Goal: Find contact information: Find contact information

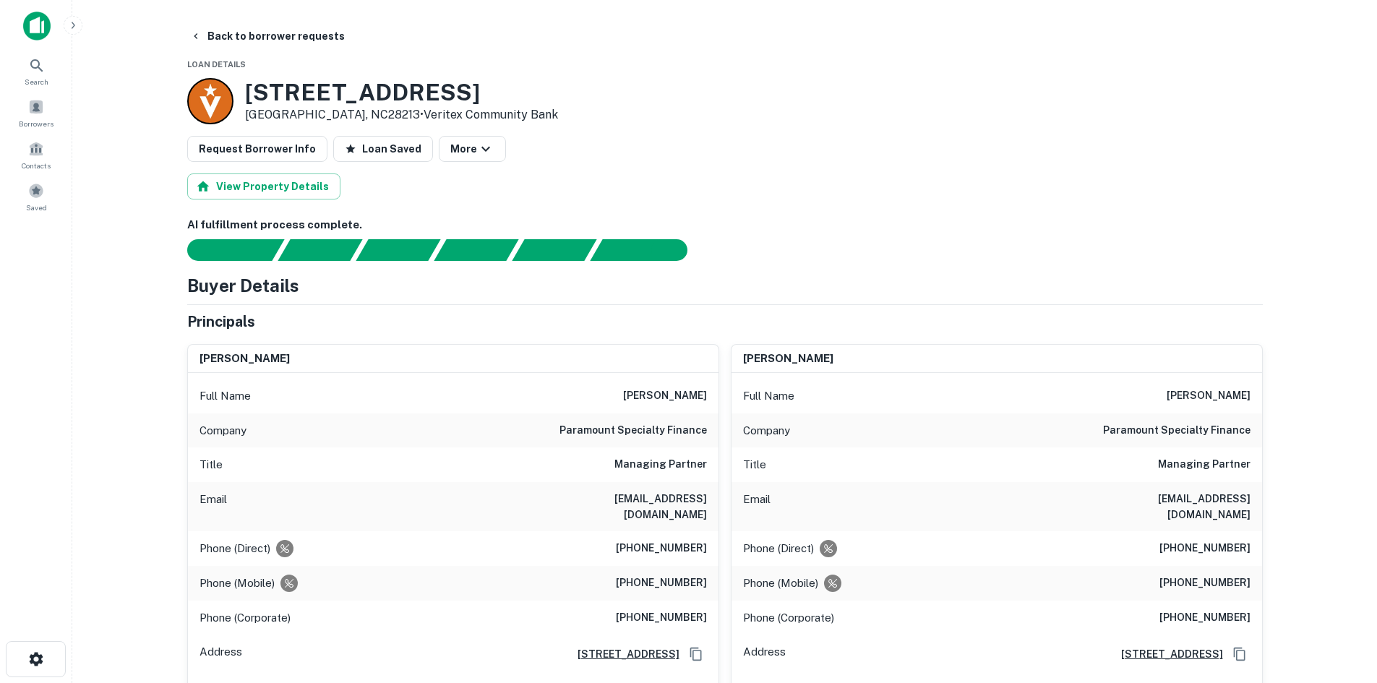
click at [236, 18] on main "Back to borrower requests Loan Details [STREET_ADDRESS] • Veritex Community Ban…" at bounding box center [724, 341] width 1305 height 683
click at [231, 33] on button "Back to borrower requests" at bounding box center [267, 36] width 166 height 26
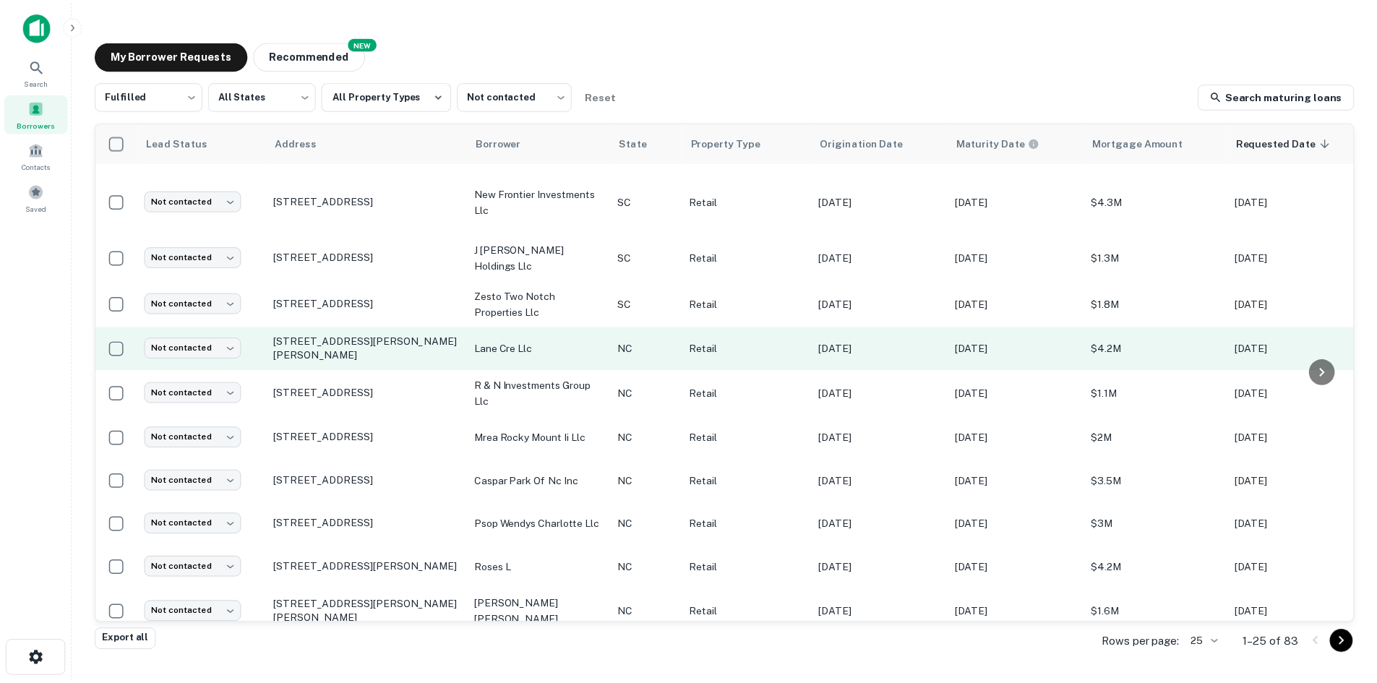
scroll to position [716, 0]
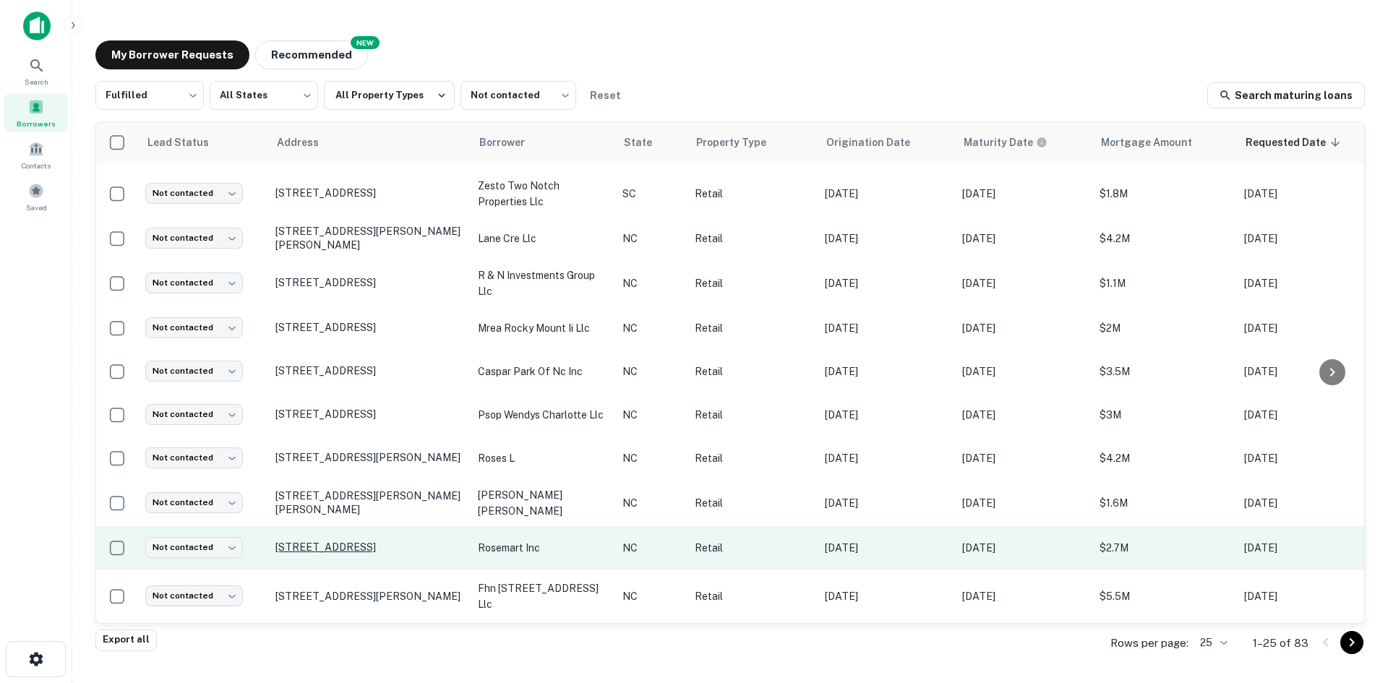
click at [345, 541] on p "[STREET_ADDRESS]" at bounding box center [369, 547] width 188 height 13
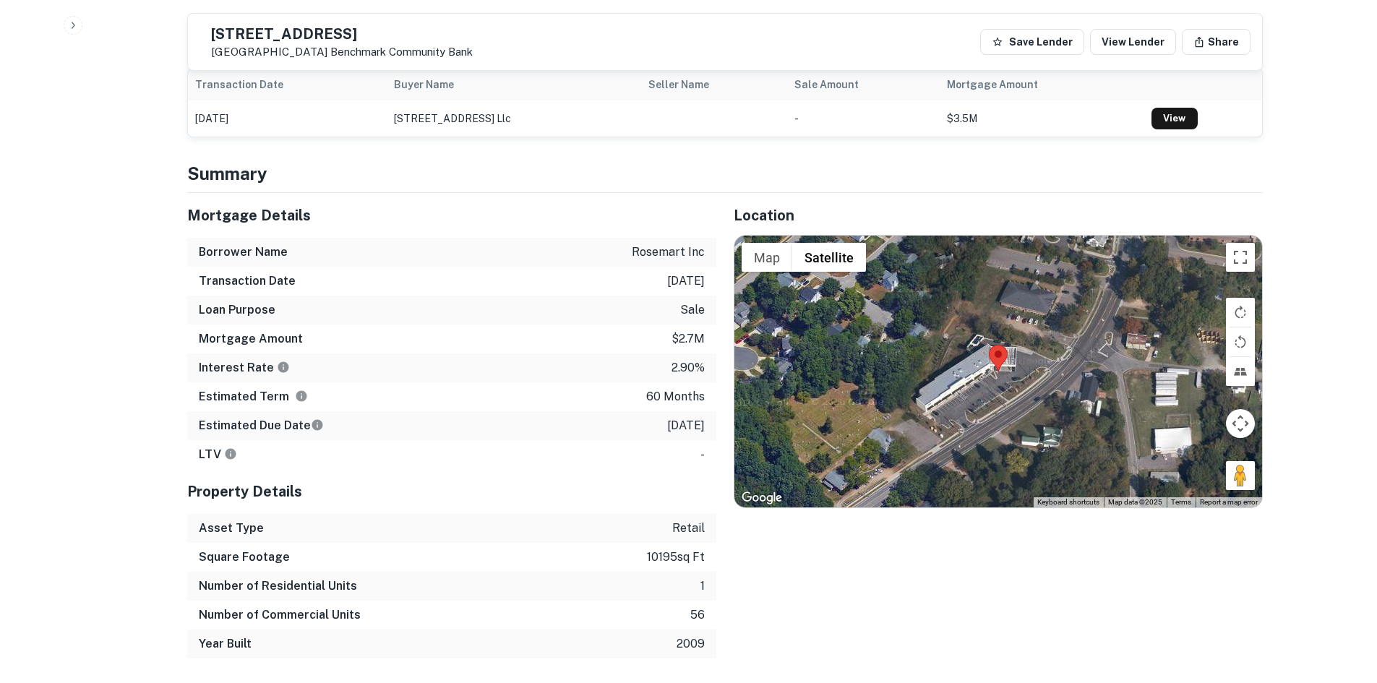
scroll to position [940, 0]
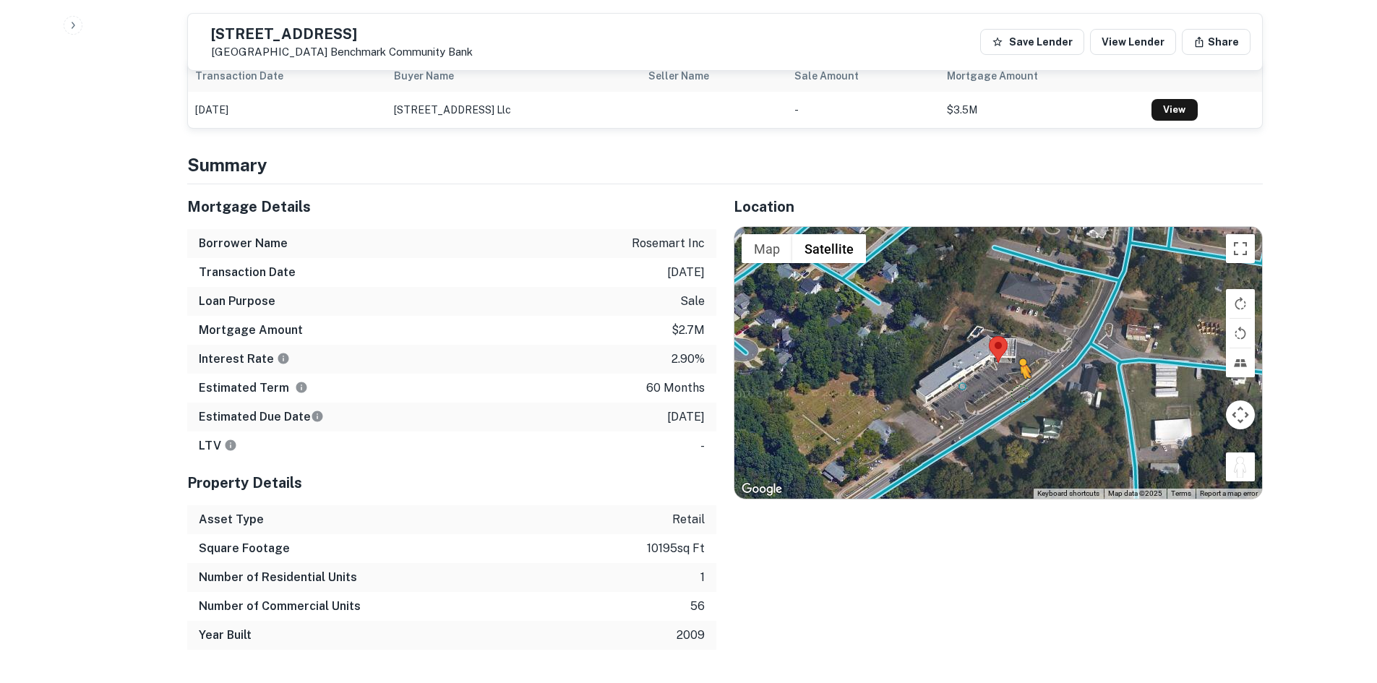
drag, startPoint x: 1236, startPoint y: 437, endPoint x: 1018, endPoint y: 361, distance: 231.1
click at [1018, 361] on div "To activate drag with keyboard, press Alt + Enter. Once in keyboard drag state,…" at bounding box center [998, 363] width 528 height 272
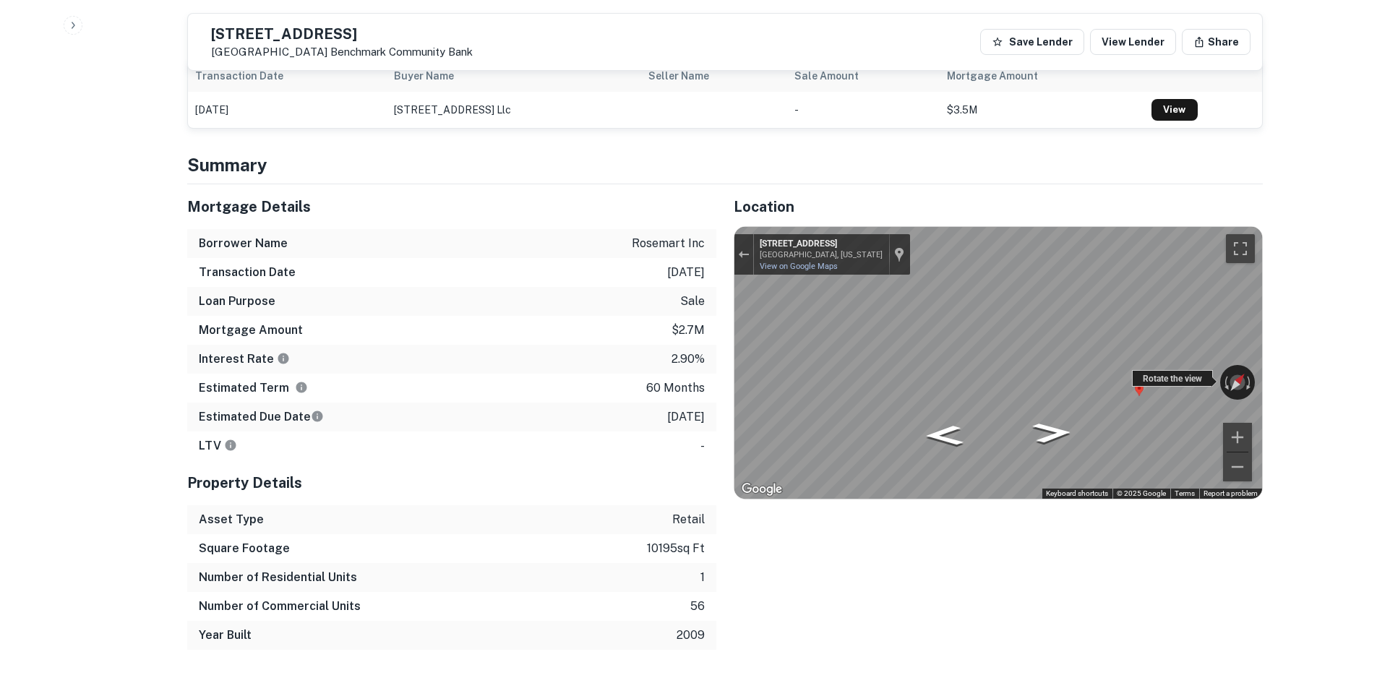
click at [1196, 342] on div "← Move left → Move right ↑ Move up ↓ Move down + Zoom in - Zoom out [STREET_ADD…" at bounding box center [998, 363] width 528 height 272
click at [1061, 426] on icon "Go Northeast, S Main St" at bounding box center [1043, 442] width 103 height 33
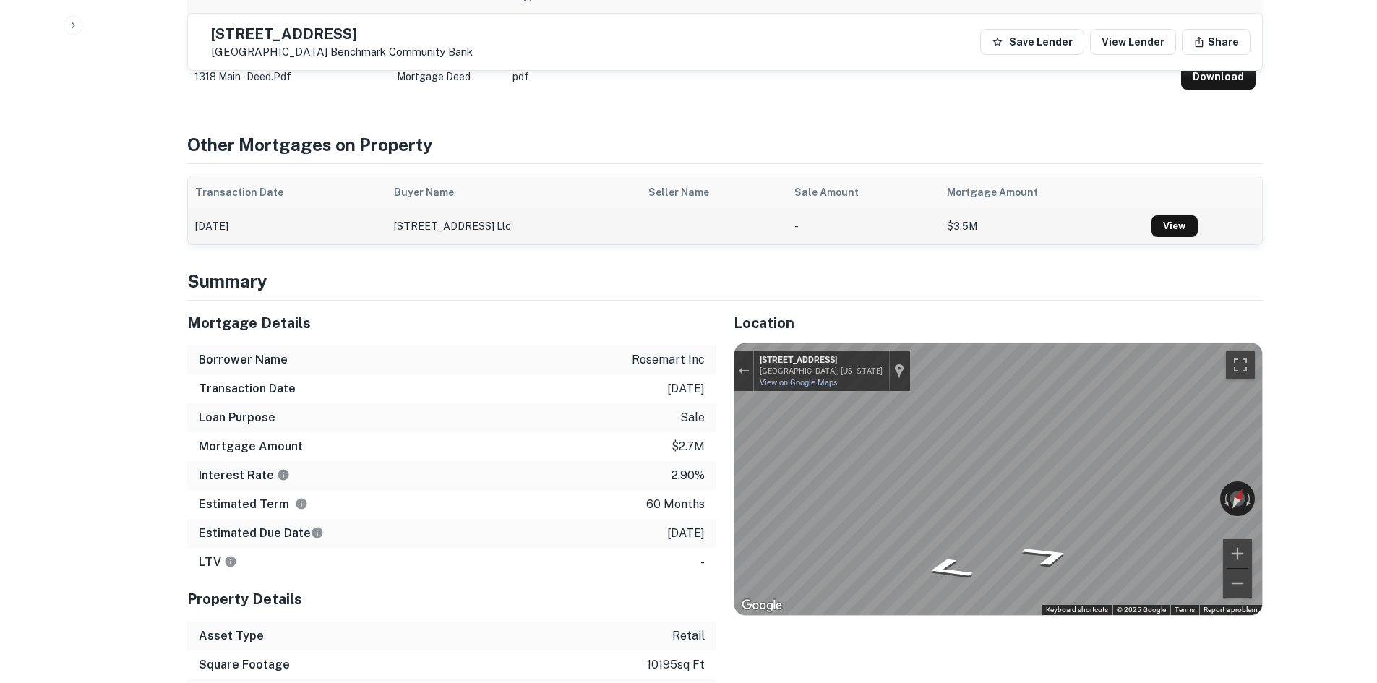
scroll to position [795, 0]
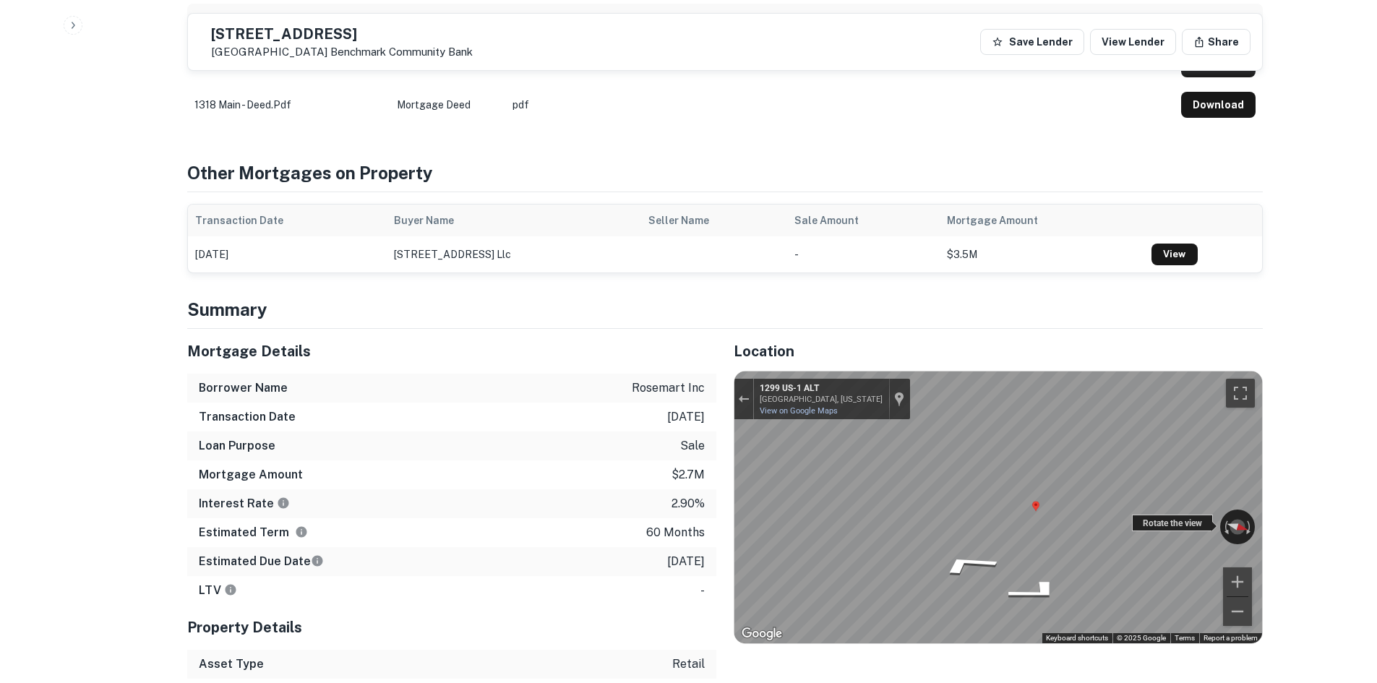
click at [1174, 486] on div "← Move left → Move right ↑ Move up ↓ Move down + Zoom in - Zoom out 1299 US-[ST…" at bounding box center [998, 507] width 528 height 272
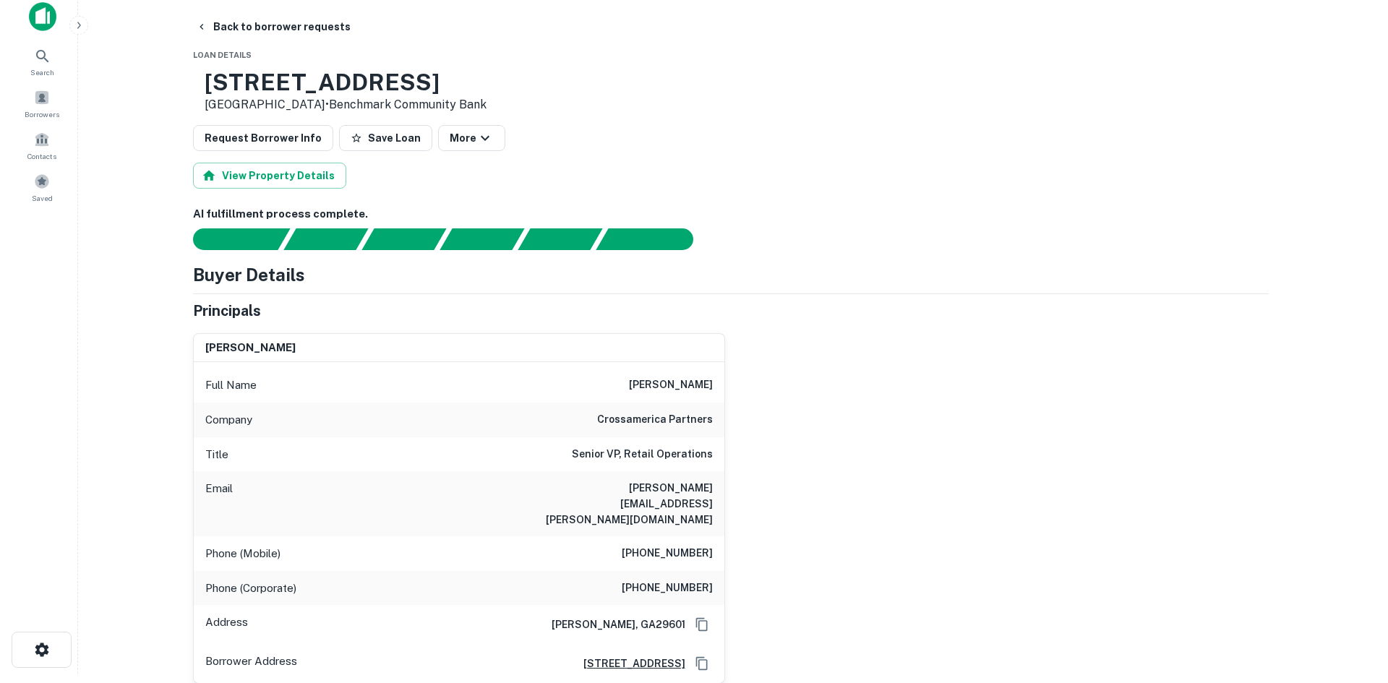
scroll to position [0, 0]
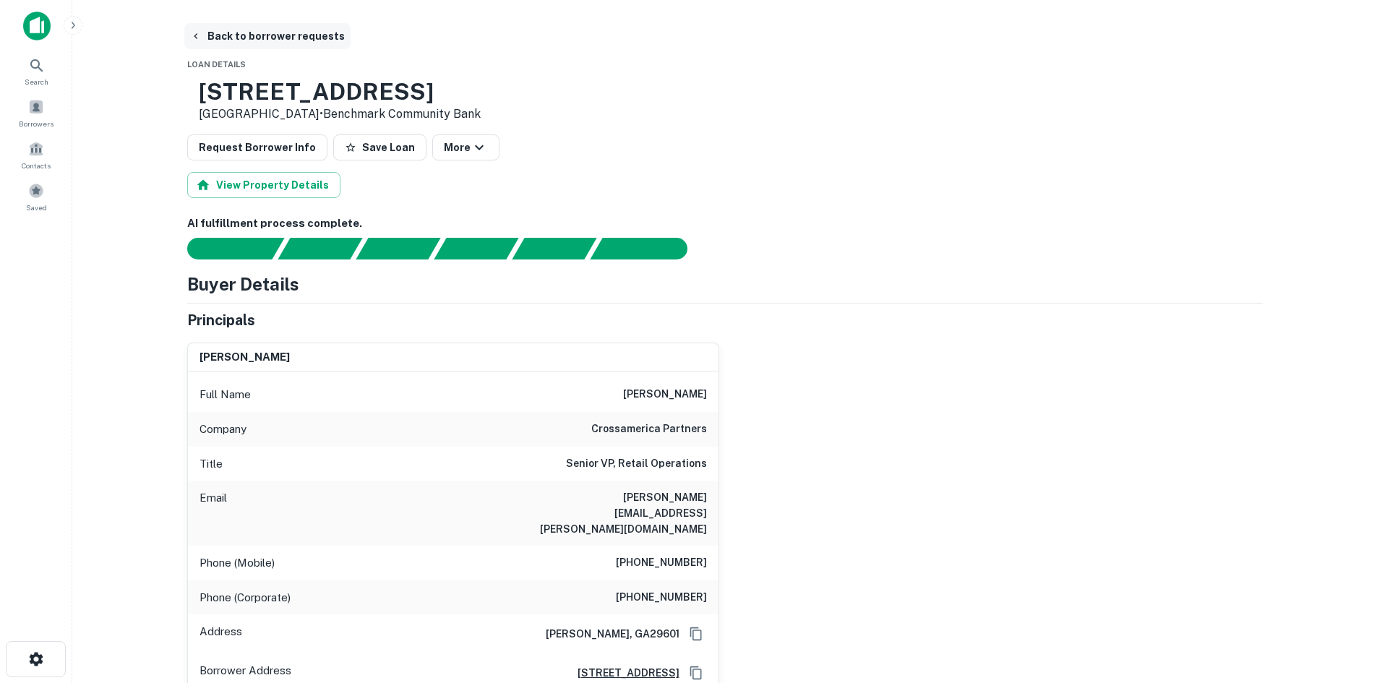
click at [265, 37] on button "Back to borrower requests" at bounding box center [267, 36] width 166 height 26
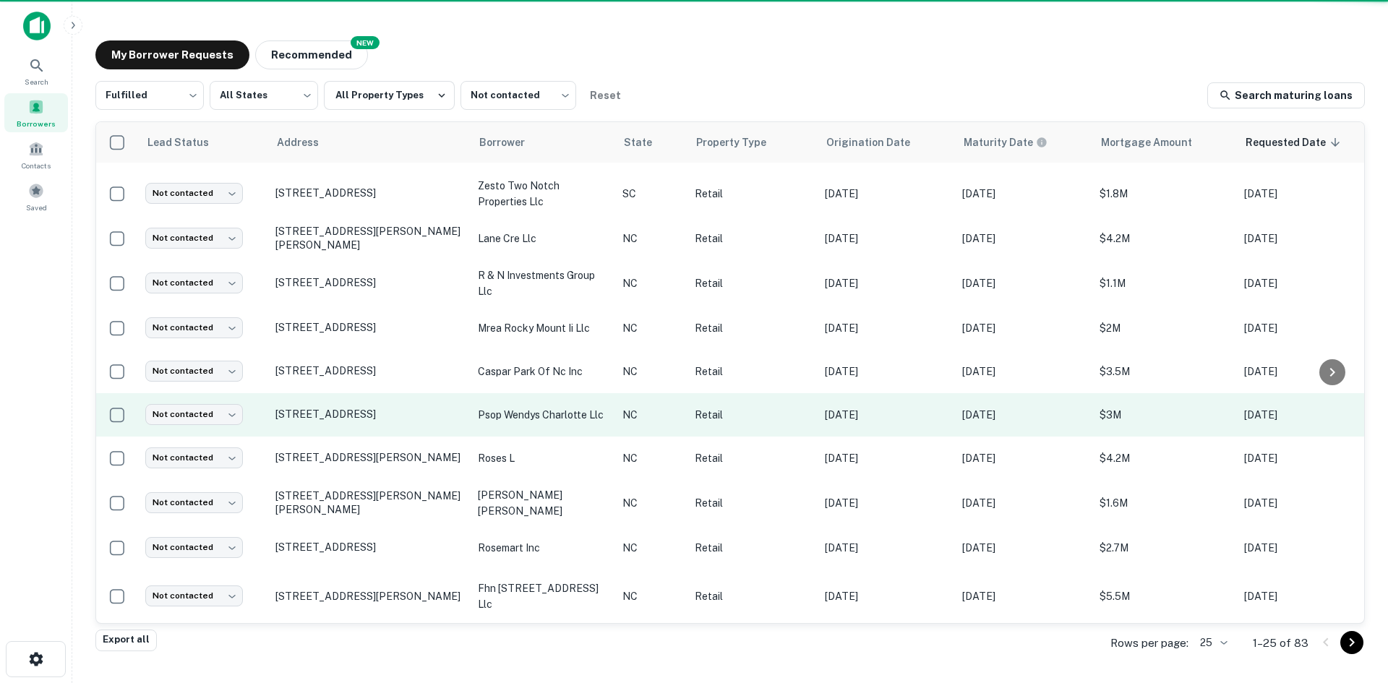
scroll to position [716, 0]
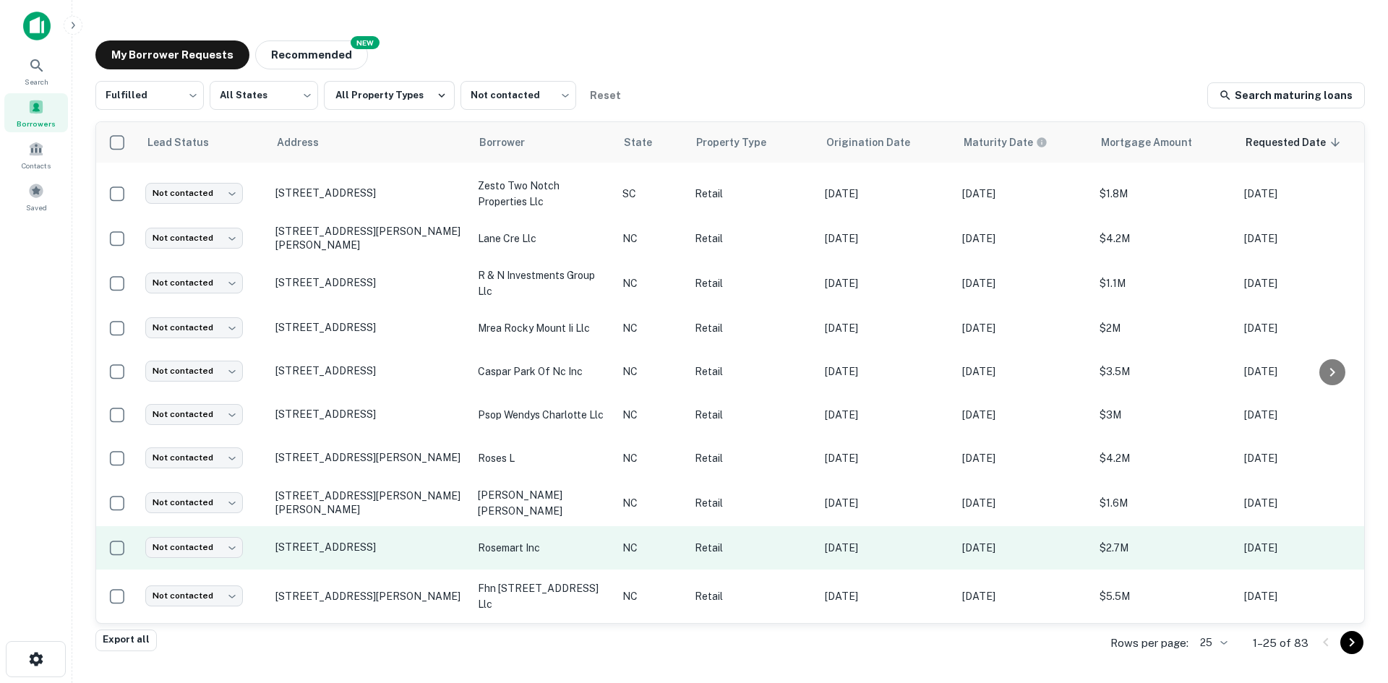
click at [194, 562] on td "Not contacted **** ​" at bounding box center [203, 547] width 130 height 43
click at [200, 555] on body "Search Borrowers Contacts Saved My Borrower Requests NEW Recommended Fulfilled …" at bounding box center [694, 341] width 1388 height 683
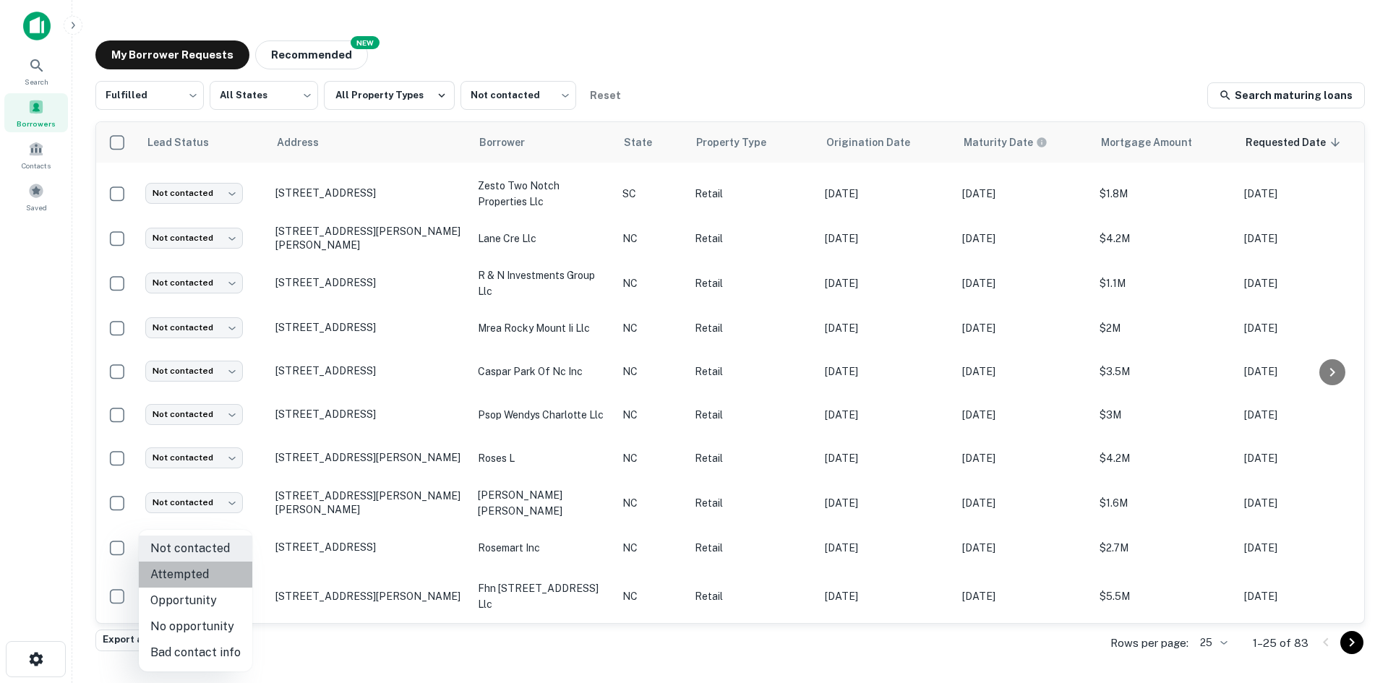
click at [199, 577] on li "Attempted" at bounding box center [195, 575] width 113 height 26
type input "*********"
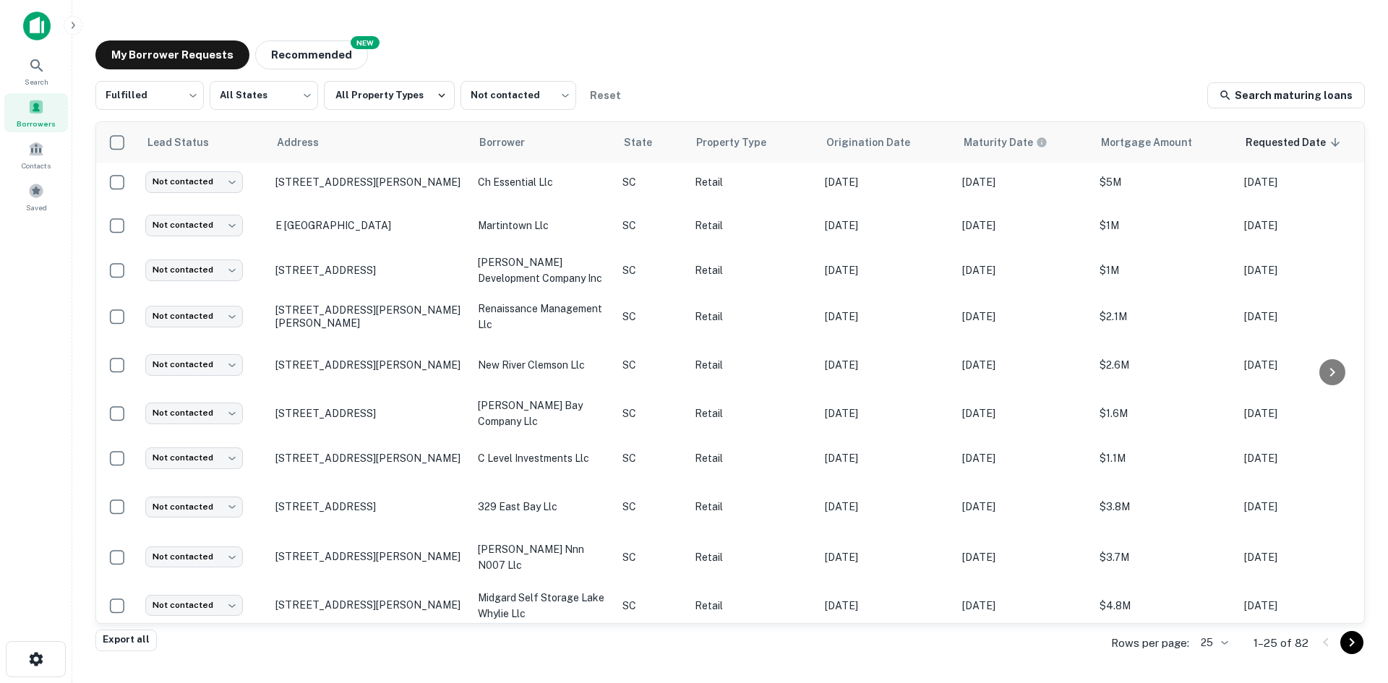
scroll to position [0, 0]
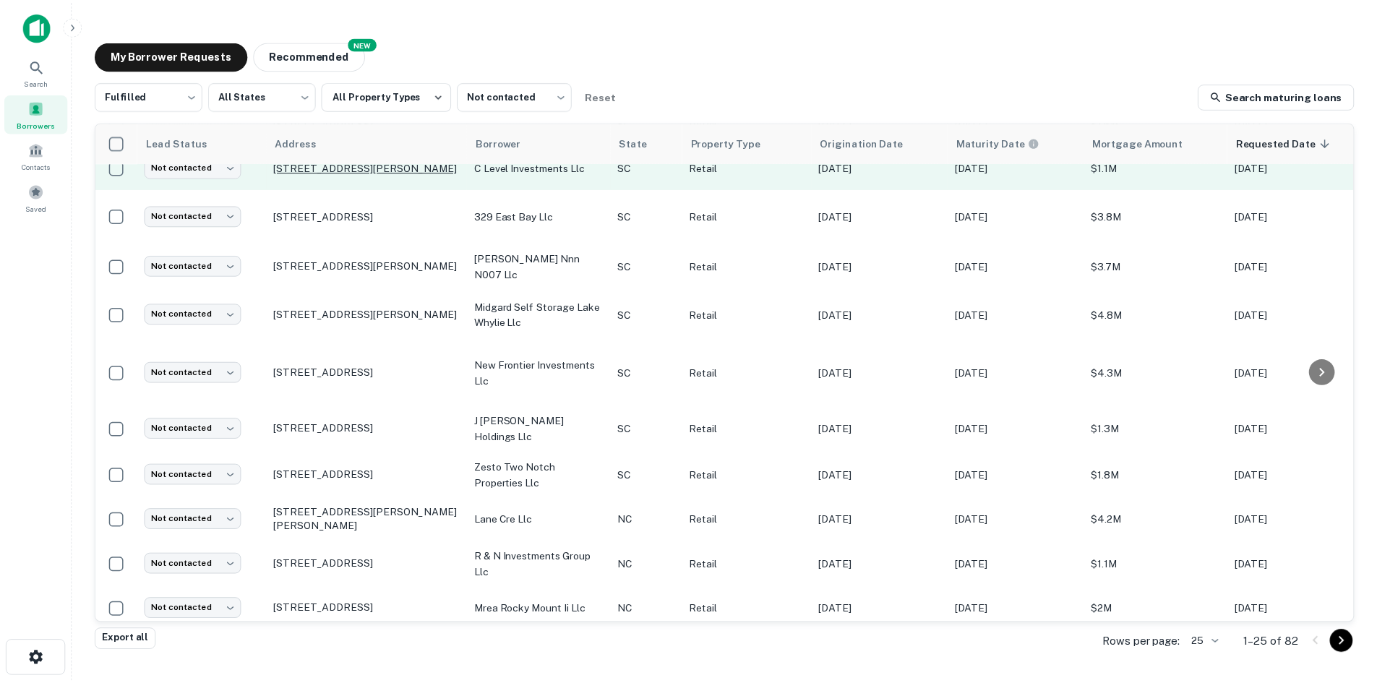
scroll to position [434, 0]
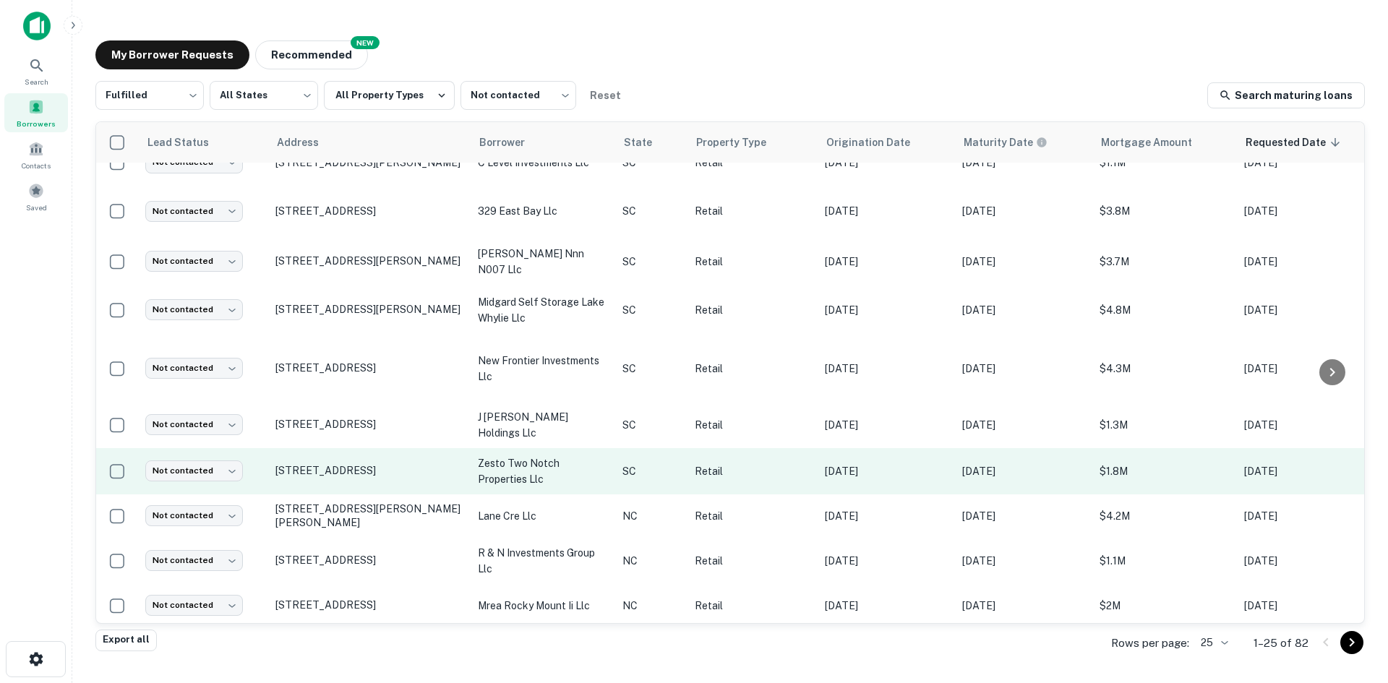
click at [379, 469] on td "[STREET_ADDRESS]" at bounding box center [369, 471] width 202 height 46
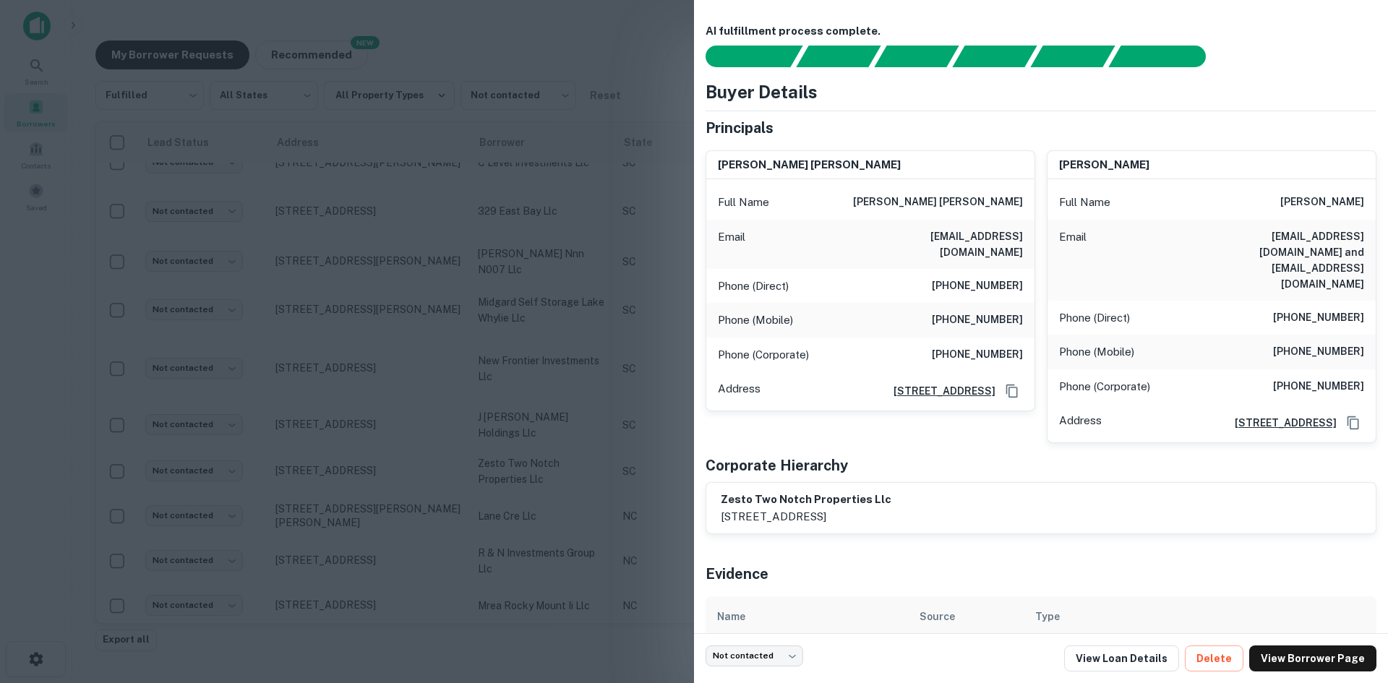
click at [424, 473] on div at bounding box center [694, 341] width 1388 height 683
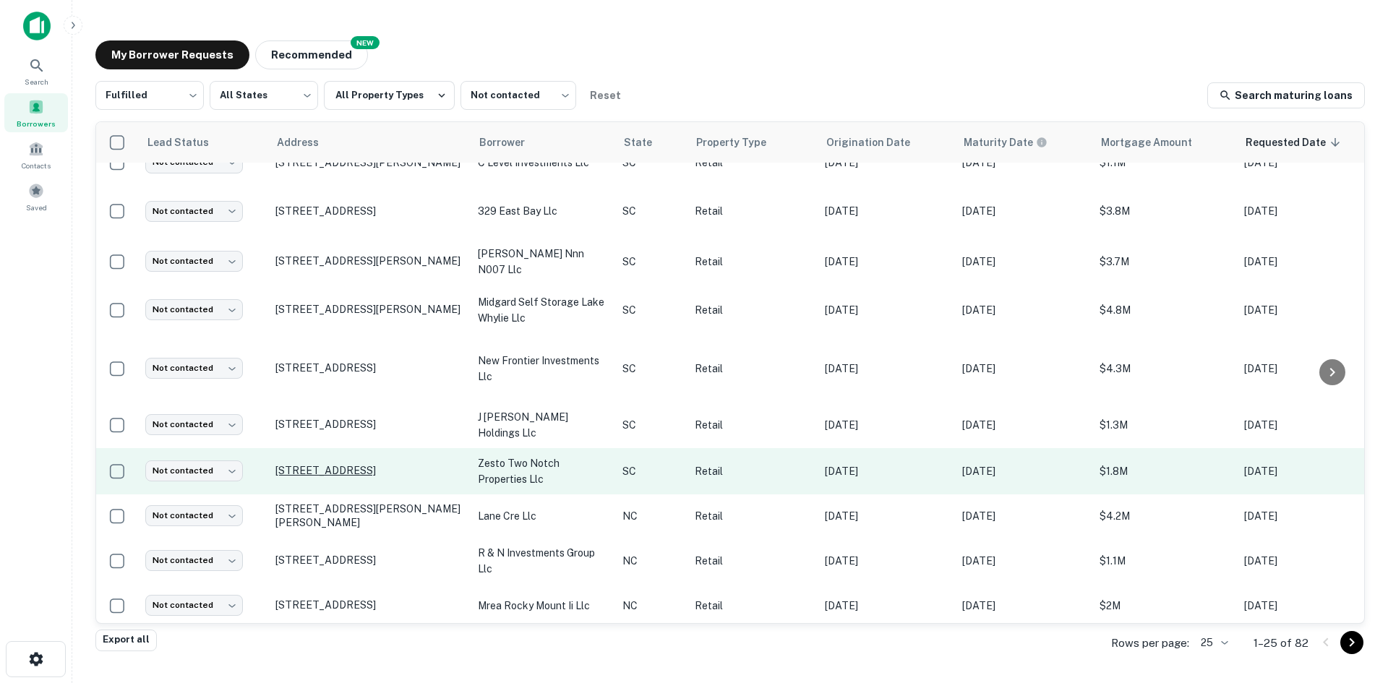
click at [309, 477] on p "[STREET_ADDRESS]" at bounding box center [369, 470] width 188 height 13
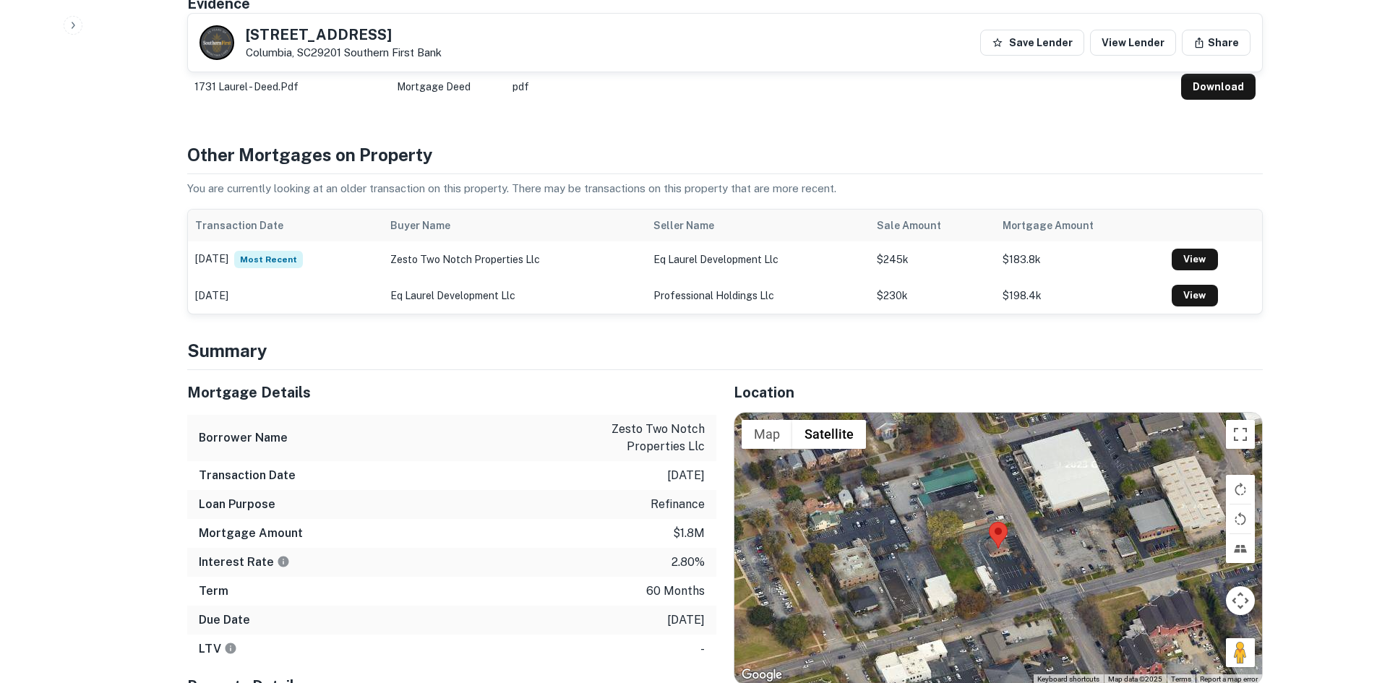
scroll to position [723, 0]
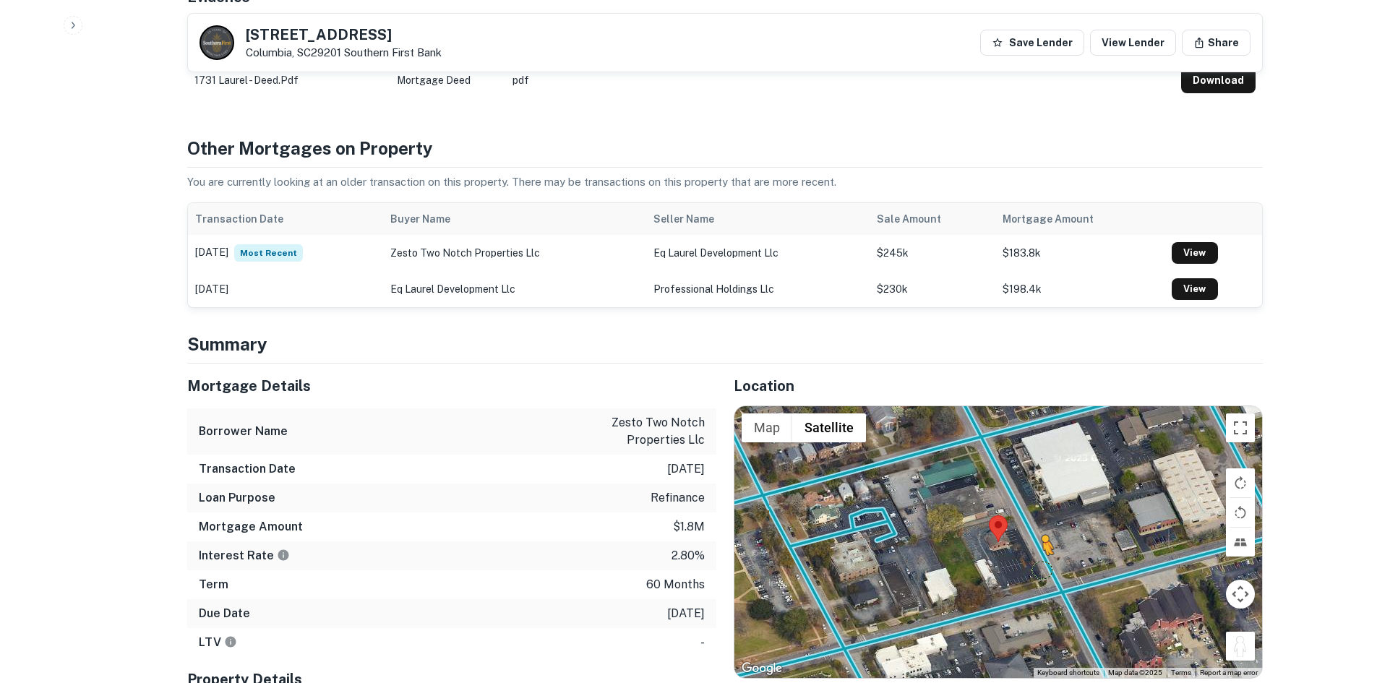
drag, startPoint x: 1236, startPoint y: 617, endPoint x: 1038, endPoint y: 523, distance: 219.2
click at [1038, 523] on div "To activate drag with keyboard, press Alt + Enter. Once in keyboard drag state,…" at bounding box center [998, 542] width 528 height 272
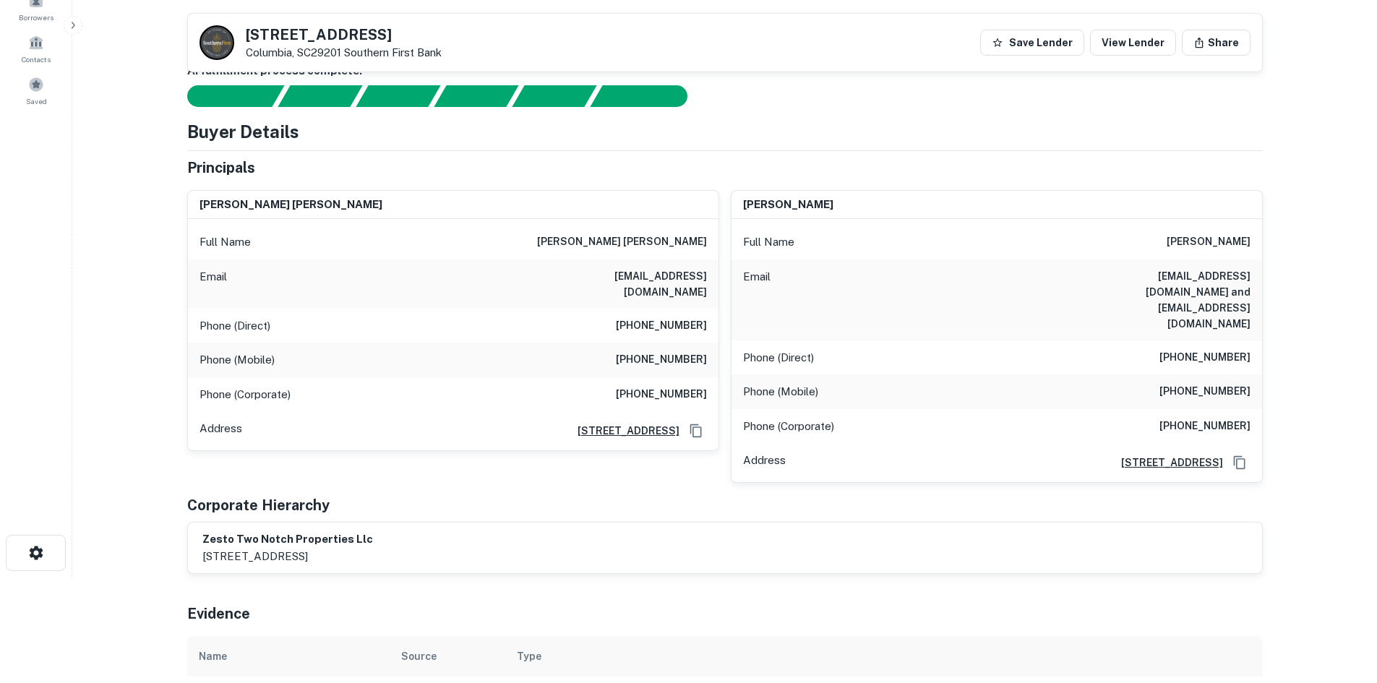
scroll to position [0, 0]
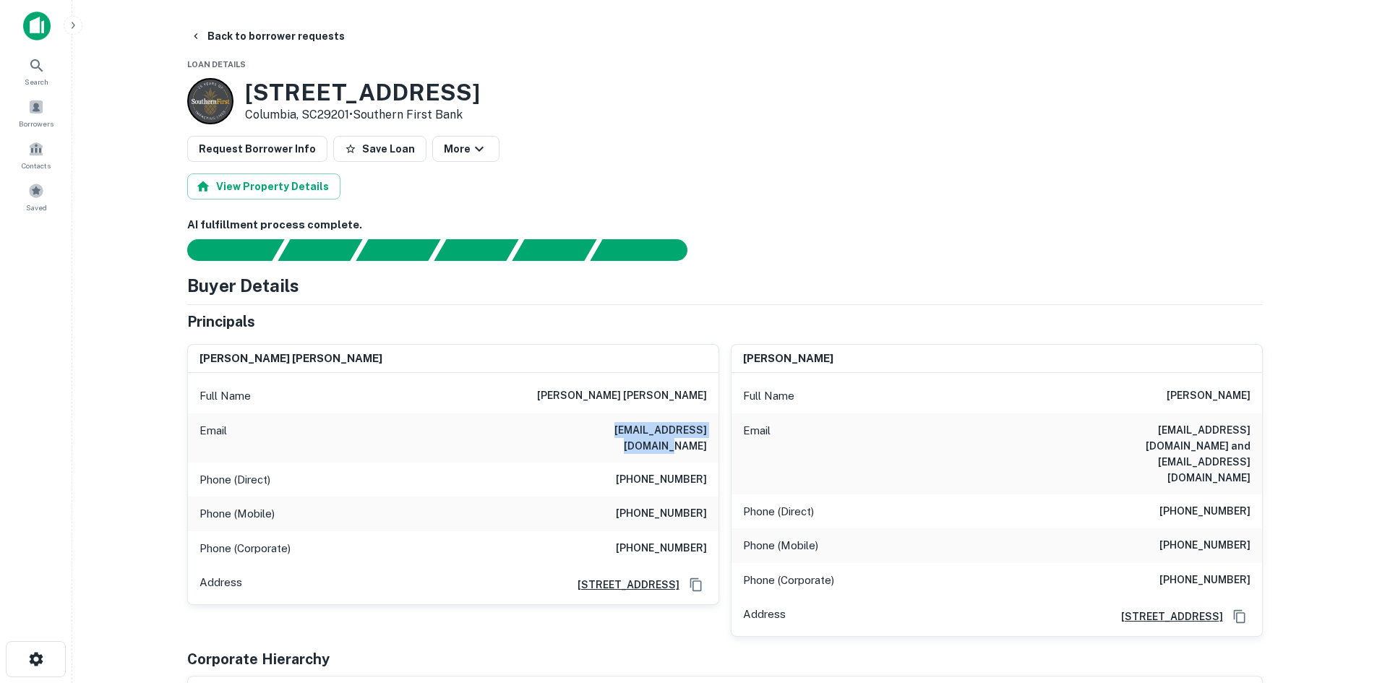
drag, startPoint x: 572, startPoint y: 434, endPoint x: 705, endPoint y: 429, distance: 132.4
click at [705, 429] on div "Email mark@hobbsandcorley.com" at bounding box center [453, 437] width 530 height 49
copy h6 "mark@hobbsandcorley.com"
click at [254, 43] on button "Back to borrower requests" at bounding box center [267, 36] width 166 height 26
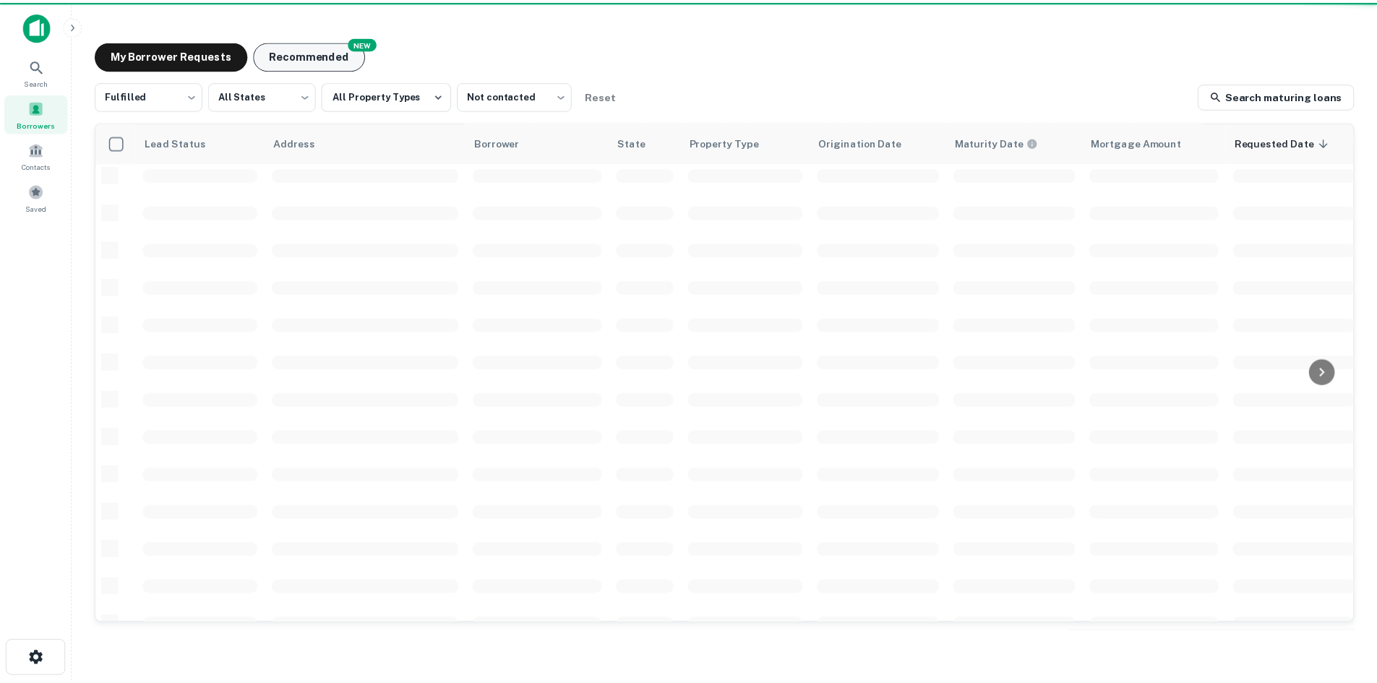
scroll to position [434, 0]
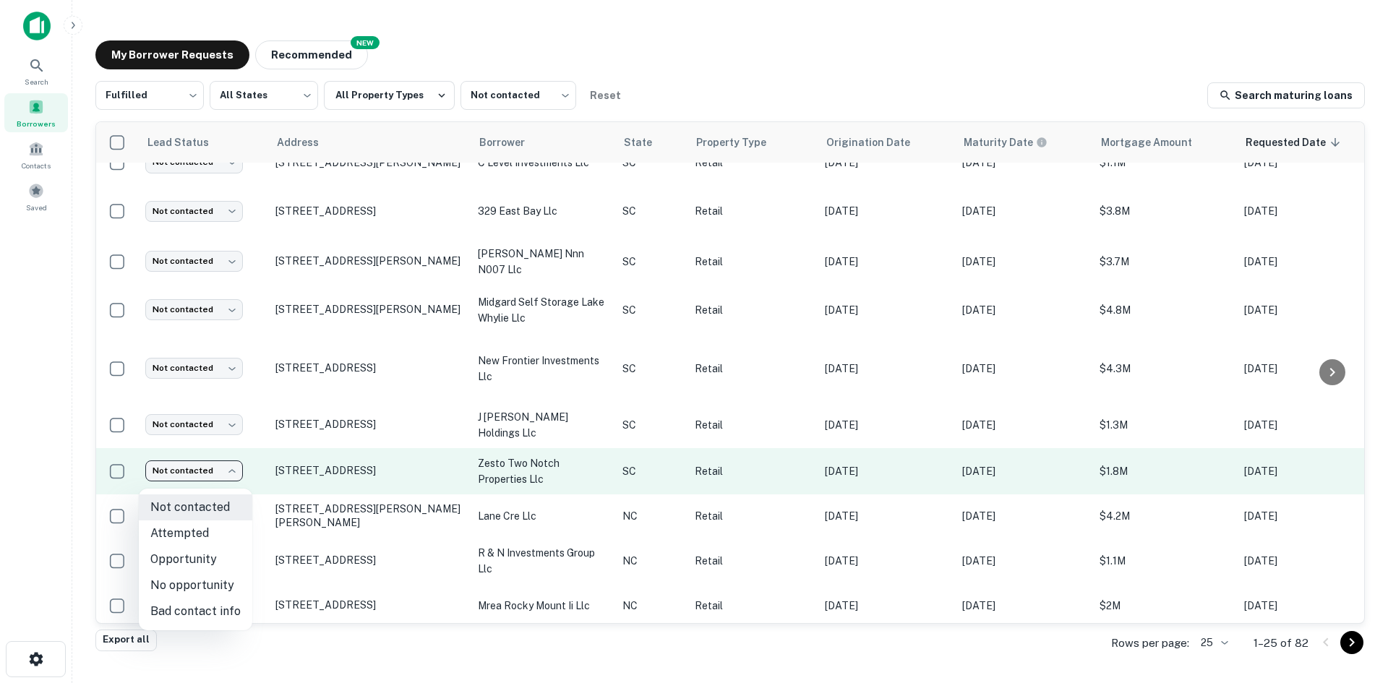
click at [235, 472] on body "Search Borrowers Contacts Saved My Borrower Requests NEW Recommended Fulfilled …" at bounding box center [694, 341] width 1388 height 683
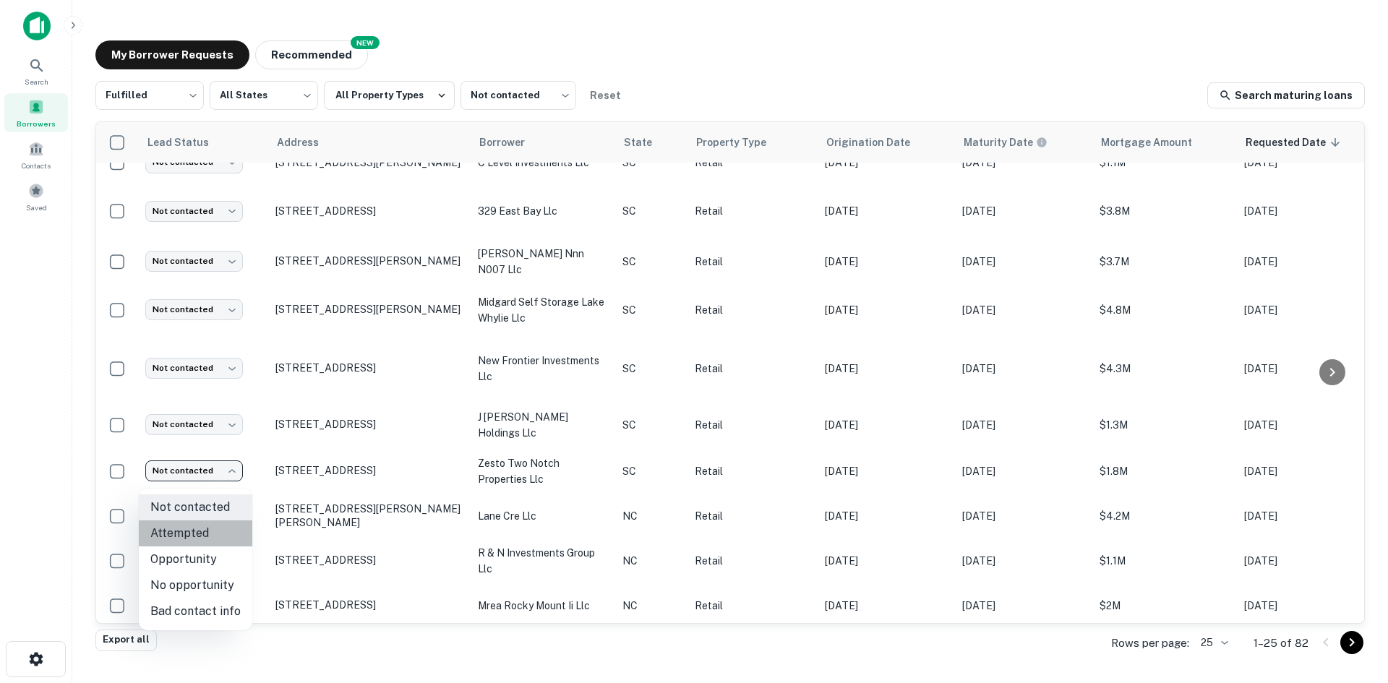
click at [231, 528] on li "Attempted" at bounding box center [195, 533] width 113 height 26
type input "*********"
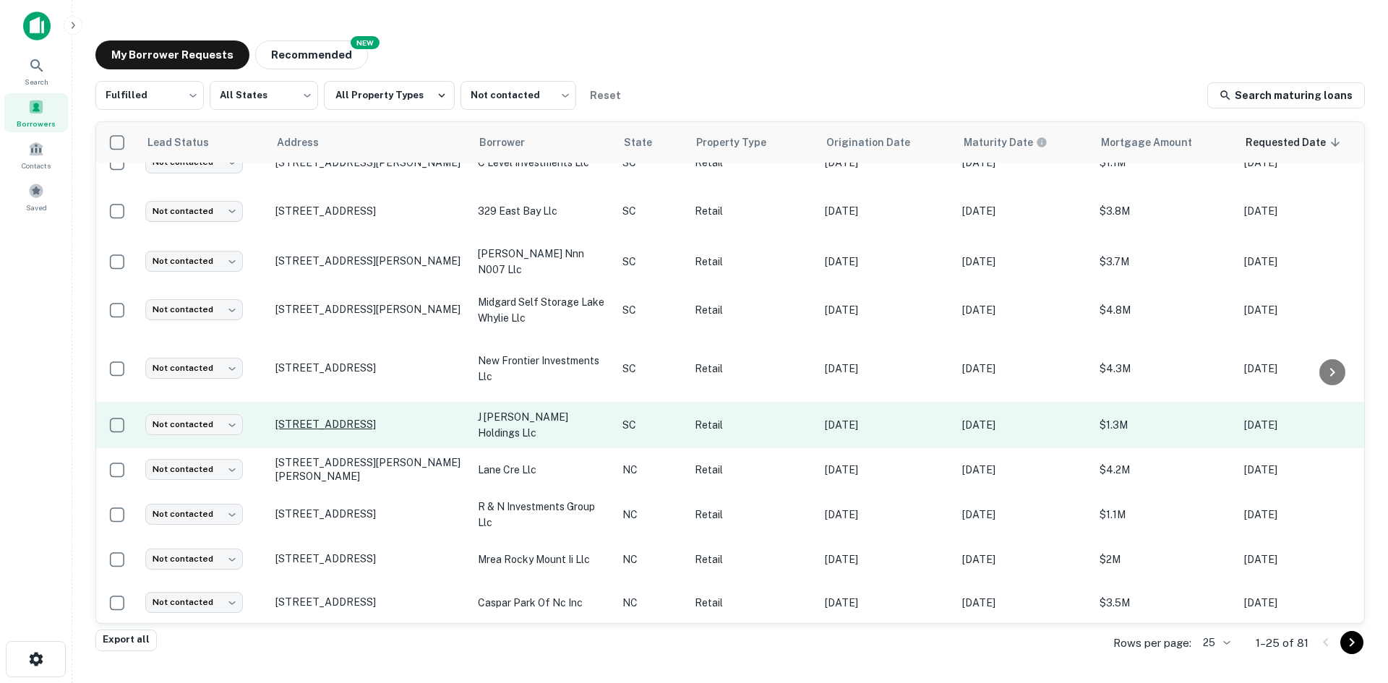
click at [283, 431] on p "[STREET_ADDRESS]" at bounding box center [369, 424] width 188 height 13
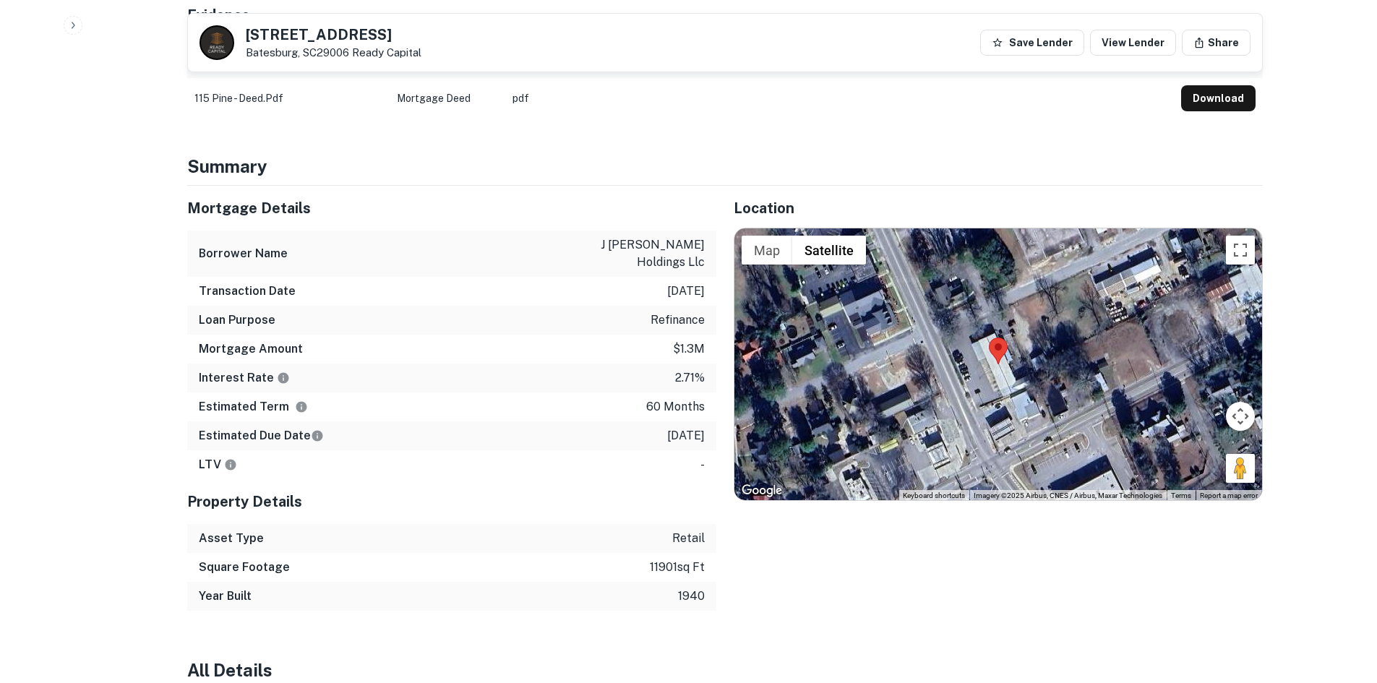
scroll to position [867, 0]
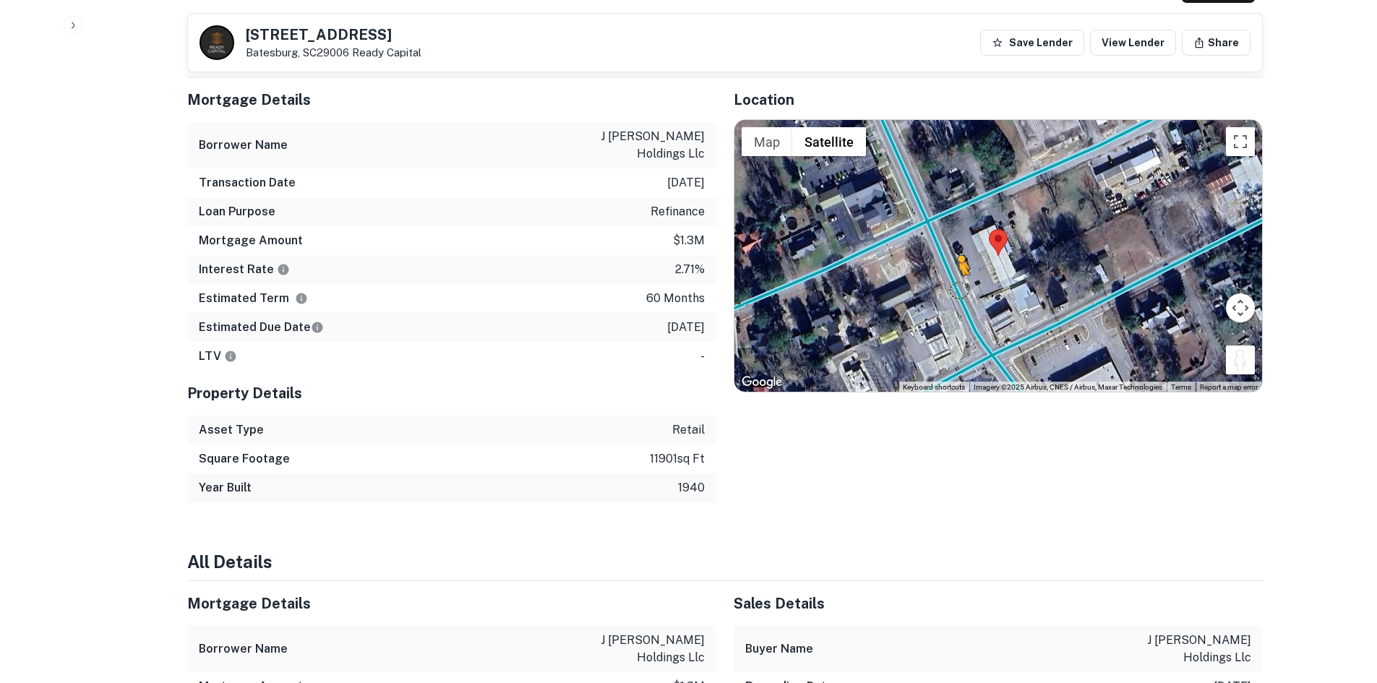
drag, startPoint x: 1237, startPoint y: 333, endPoint x: 948, endPoint y: 257, distance: 299.1
click at [948, 257] on div "To activate drag with keyboard, press Alt + Enter. Once in keyboard drag state,…" at bounding box center [998, 256] width 528 height 272
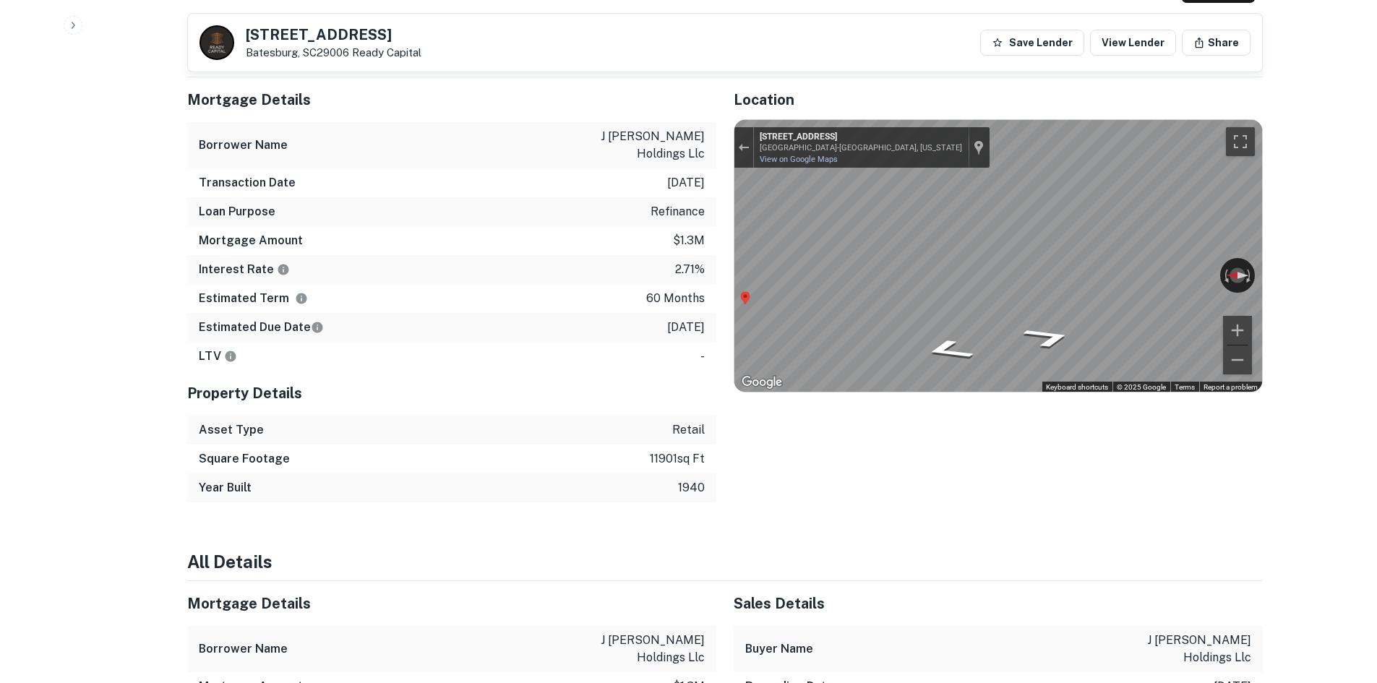
click at [683, 252] on div "Mortgage Details Borrower Name j deese holdings llc Transaction Date 1/13/2021 …" at bounding box center [716, 289] width 1093 height 425
click at [905, 371] on div "Location ← Move left → Move right ↑ Move up ↓ Move down + Zoom in - Zoom out Ho…" at bounding box center [989, 289] width 546 height 425
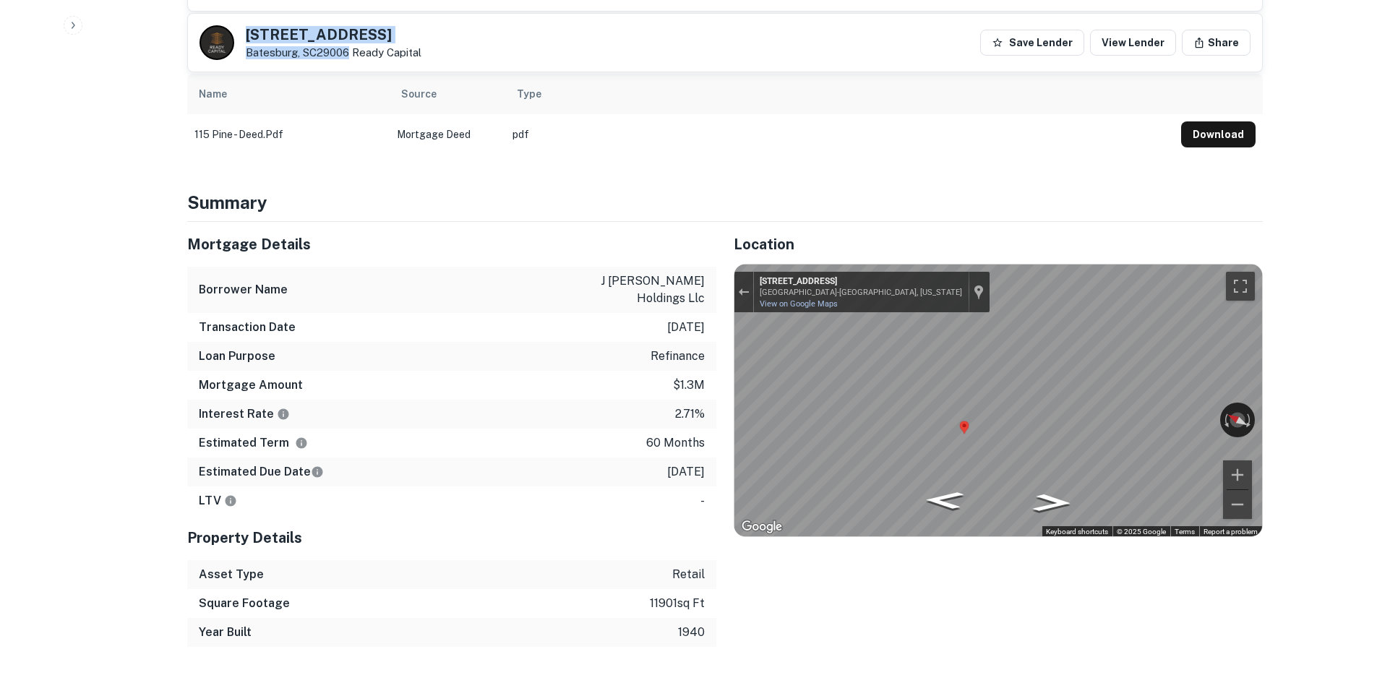
drag, startPoint x: 242, startPoint y: 34, endPoint x: 349, endPoint y: 56, distance: 109.3
click at [349, 56] on div "104 N Pine St Batesburg, SC29006 Ready Capital" at bounding box center [310, 42] width 222 height 35
copy div "[STREET_ADDRESS]"
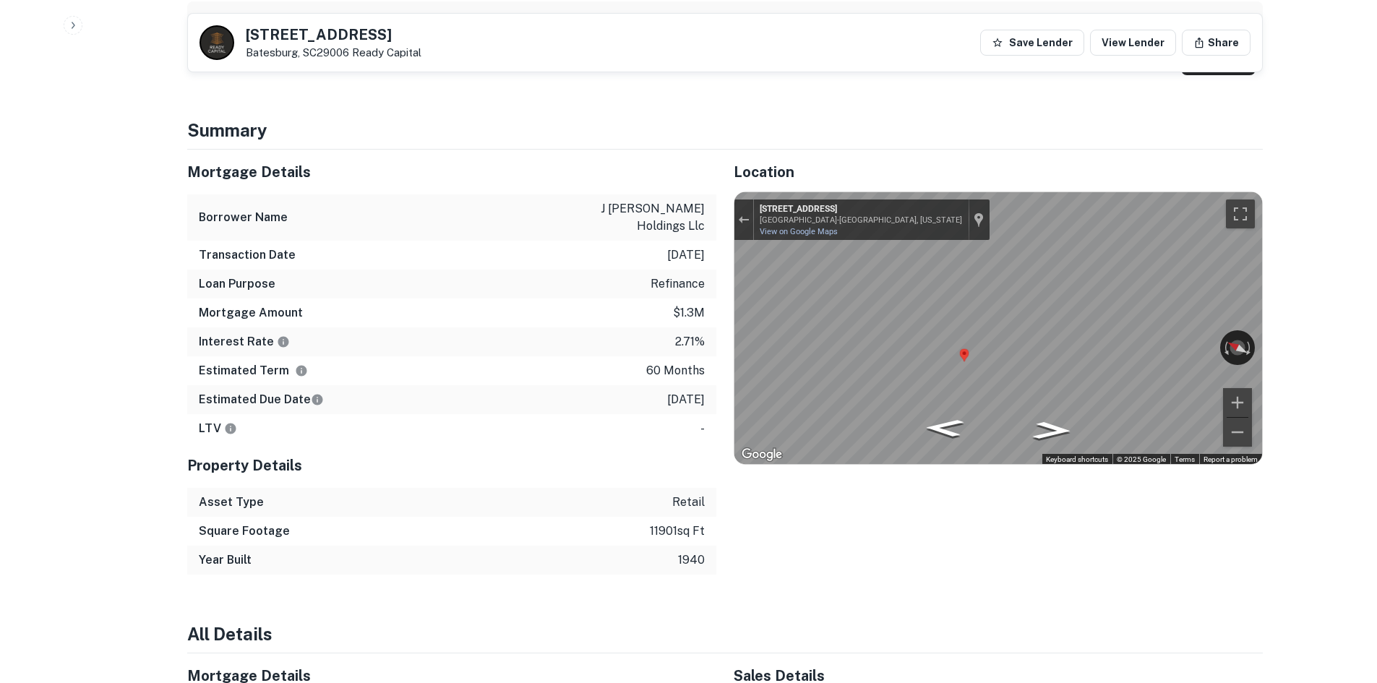
click at [507, 414] on div "LTV -" at bounding box center [451, 428] width 529 height 29
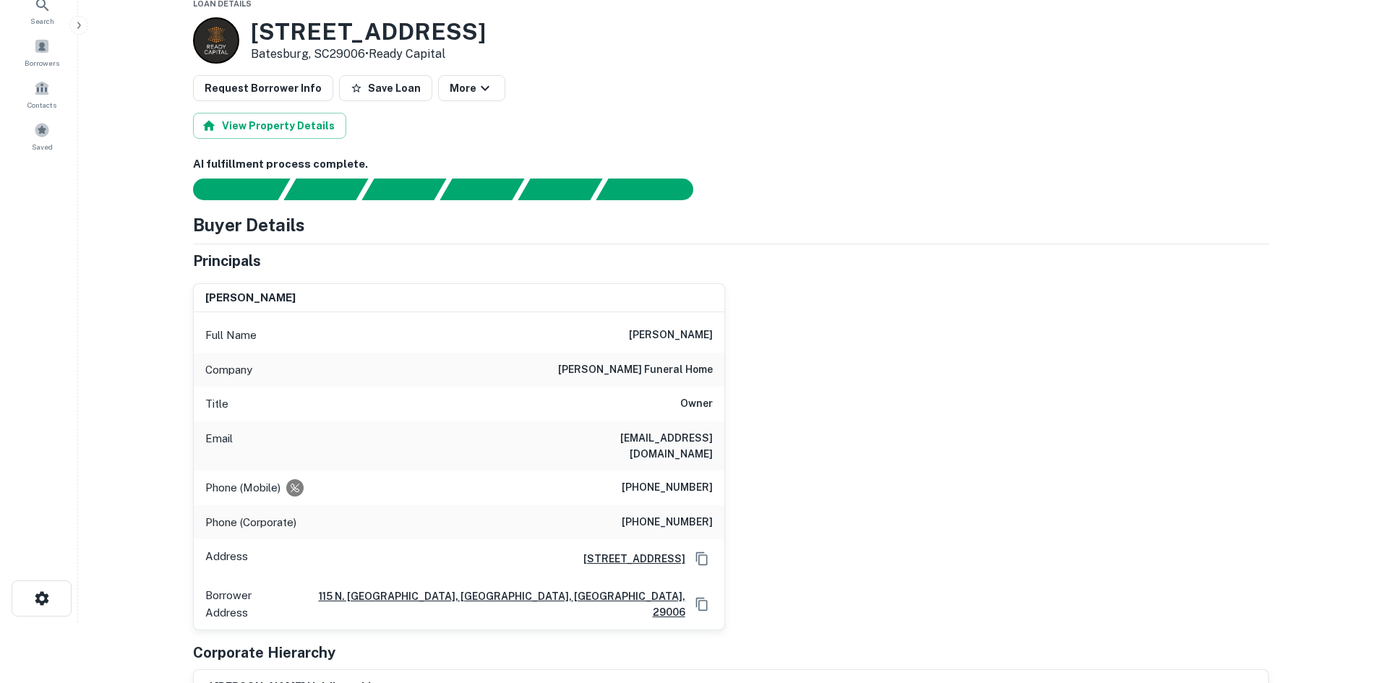
scroll to position [0, 0]
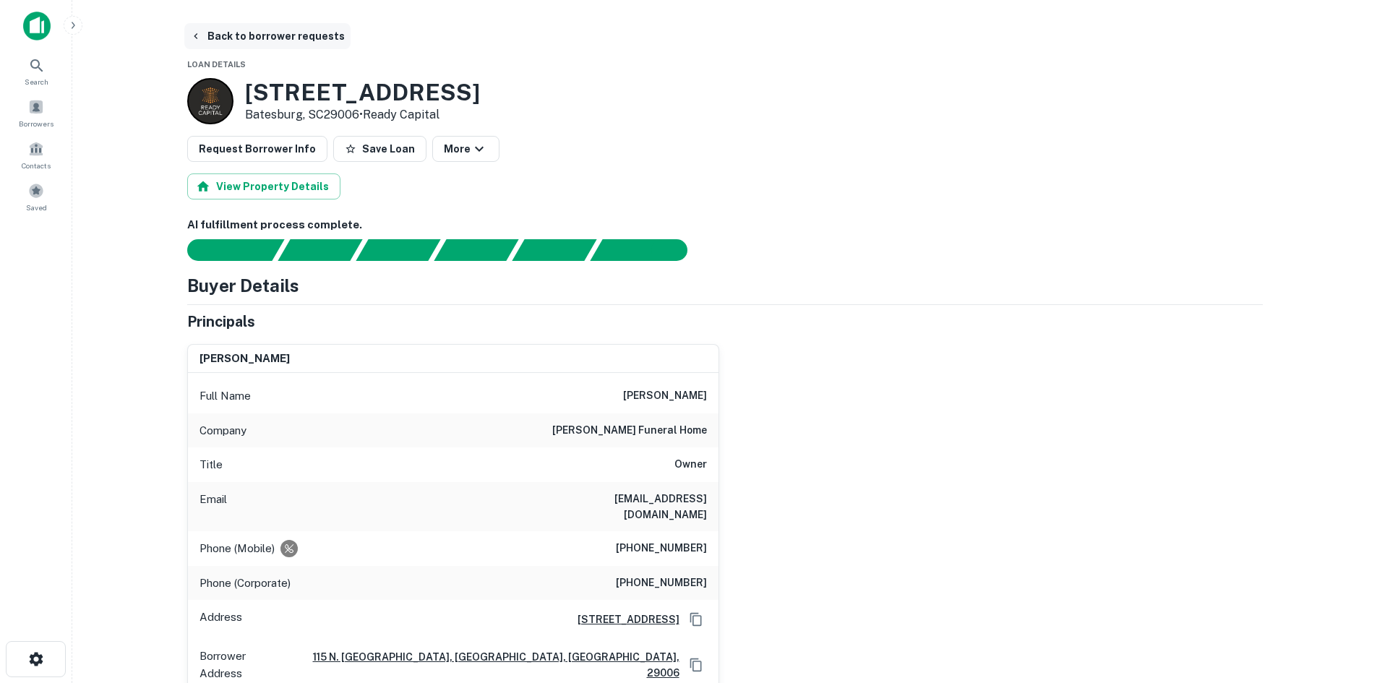
click at [203, 30] on button "Back to borrower requests" at bounding box center [267, 36] width 166 height 26
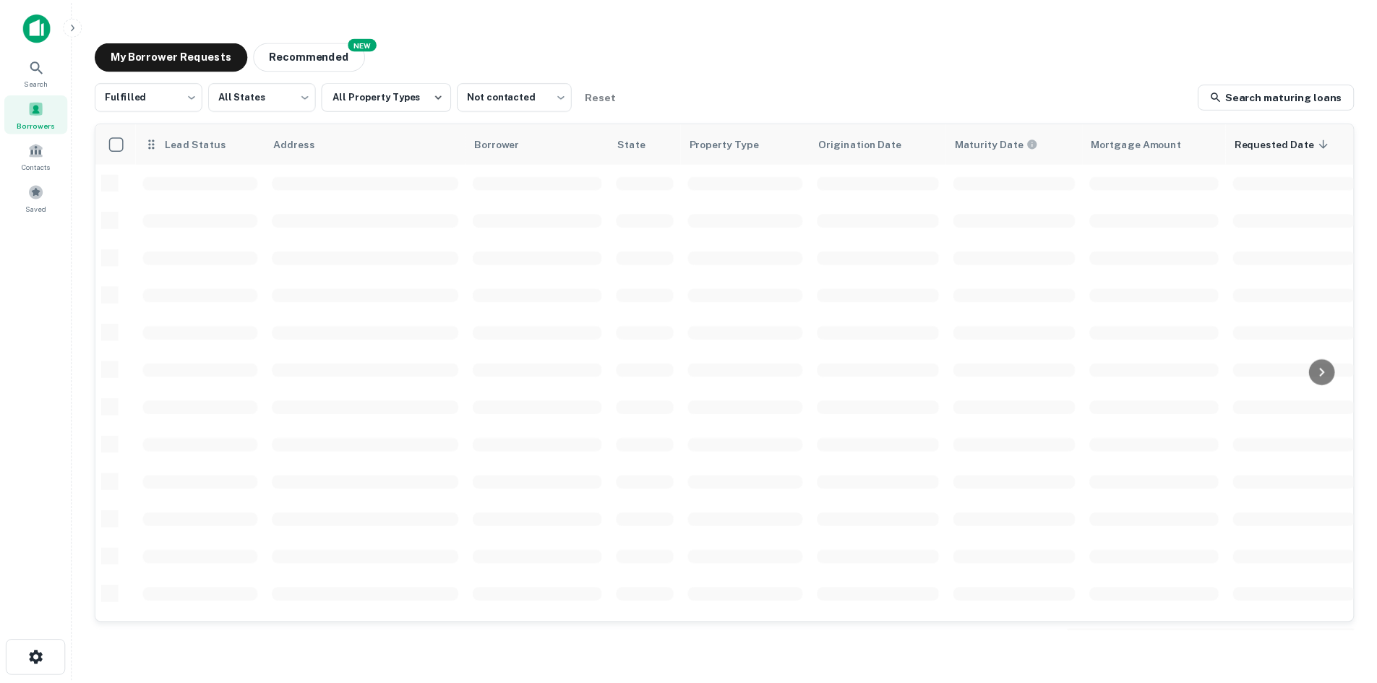
scroll to position [434, 0]
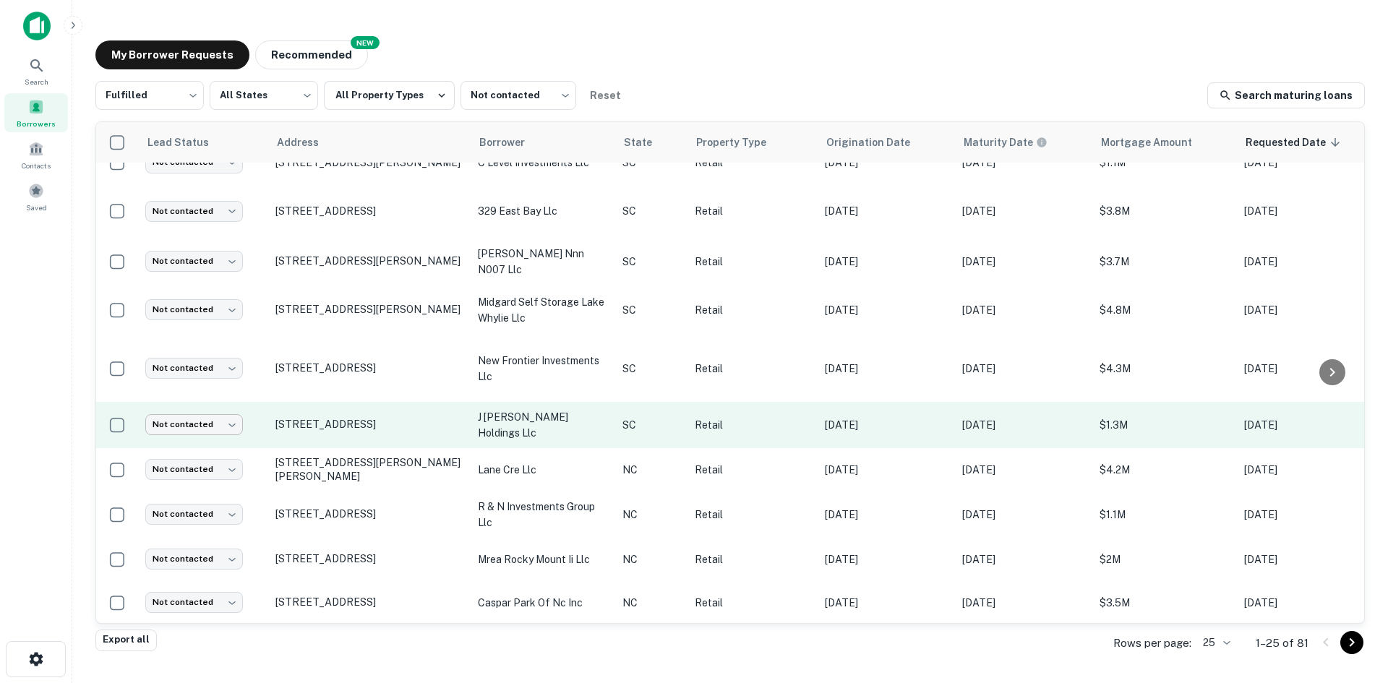
click at [231, 426] on body "Search Borrowers Contacts Saved My Borrower Requests NEW Recommended Fulfilled …" at bounding box center [694, 341] width 1388 height 683
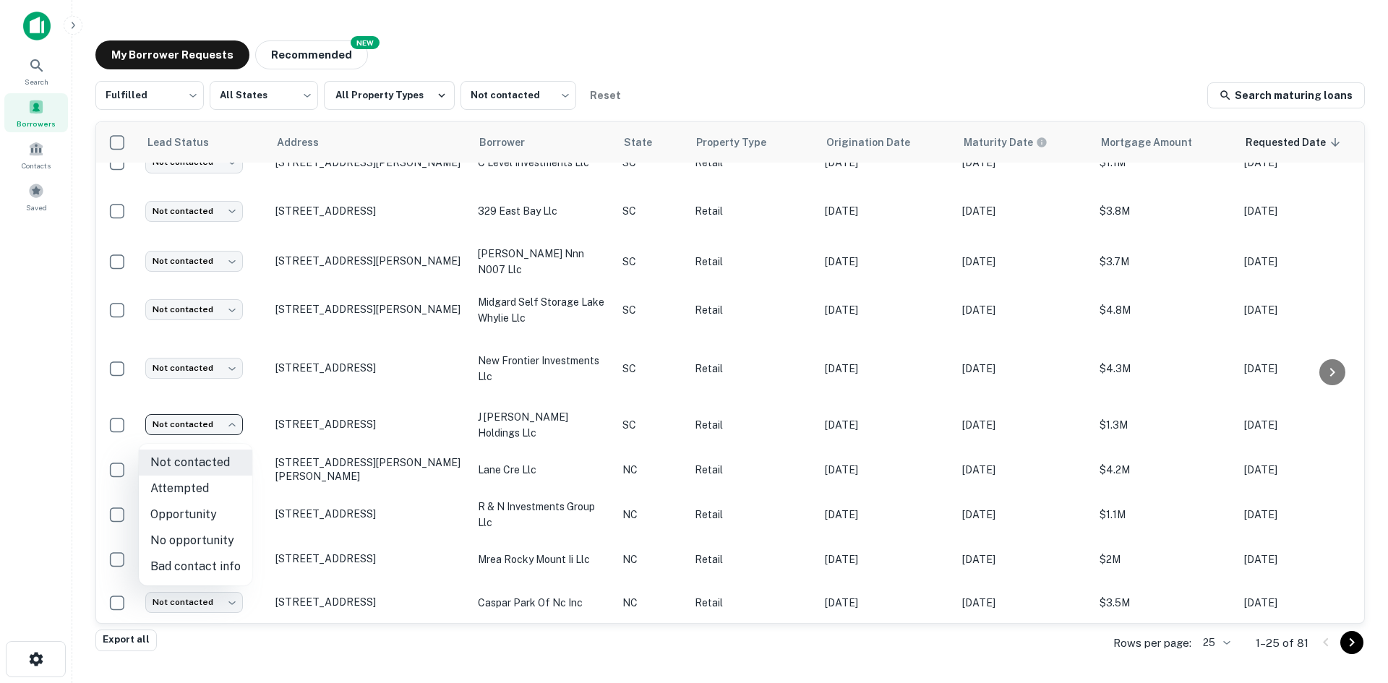
click at [217, 534] on li "No opportunity" at bounding box center [195, 541] width 113 height 26
type input "**********"
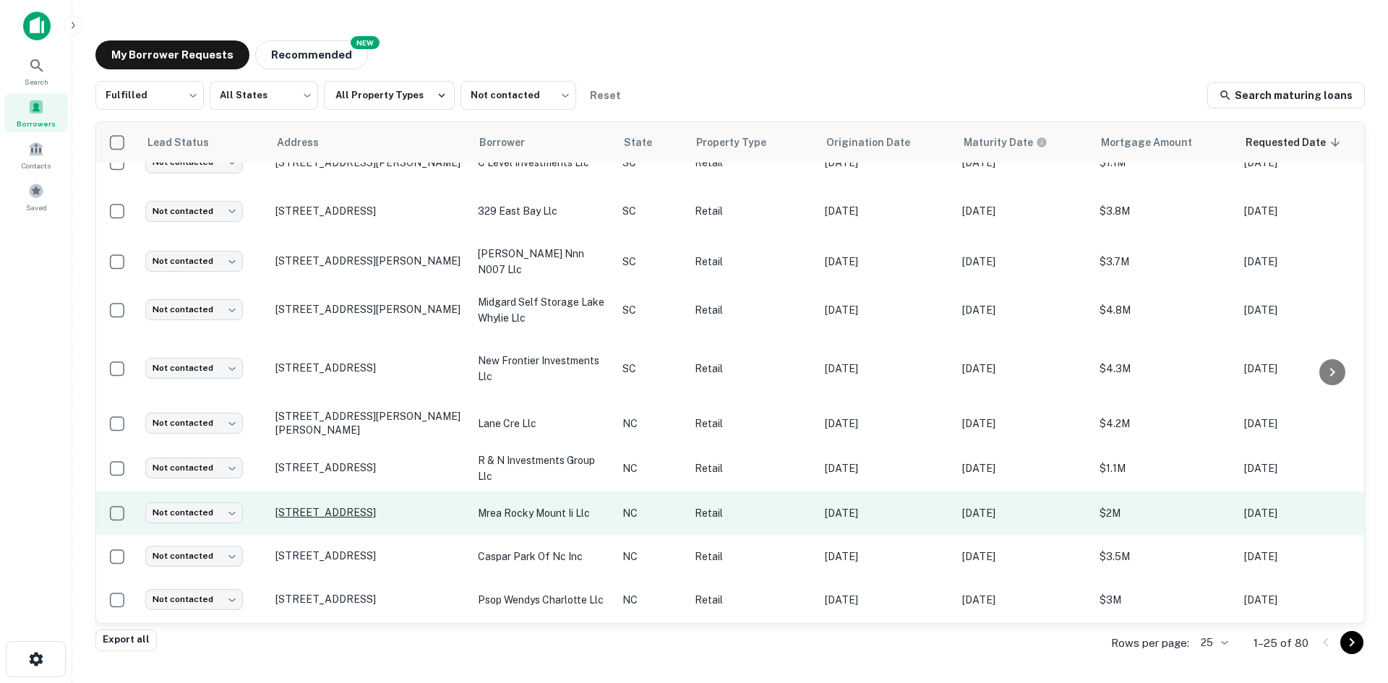
click at [285, 519] on p "[STREET_ADDRESS]" at bounding box center [369, 512] width 188 height 13
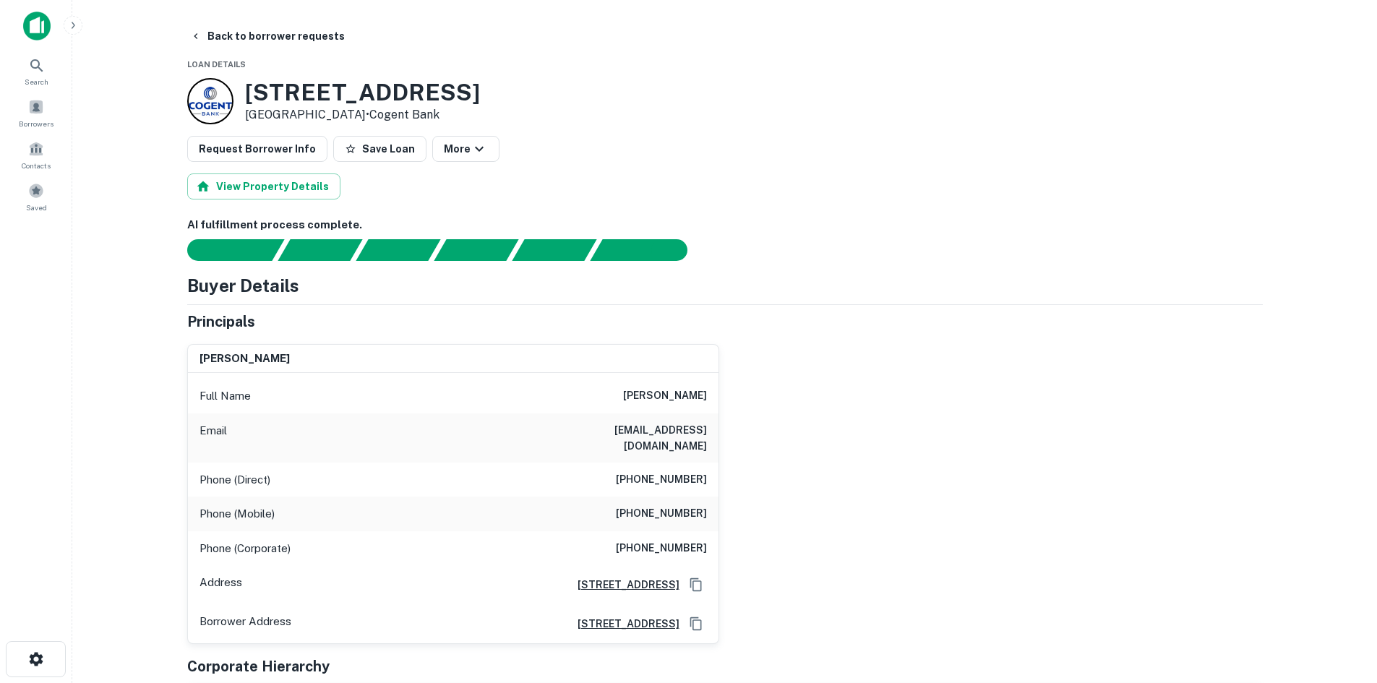
drag, startPoint x: 244, startPoint y: 88, endPoint x: 371, endPoint y: 113, distance: 130.3
click at [371, 113] on div "970 Tarrytown Ctr Rocky Mount, NC27804 • Cogent Bank" at bounding box center [333, 101] width 293 height 46
copy div "[STREET_ADDRESS]"
click at [301, 41] on button "Back to borrower requests" at bounding box center [267, 36] width 166 height 26
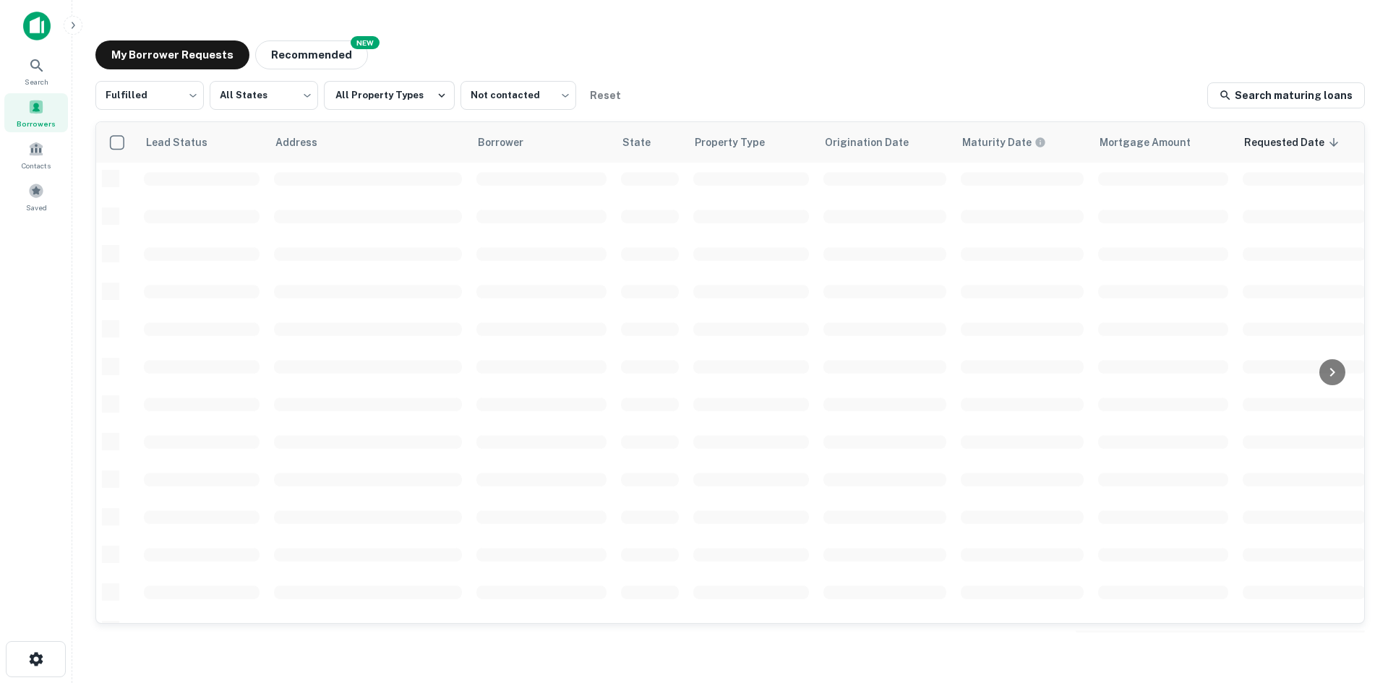
scroll to position [434, 0]
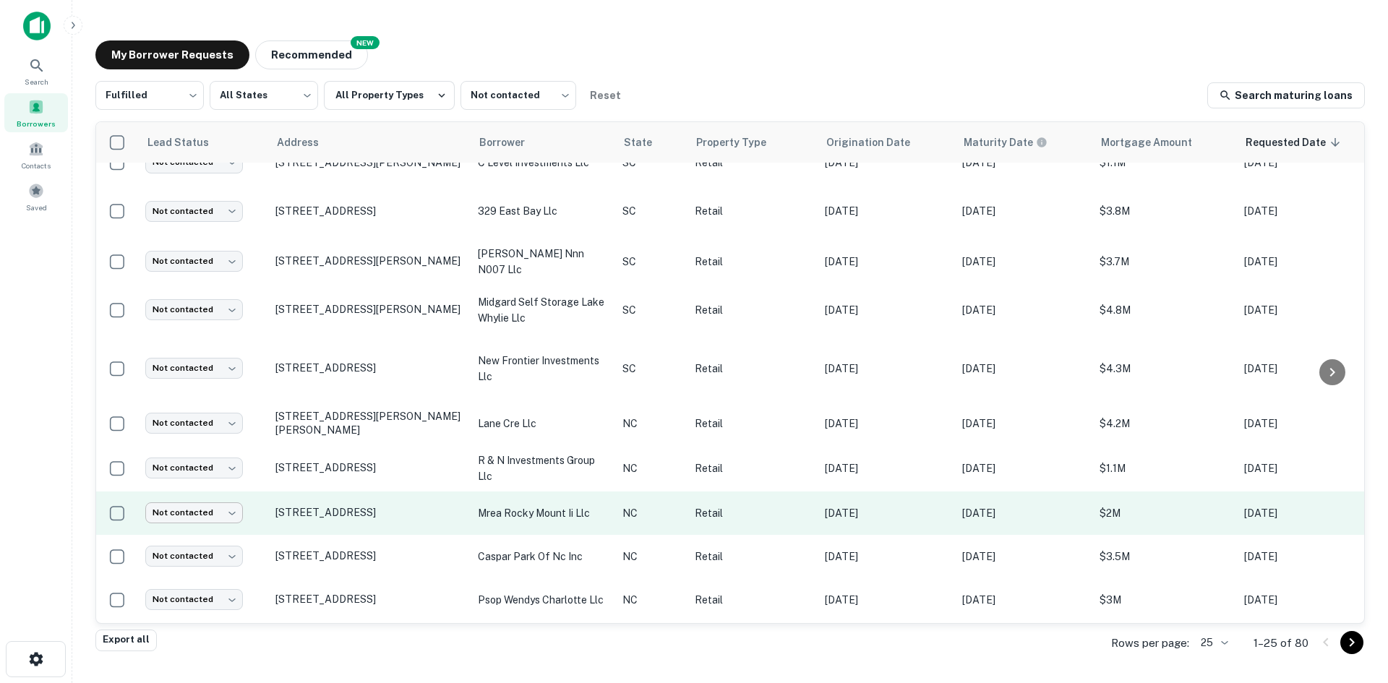
click at [204, 530] on body "Search Borrowers Contacts Saved My Borrower Requests NEW Recommended Fulfilled …" at bounding box center [694, 341] width 1388 height 683
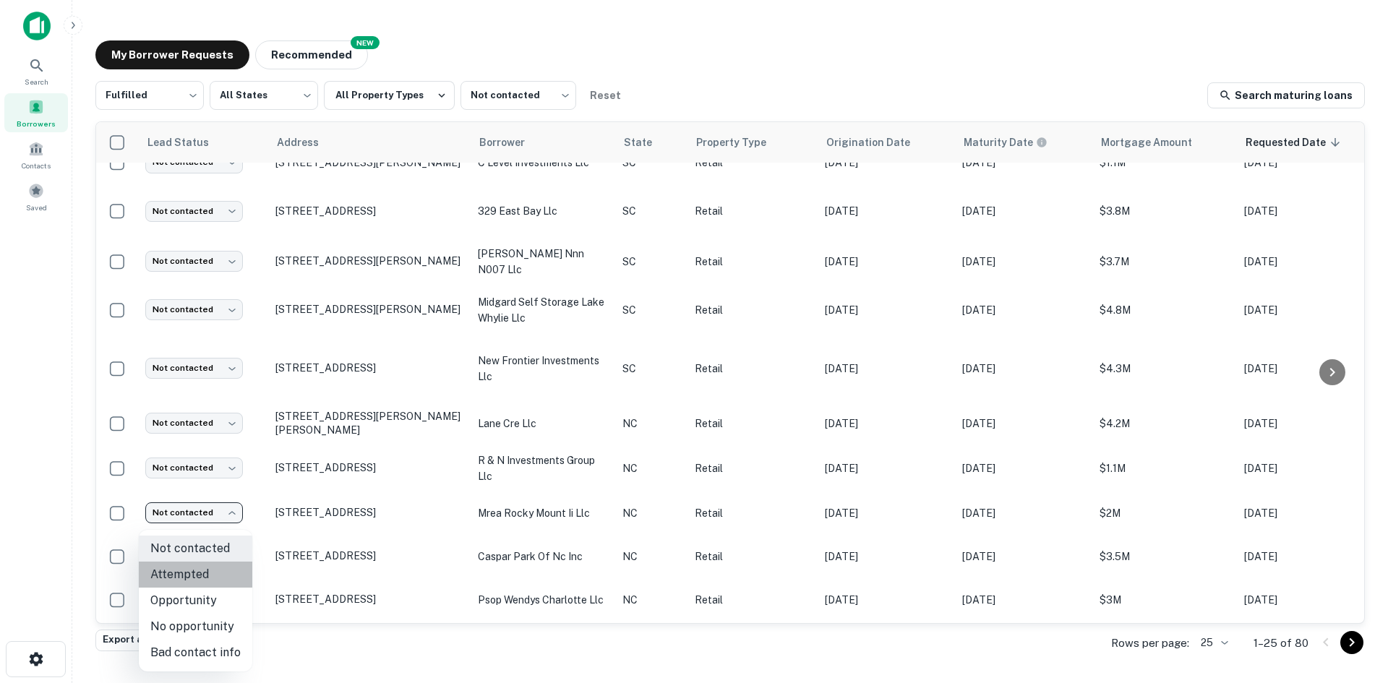
click at [204, 574] on li "Attempted" at bounding box center [195, 575] width 113 height 26
type input "*********"
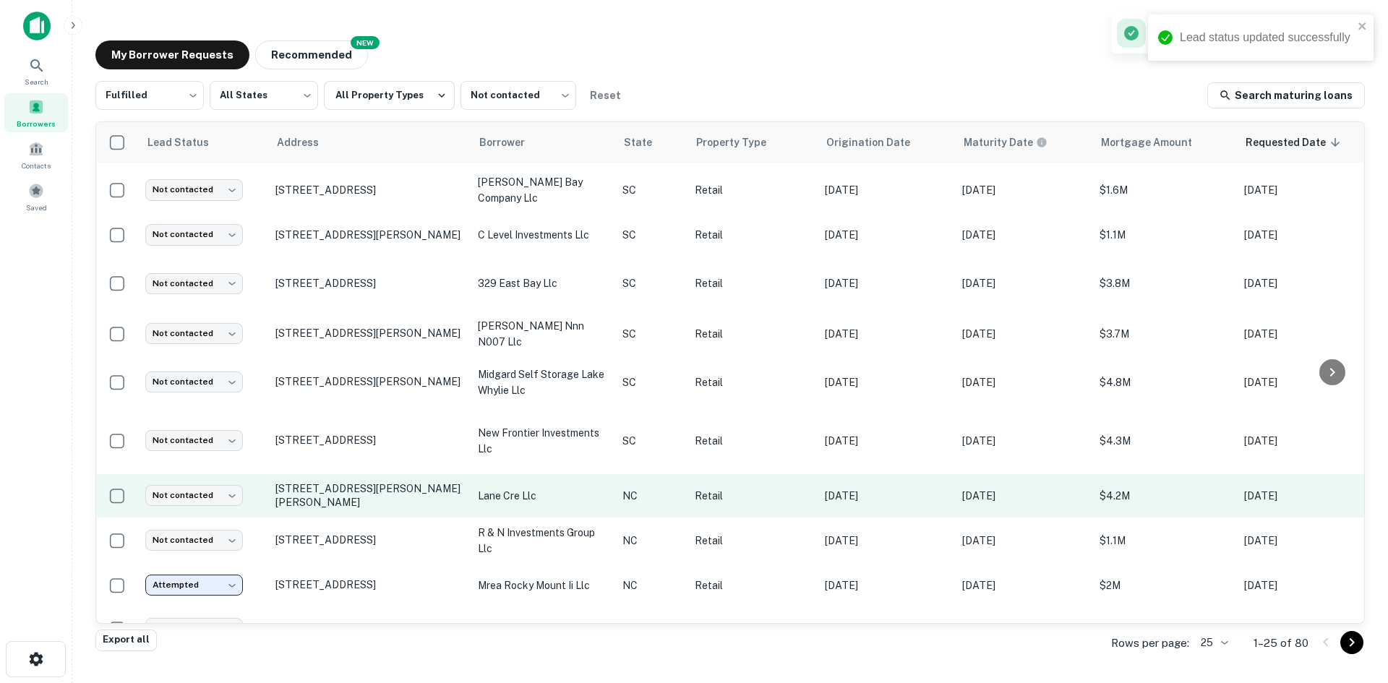
scroll to position [289, 0]
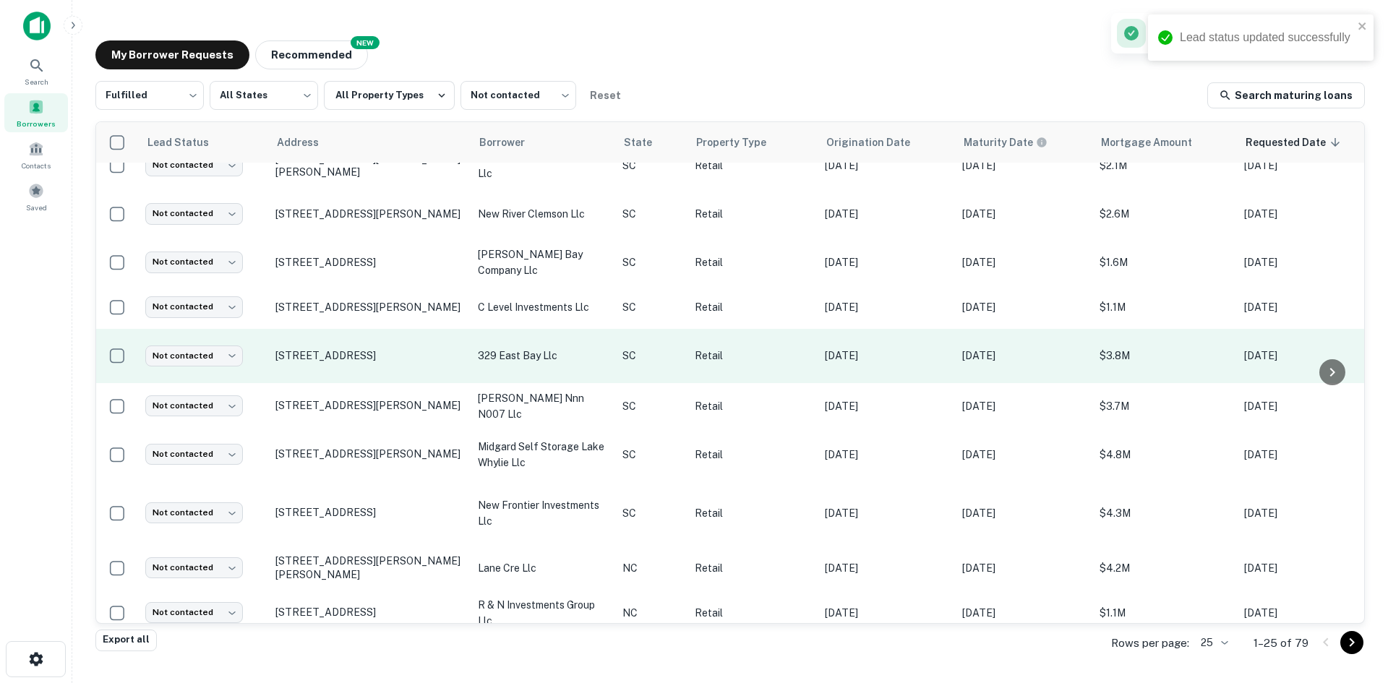
click at [346, 364] on td "[STREET_ADDRESS]" at bounding box center [369, 356] width 202 height 54
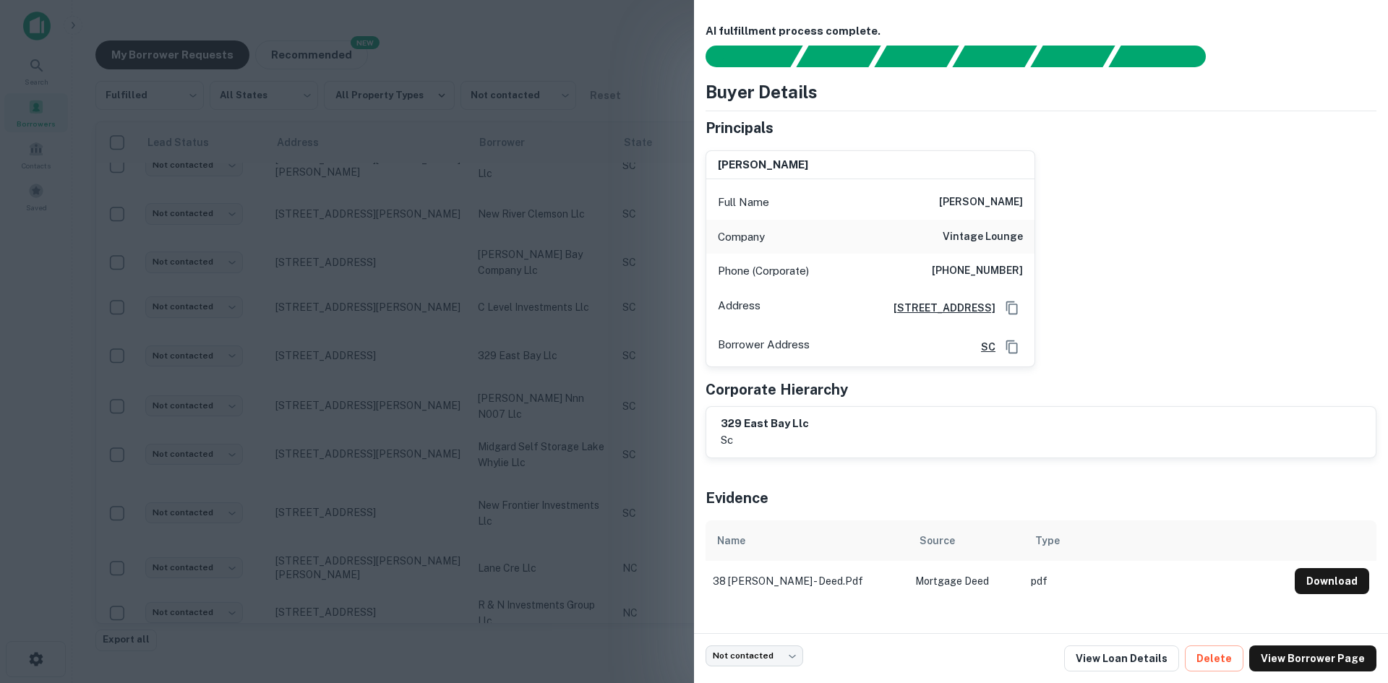
click at [608, 48] on div at bounding box center [694, 341] width 1388 height 683
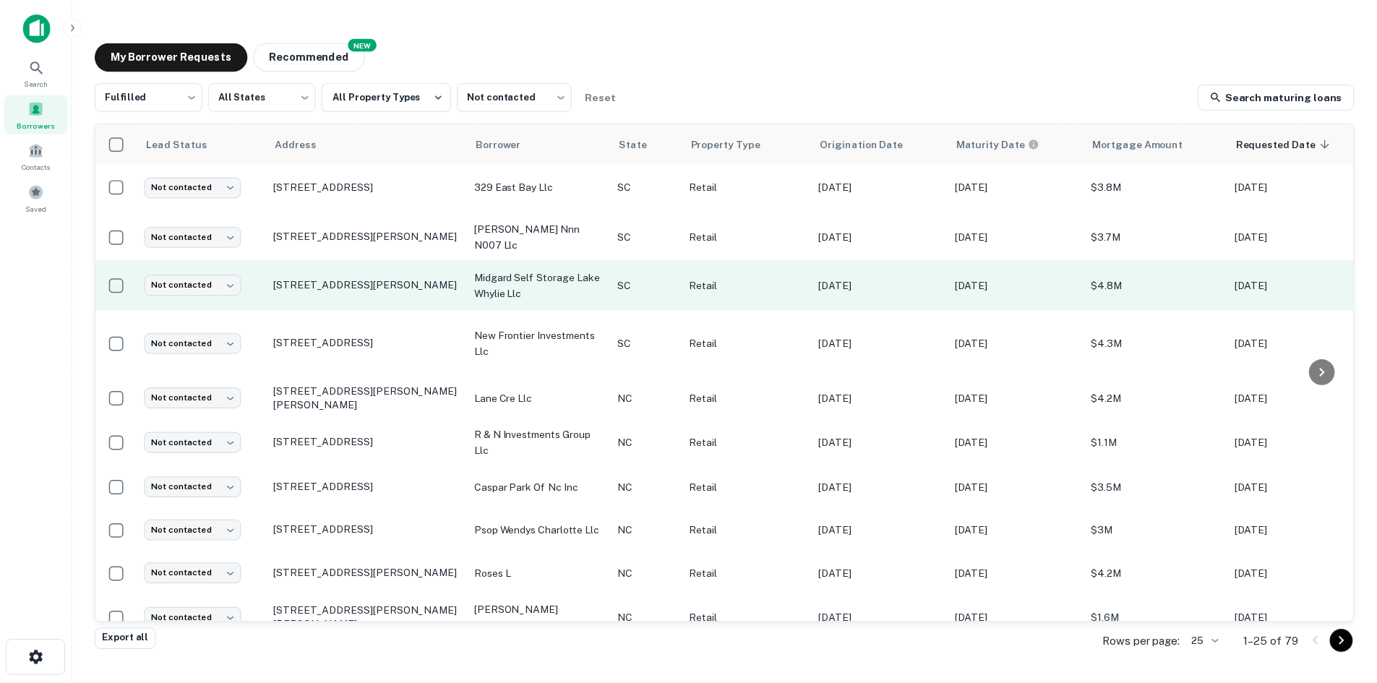
scroll to position [434, 0]
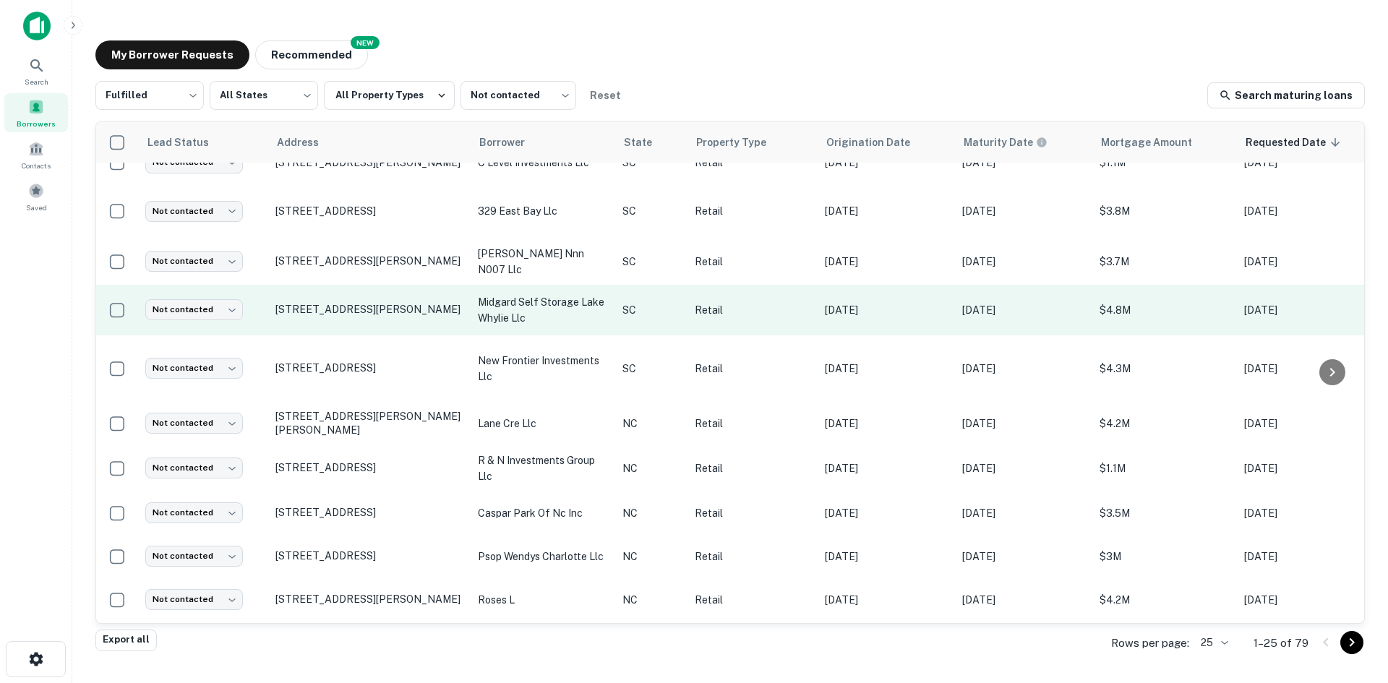
click at [347, 257] on p "[STREET_ADDRESS][PERSON_NAME]" at bounding box center [369, 260] width 188 height 13
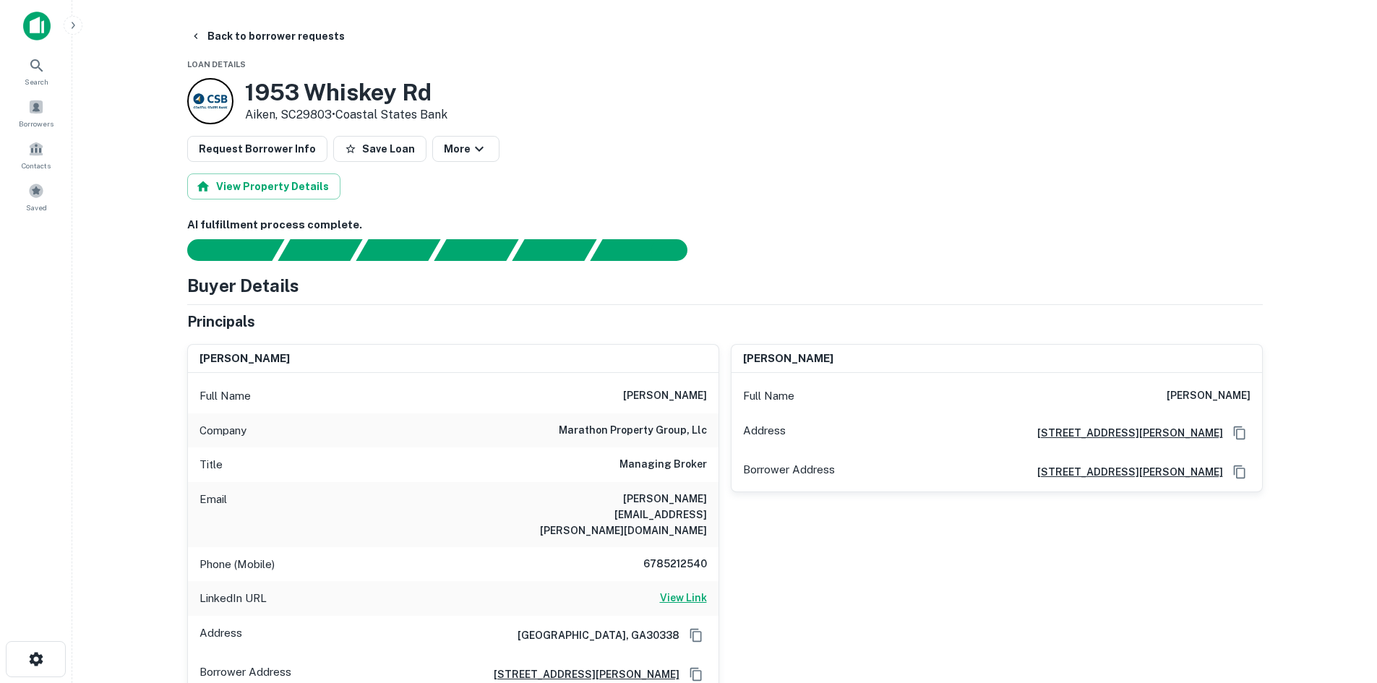
click at [694, 590] on h6 "View Link" at bounding box center [683, 598] width 47 height 16
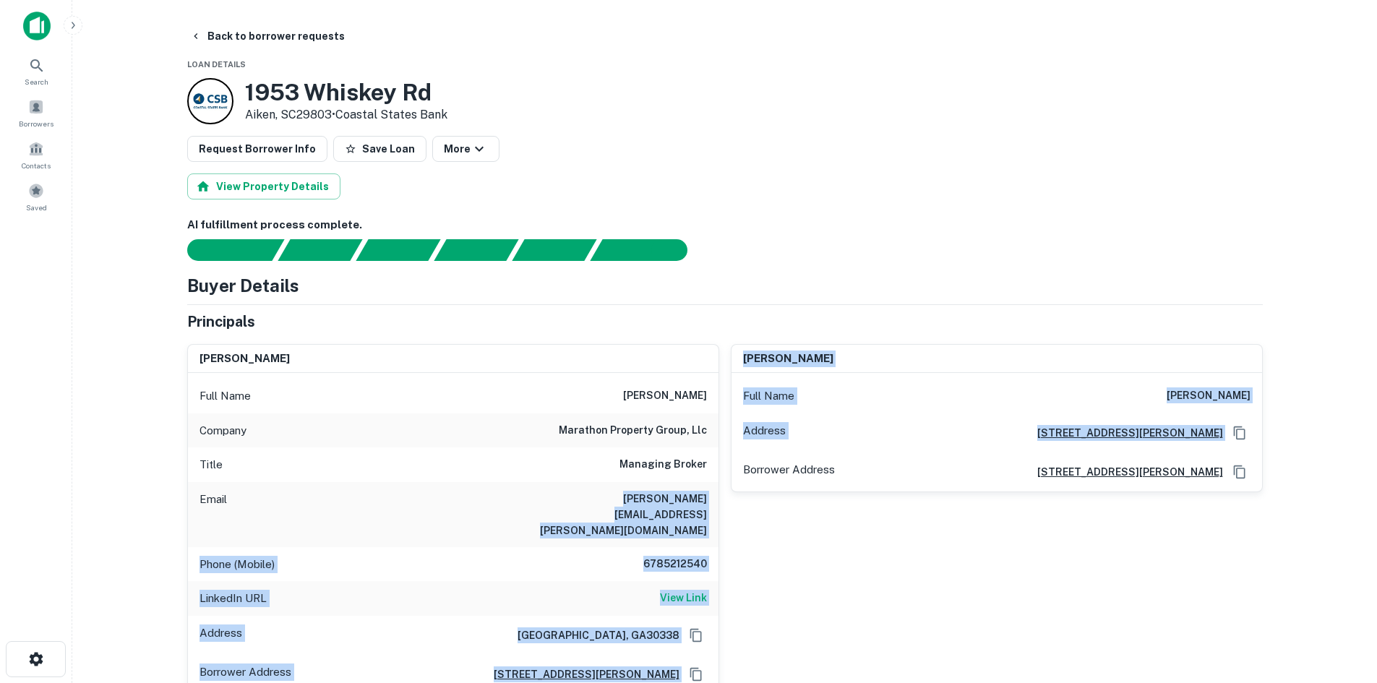
drag, startPoint x: 535, startPoint y: 497, endPoint x: 721, endPoint y: 502, distance: 185.8
click at [721, 502] on div "andrew ziffer Full Name andrew ziffer Company marathon property group, llc Titl…" at bounding box center [719, 513] width 1087 height 362
click at [721, 502] on div "andrew b. zinck Full Name andrew b. zinck Address 4514 Chamblee Dunwoody Road, …" at bounding box center [991, 513] width 544 height 362
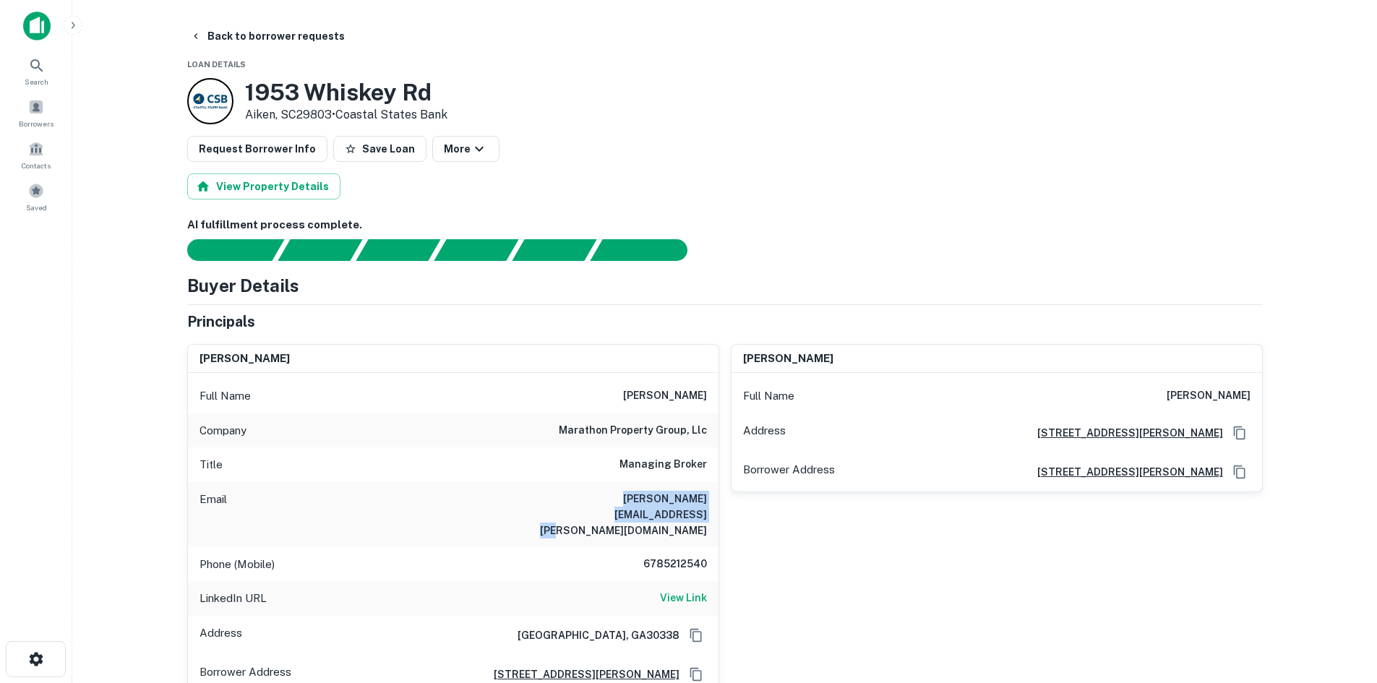
drag, startPoint x: 711, startPoint y: 502, endPoint x: 540, endPoint y: 492, distance: 171.5
click at [540, 492] on div "Email andrew.ziffer@greenleafmgmt.com" at bounding box center [453, 514] width 530 height 65
copy h6 "andrew.ziffer@greenleafmgmt.com"
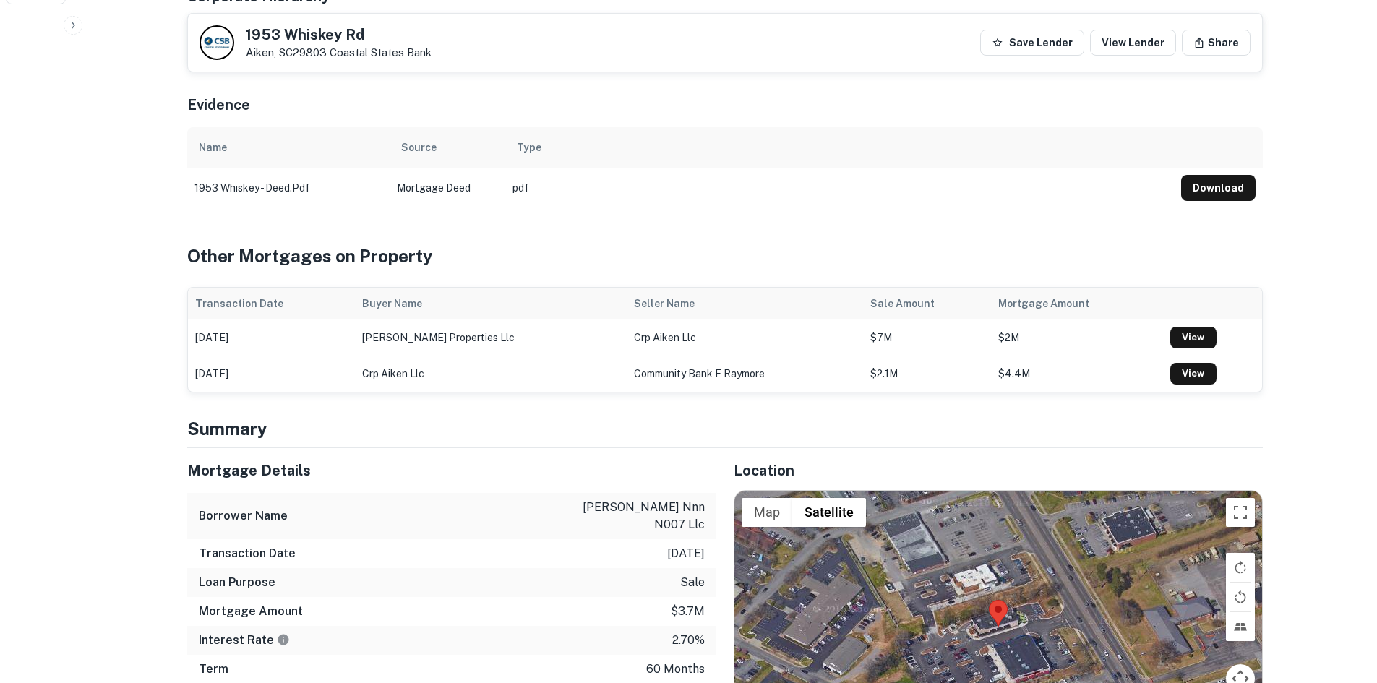
scroll to position [867, 0]
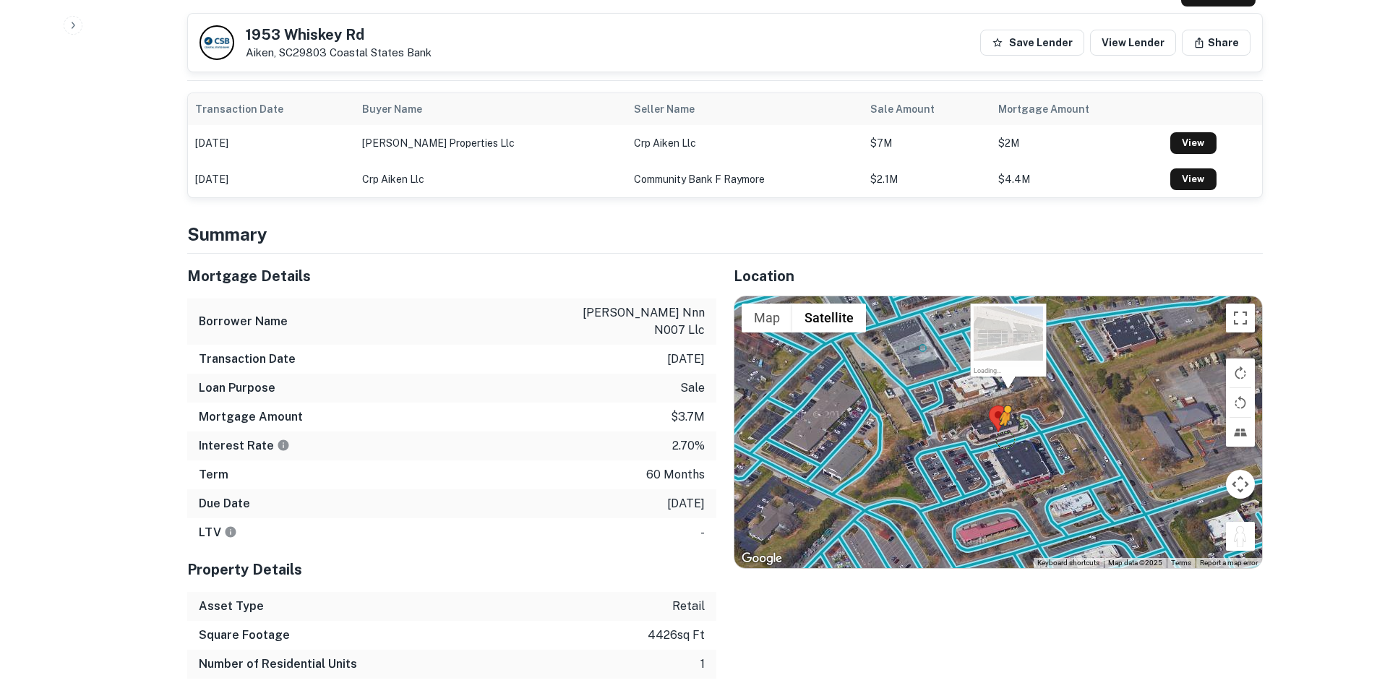
drag, startPoint x: 1244, startPoint y: 510, endPoint x: 1004, endPoint y: 409, distance: 260.1
click at [1004, 409] on div "To activate drag with keyboard, press Alt + Enter. Once in keyboard drag state,…" at bounding box center [998, 432] width 528 height 272
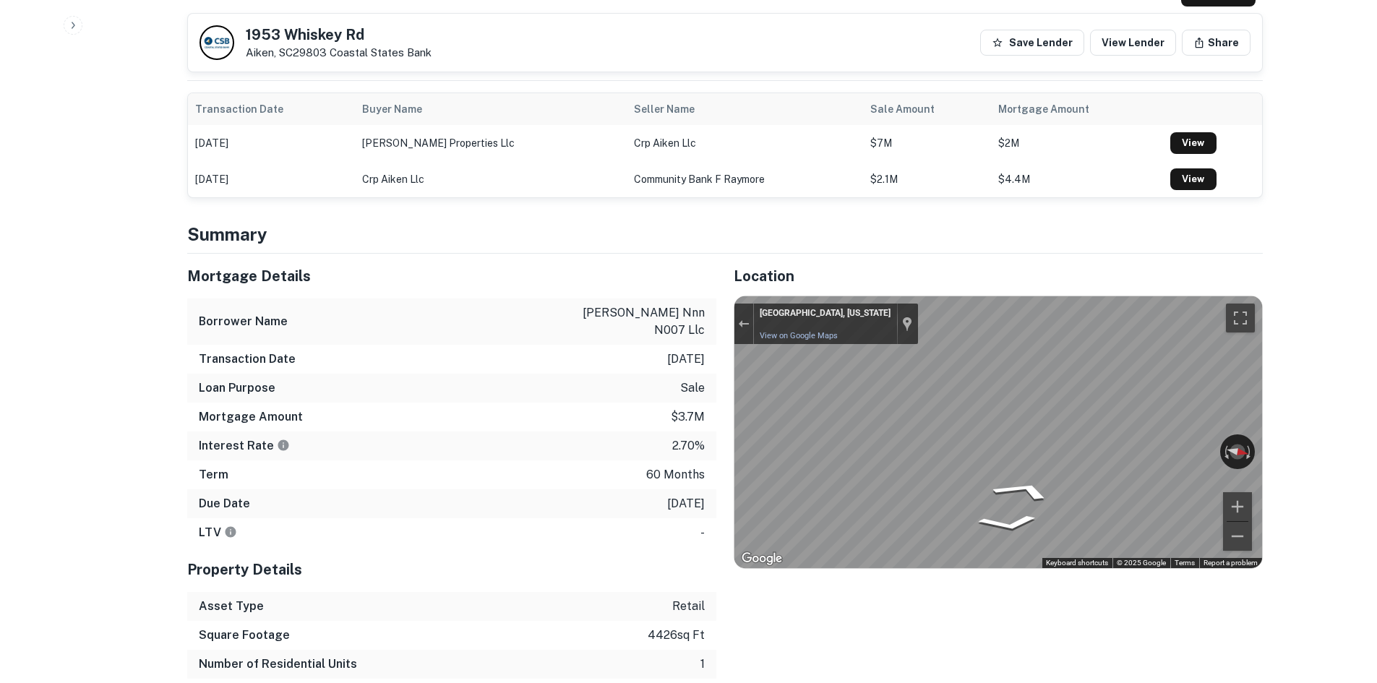
click at [682, 387] on div "Mortgage Details Borrower Name greenleaf nnn n007 llc Transaction Date 3/9/2021…" at bounding box center [716, 495] width 1093 height 483
click at [1000, 377] on icon "Go West" at bounding box center [1021, 403] width 106 height 53
click at [697, 323] on div "Mortgage Details Borrower Name greenleaf nnn n007 llc Transaction Date 3/9/2021…" at bounding box center [716, 495] width 1093 height 483
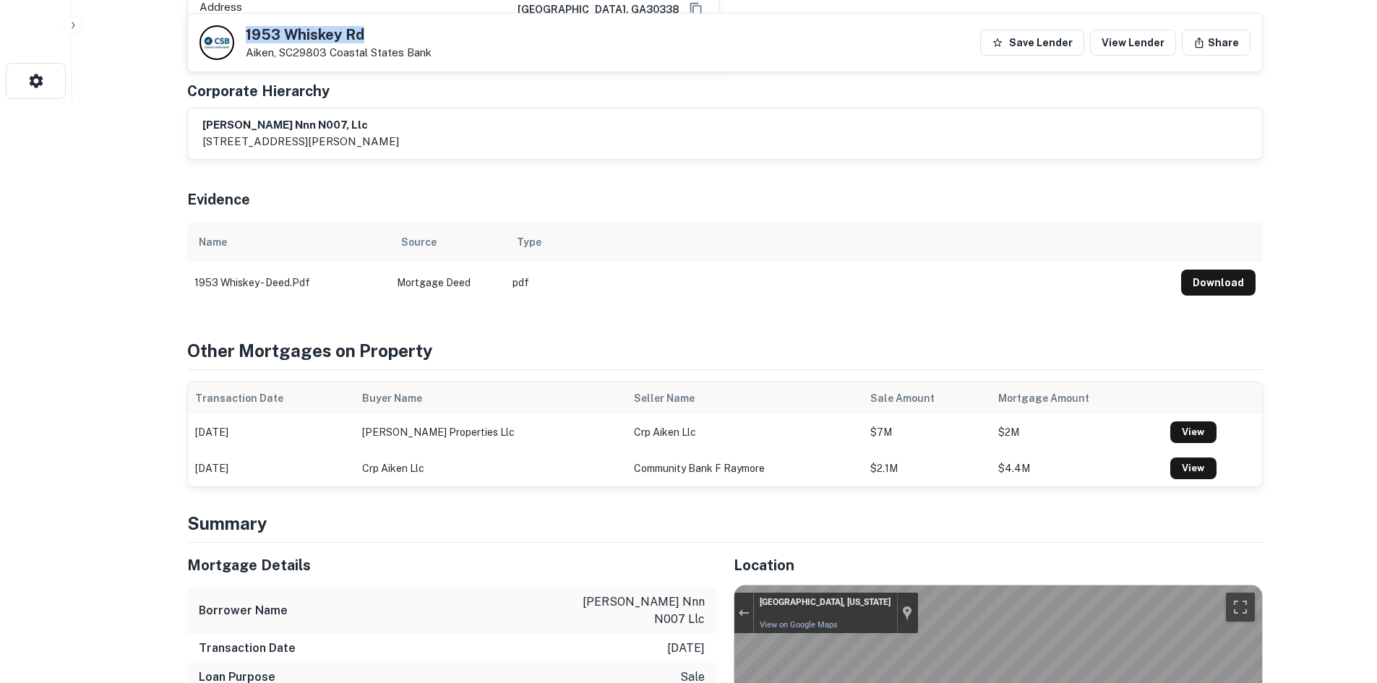
drag, startPoint x: 244, startPoint y: 32, endPoint x: 412, endPoint y: 27, distance: 167.8
click at [412, 27] on div "1953 Whiskey Rd Aiken, SC29803 Coastal States Bank" at bounding box center [315, 42] width 232 height 35
copy h5 "1953 Whiskey Rd"
click at [242, 29] on div "1953 Whiskey Rd Aiken, SC29803 Coastal States Bank" at bounding box center [315, 42] width 232 height 35
drag, startPoint x: 274, startPoint y: 38, endPoint x: 327, endPoint y: 55, distance: 56.2
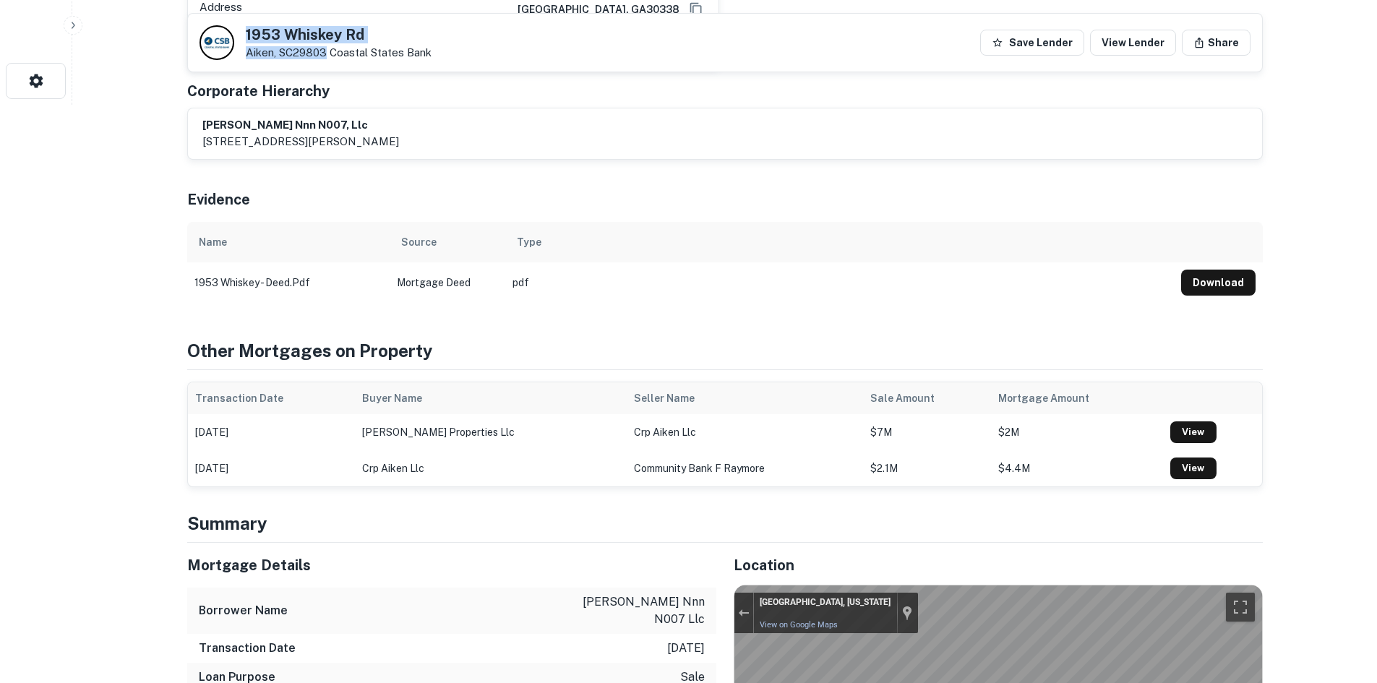
click at [327, 55] on div "1953 Whiskey Rd Aiken, SC29803 Coastal States Bank" at bounding box center [315, 42] width 232 height 35
copy div "[STREET_ADDRESS][PERSON_NAME]"
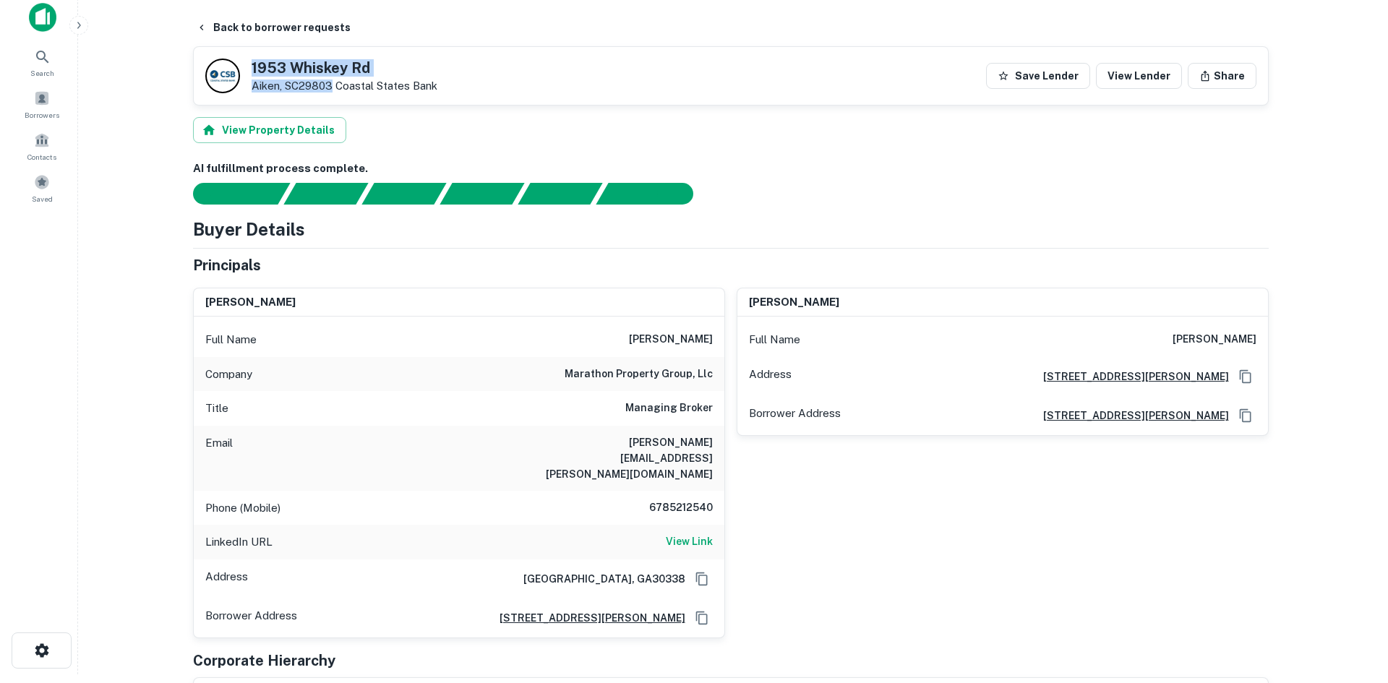
scroll to position [0, 0]
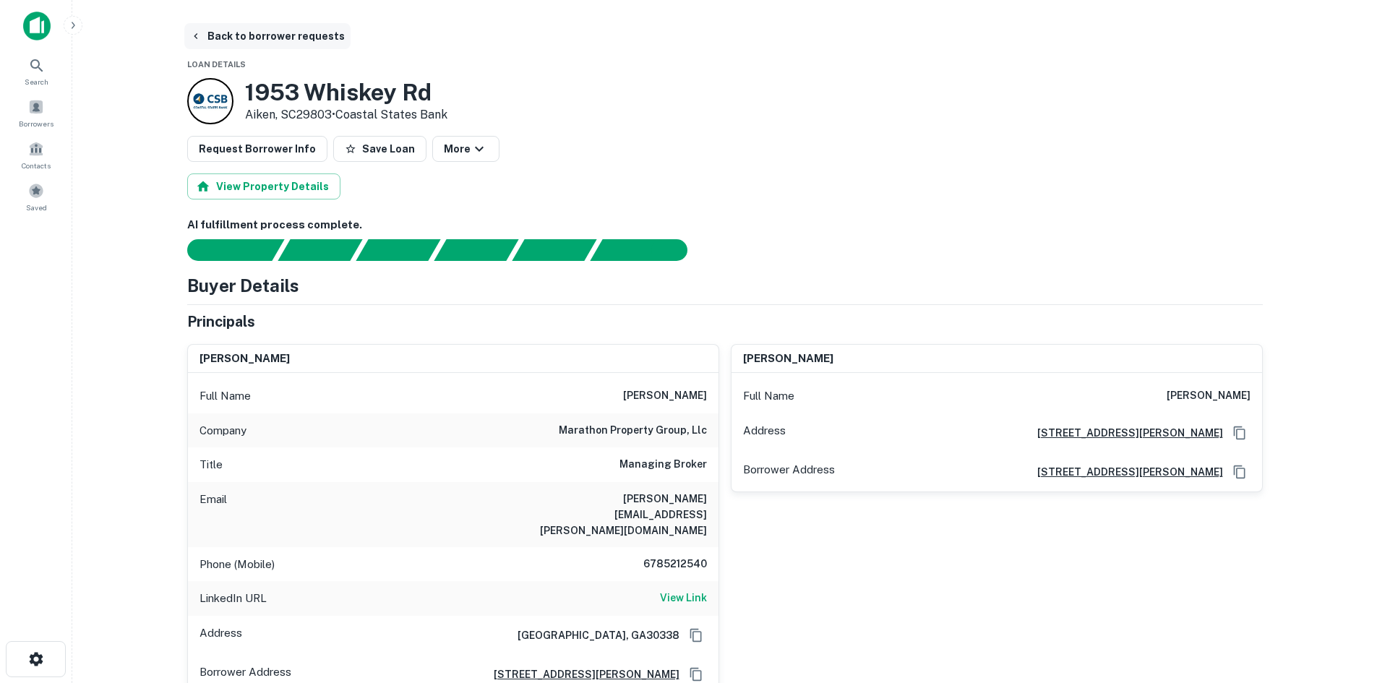
click at [249, 42] on button "Back to borrower requests" at bounding box center [267, 36] width 166 height 26
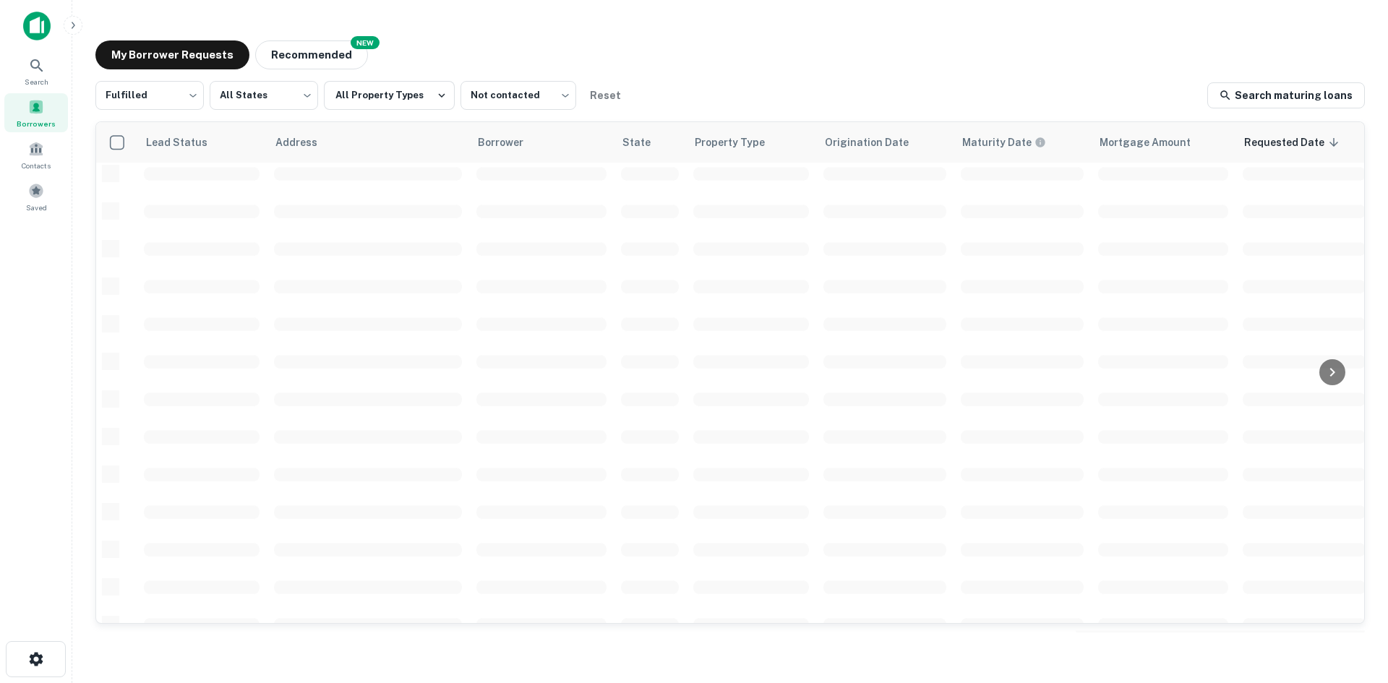
scroll to position [434, 0]
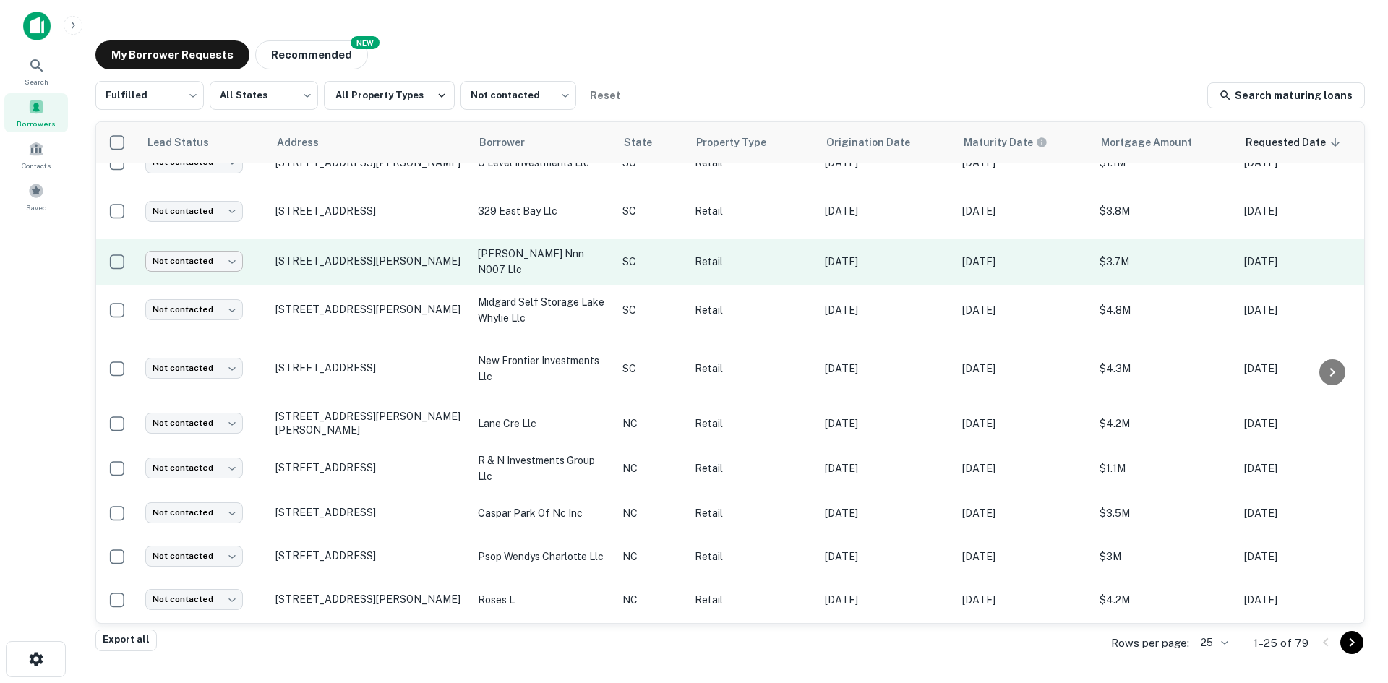
click at [214, 265] on body "Search Borrowers Contacts Saved My Borrower Requests NEW Recommended Fulfilled …" at bounding box center [694, 341] width 1388 height 683
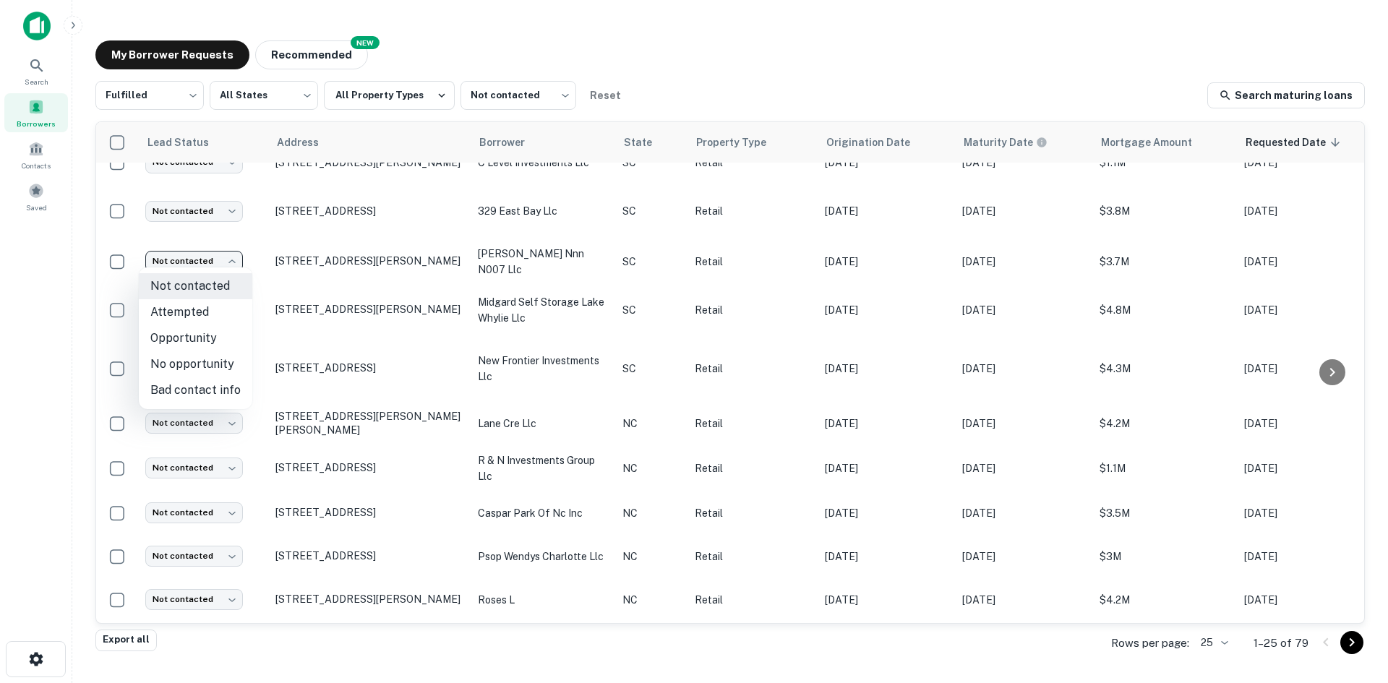
click at [205, 316] on li "Attempted" at bounding box center [195, 312] width 113 height 26
type input "*********"
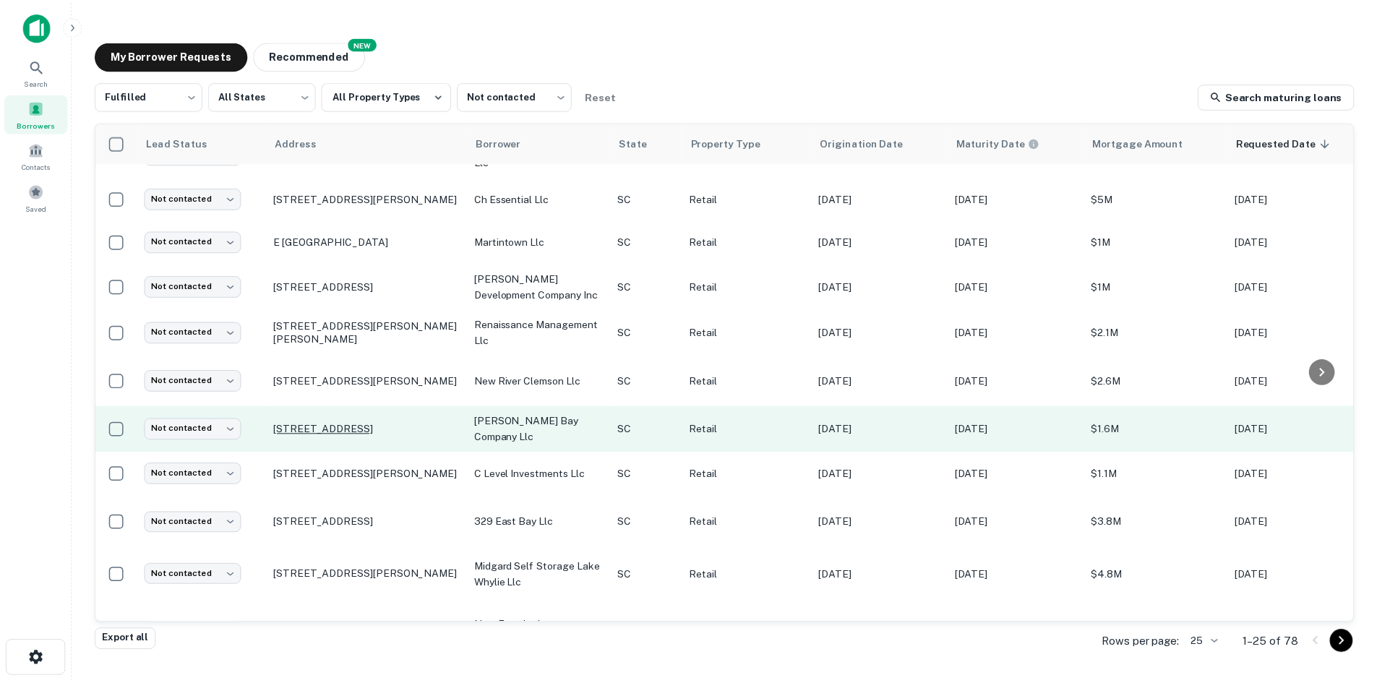
scroll to position [145, 0]
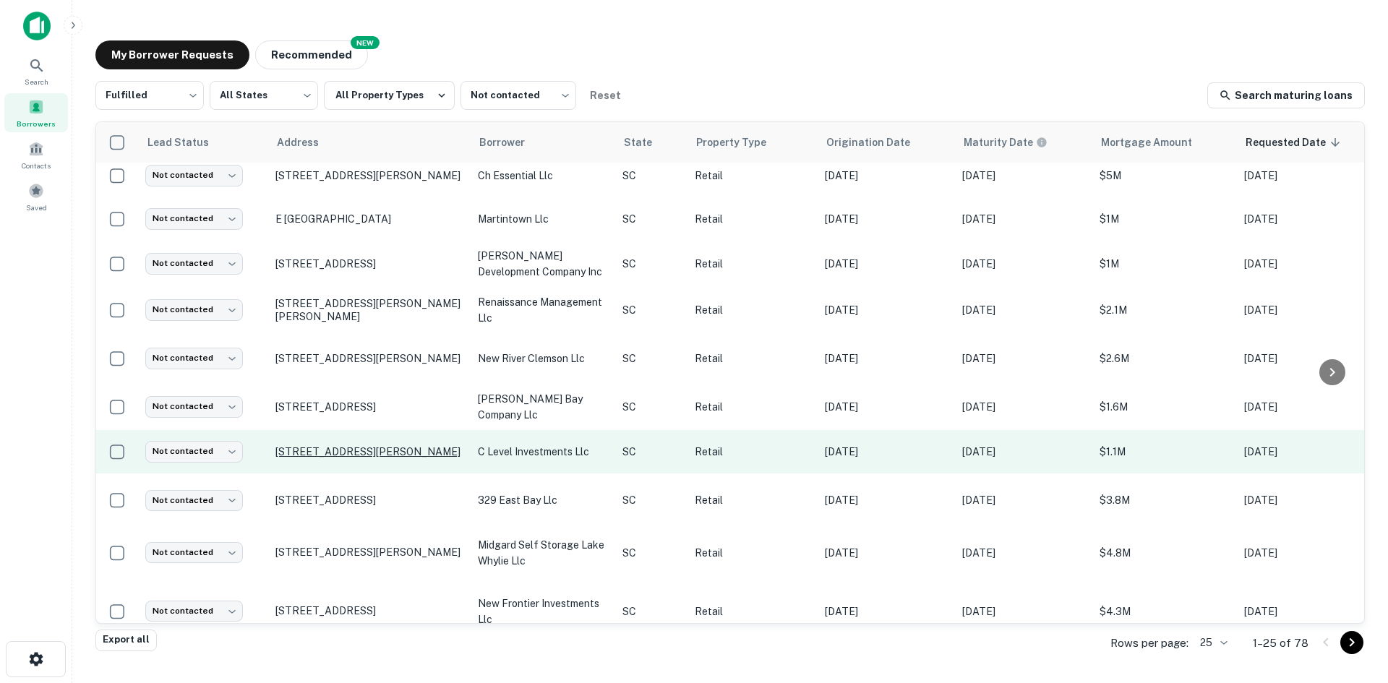
click at [370, 445] on p "[STREET_ADDRESS][PERSON_NAME]" at bounding box center [369, 451] width 188 height 13
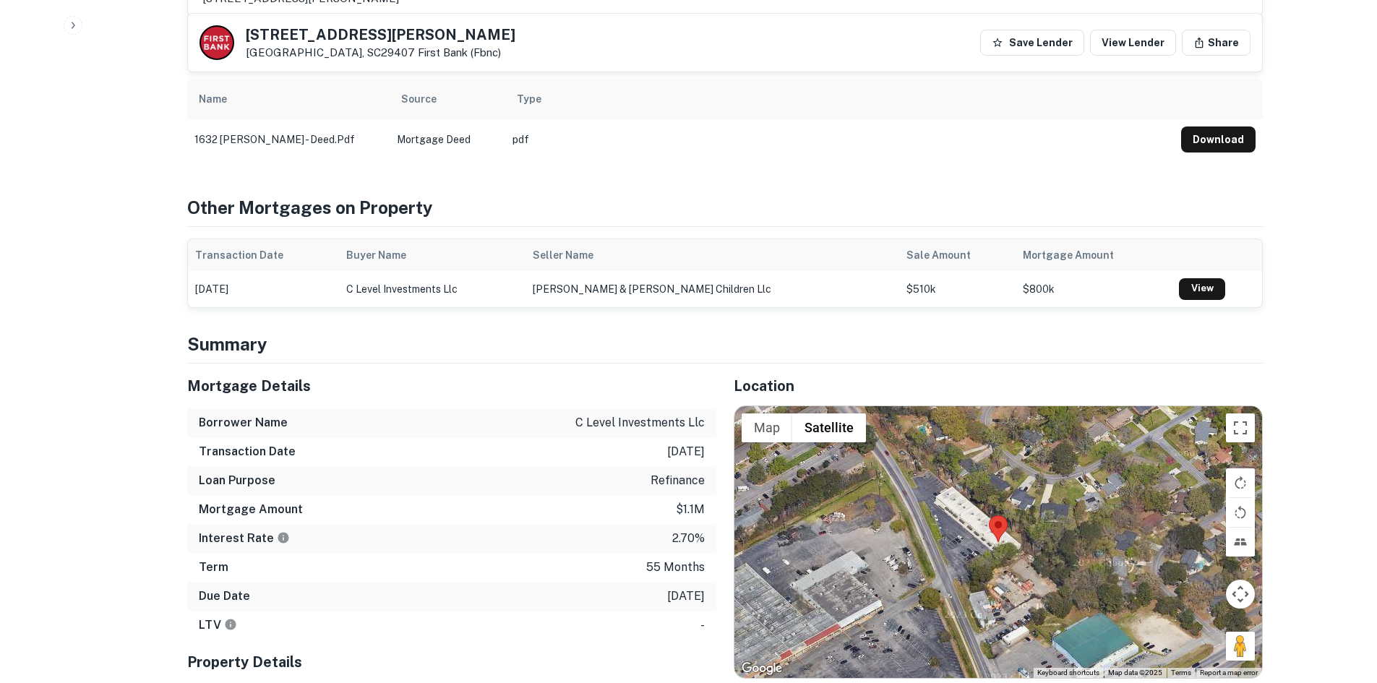
scroll to position [1301, 0]
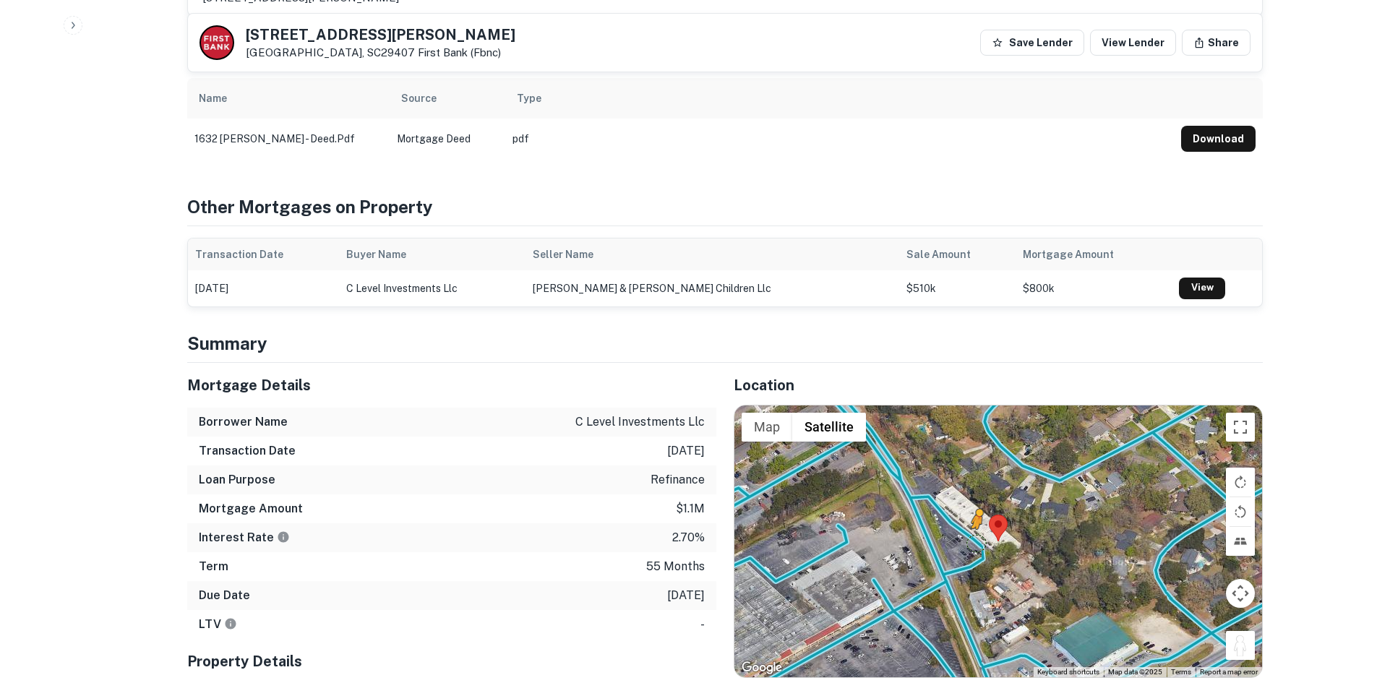
drag, startPoint x: 1235, startPoint y: 558, endPoint x: 976, endPoint y: 461, distance: 276.9
click at [976, 461] on div "To activate drag with keyboard, press Alt + Enter. Once in keyboard drag state,…" at bounding box center [998, 541] width 528 height 272
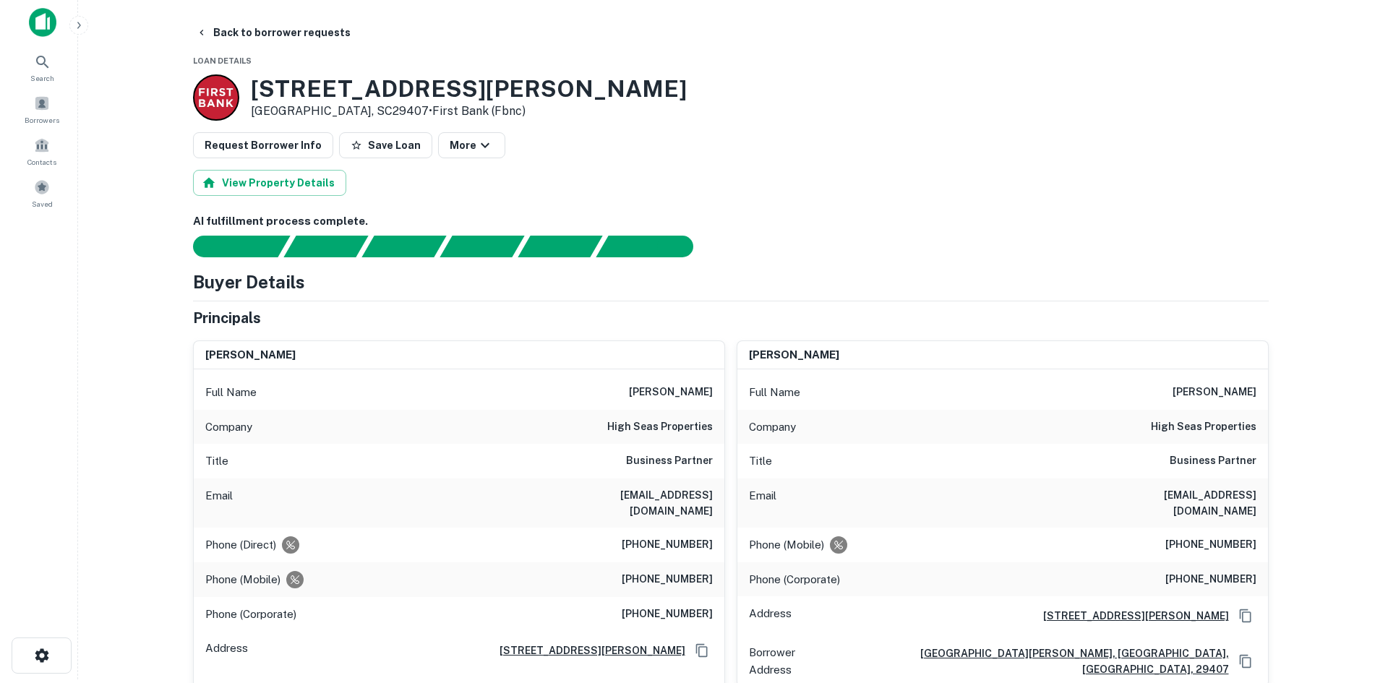
scroll to position [0, 0]
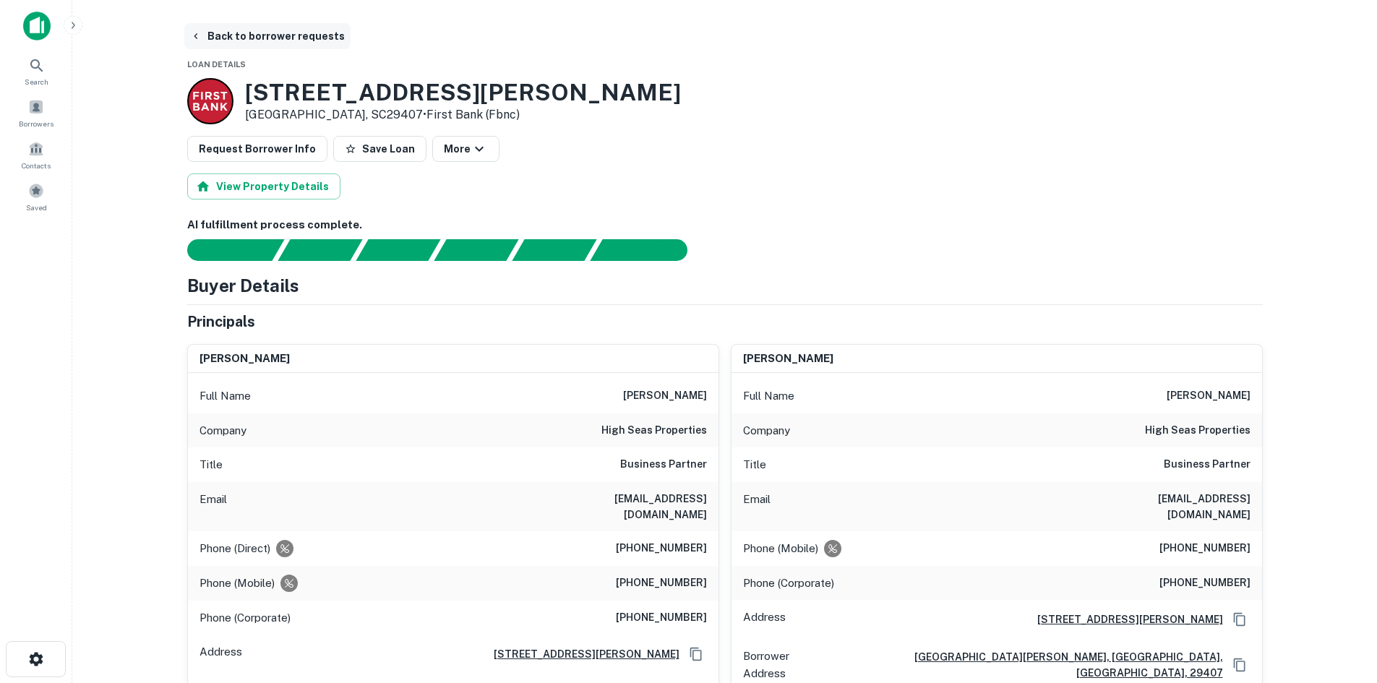
click at [240, 42] on button "Back to borrower requests" at bounding box center [267, 36] width 166 height 26
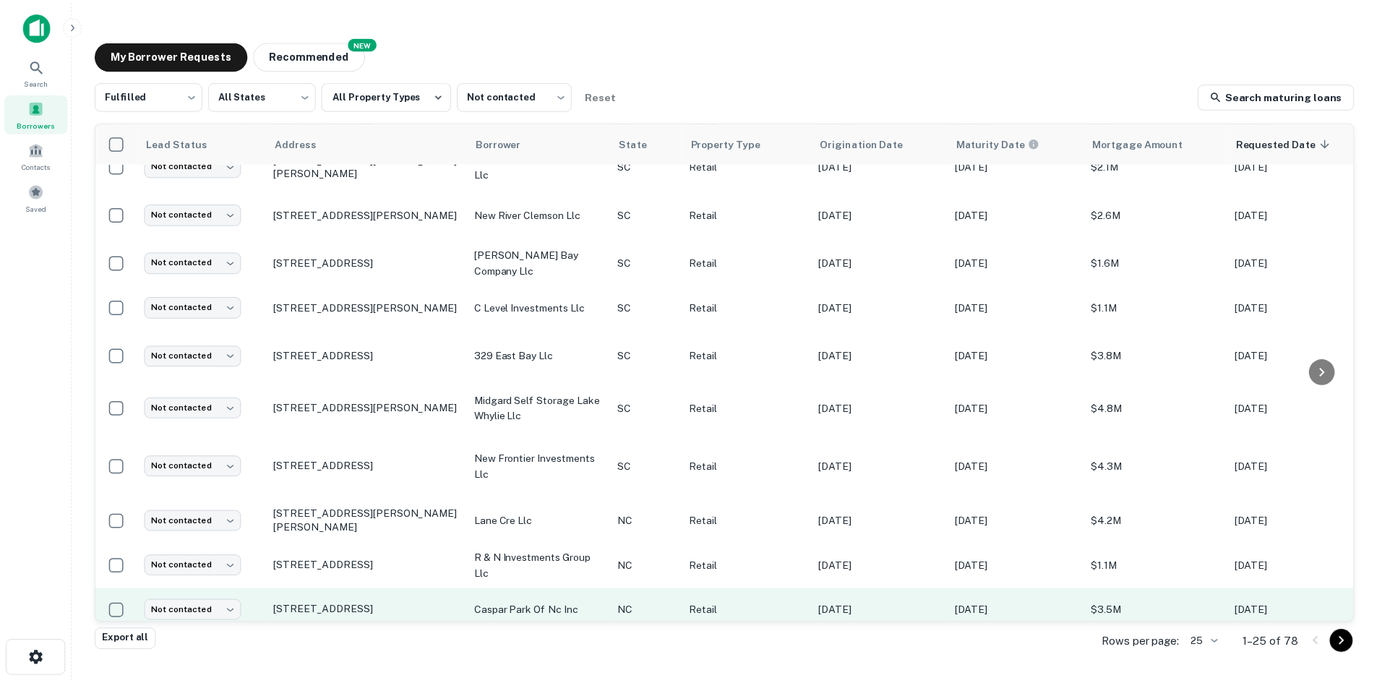
scroll to position [217, 0]
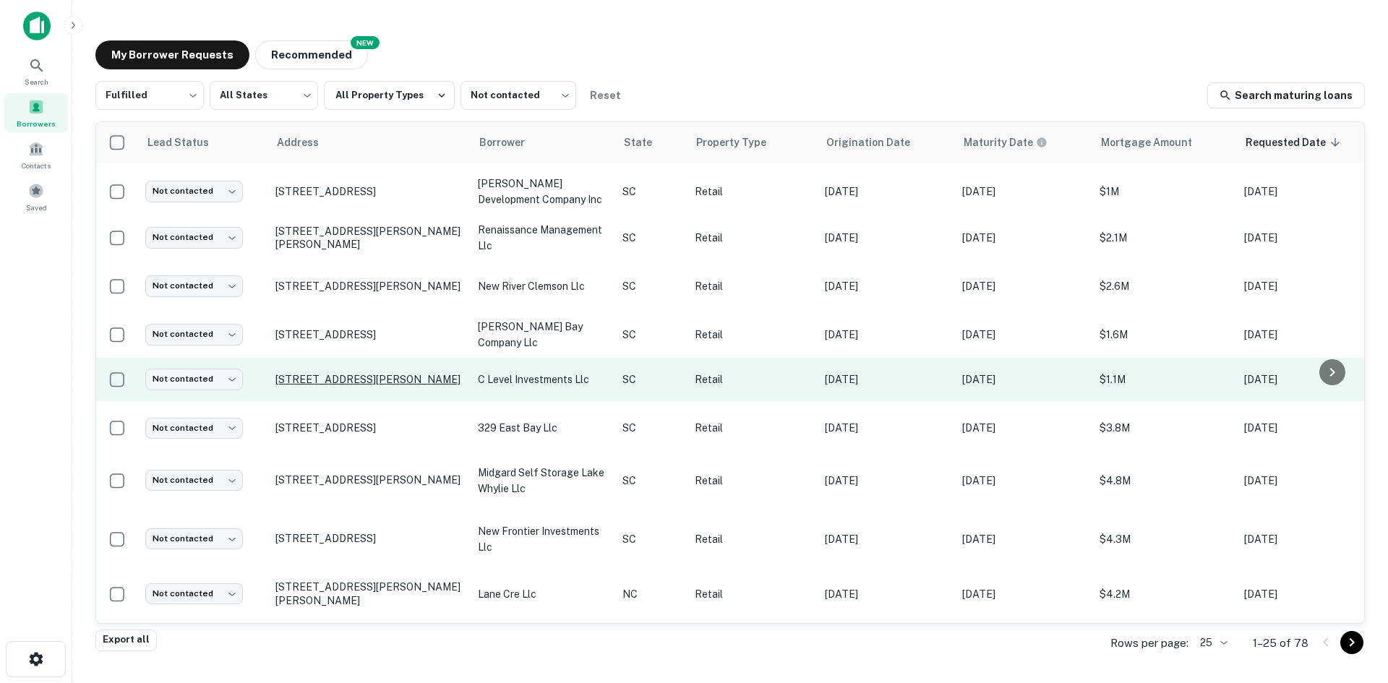
click at [296, 382] on p "[STREET_ADDRESS][PERSON_NAME]" at bounding box center [369, 379] width 188 height 13
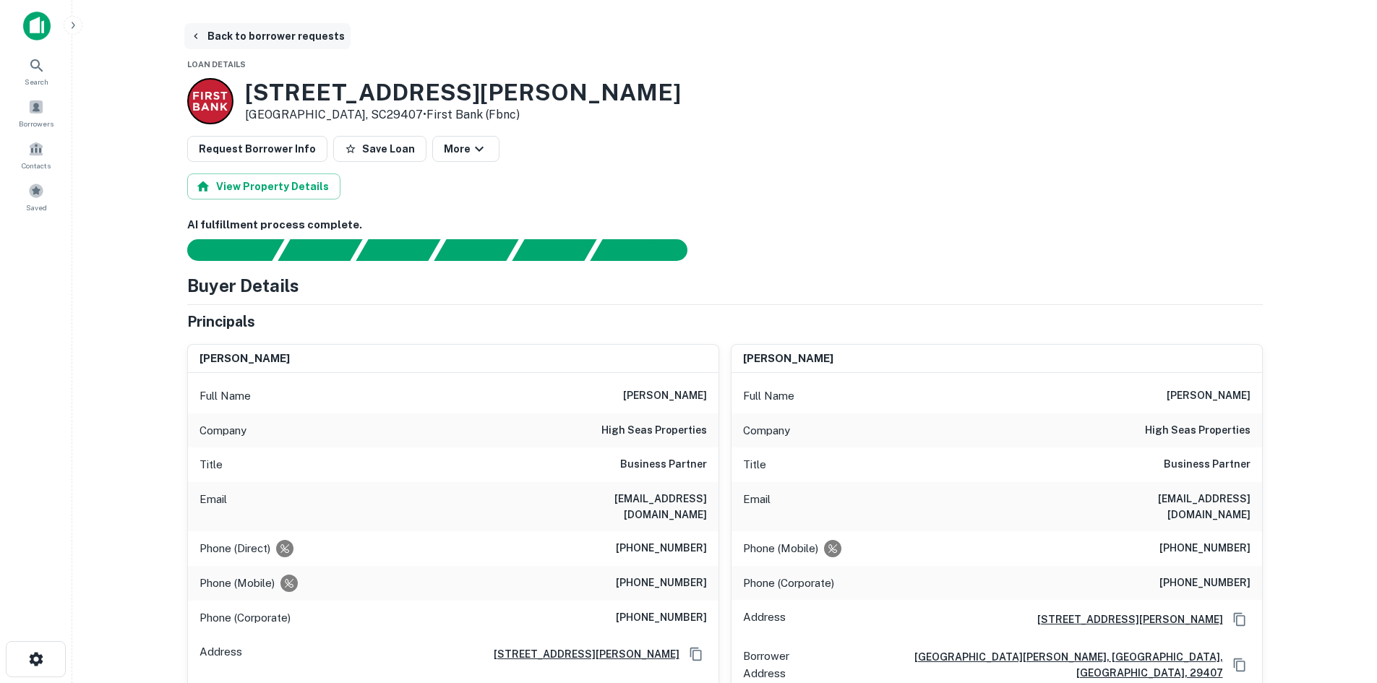
click at [240, 30] on button "Back to borrower requests" at bounding box center [267, 36] width 166 height 26
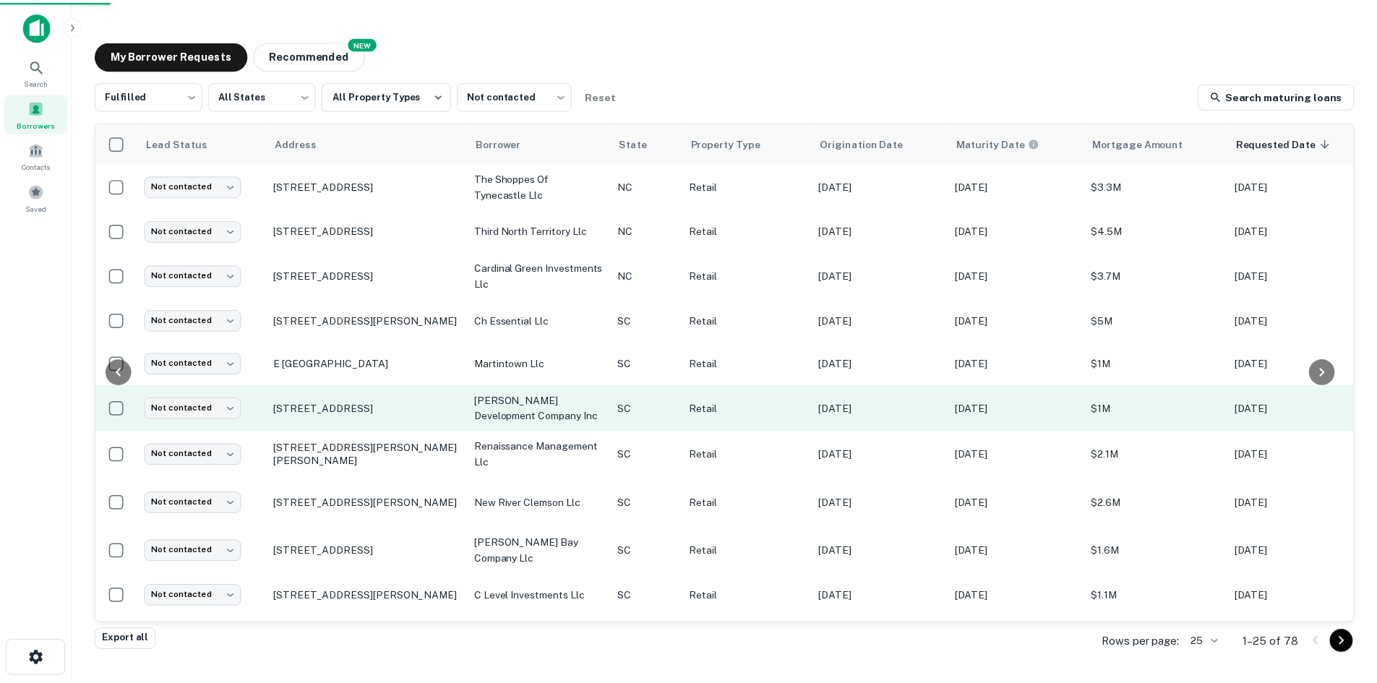
scroll to position [217, 0]
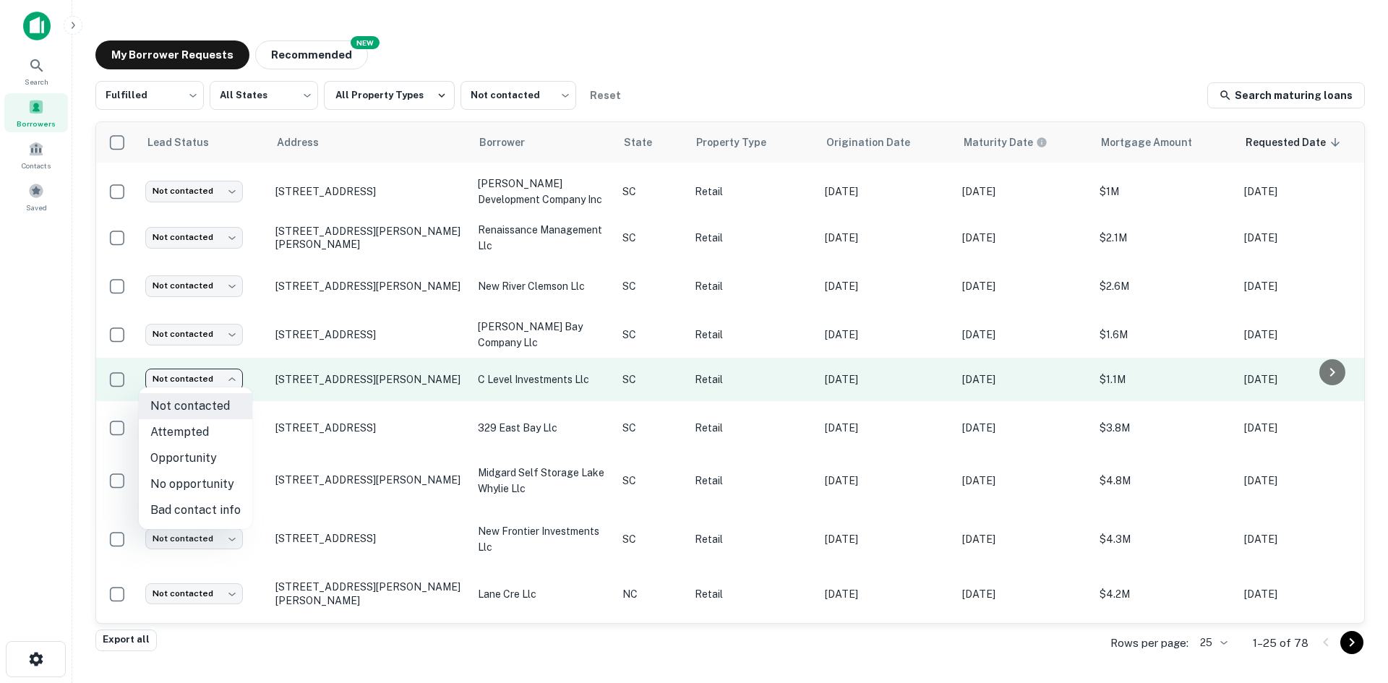
click at [231, 367] on body "Search Borrowers Contacts Saved My Borrower Requests NEW Recommended Fulfilled …" at bounding box center [694, 341] width 1388 height 683
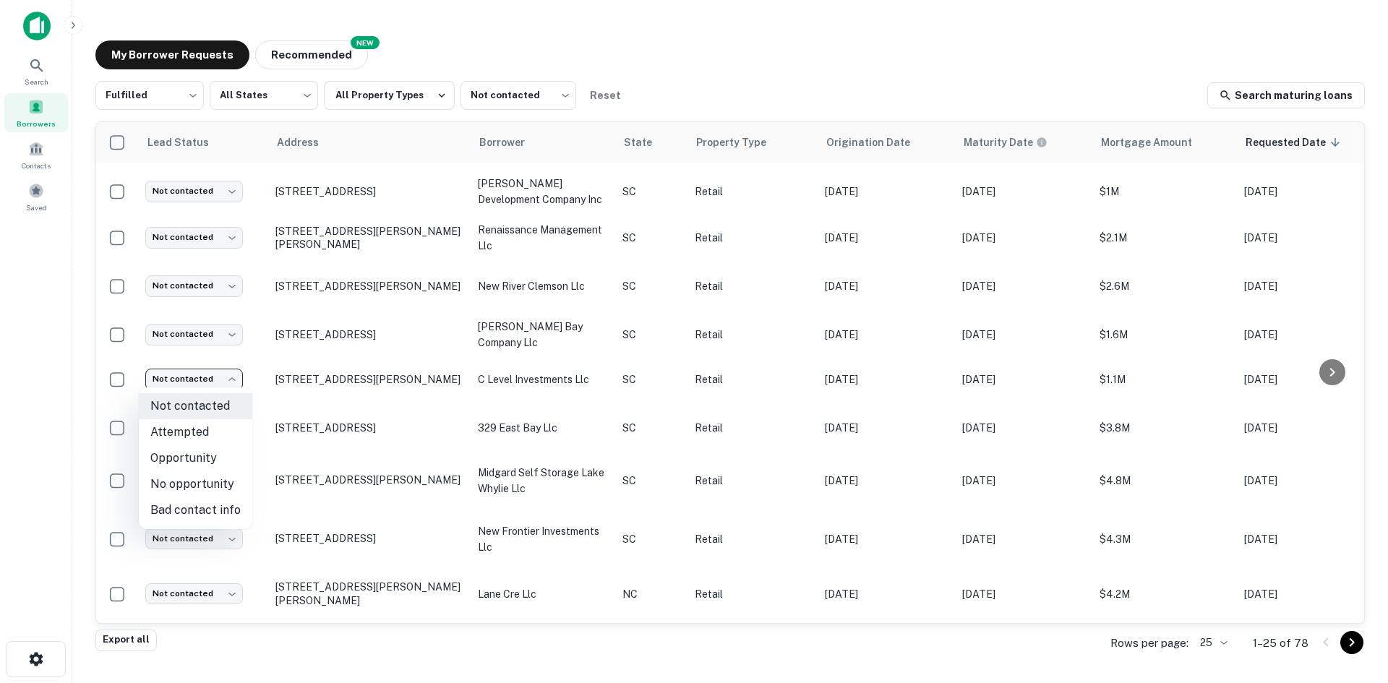
click at [207, 431] on li "Attempted" at bounding box center [195, 432] width 113 height 26
type input "*********"
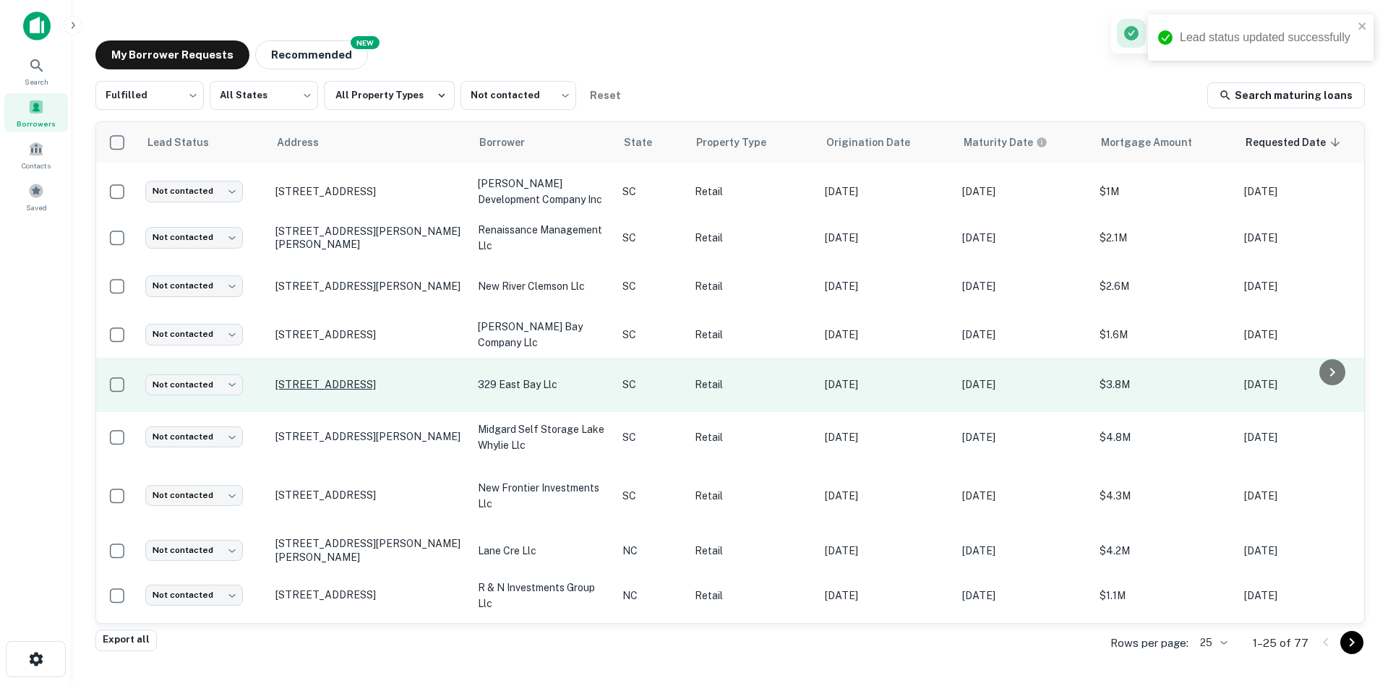
click at [316, 378] on p "[STREET_ADDRESS]" at bounding box center [369, 384] width 188 height 13
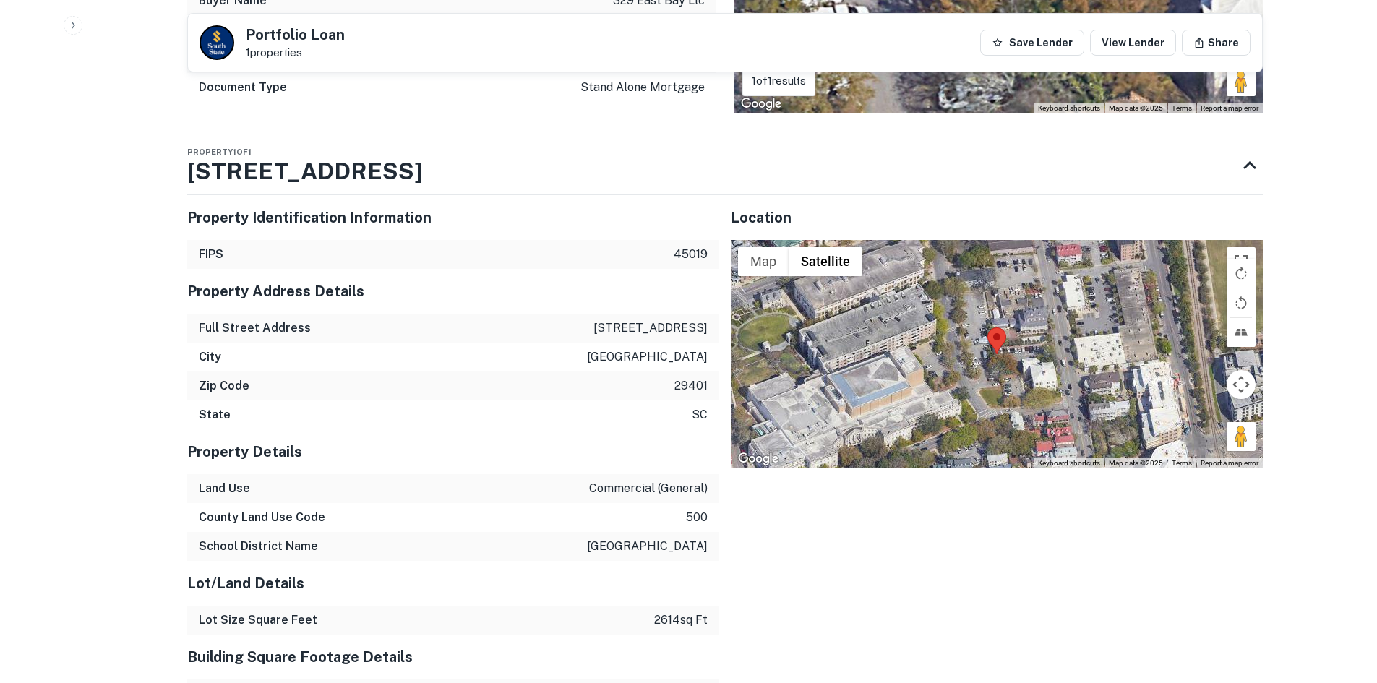
scroll to position [1084, 0]
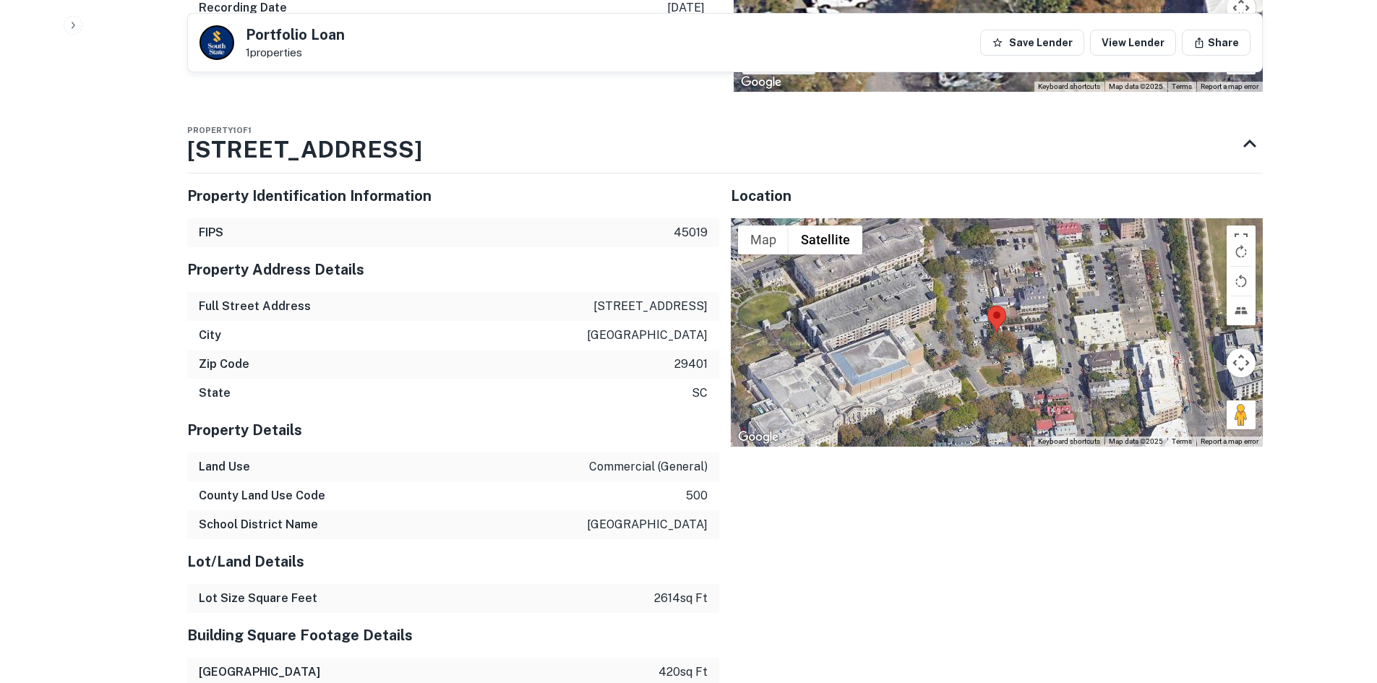
drag, startPoint x: 1246, startPoint y: 413, endPoint x: 1056, endPoint y: 343, distance: 202.3
click at [1056, 343] on div "Map Terrain Satellite Labels Keyboard shortcuts Map Data Map data ©2025 Map dat…" at bounding box center [997, 332] width 532 height 228
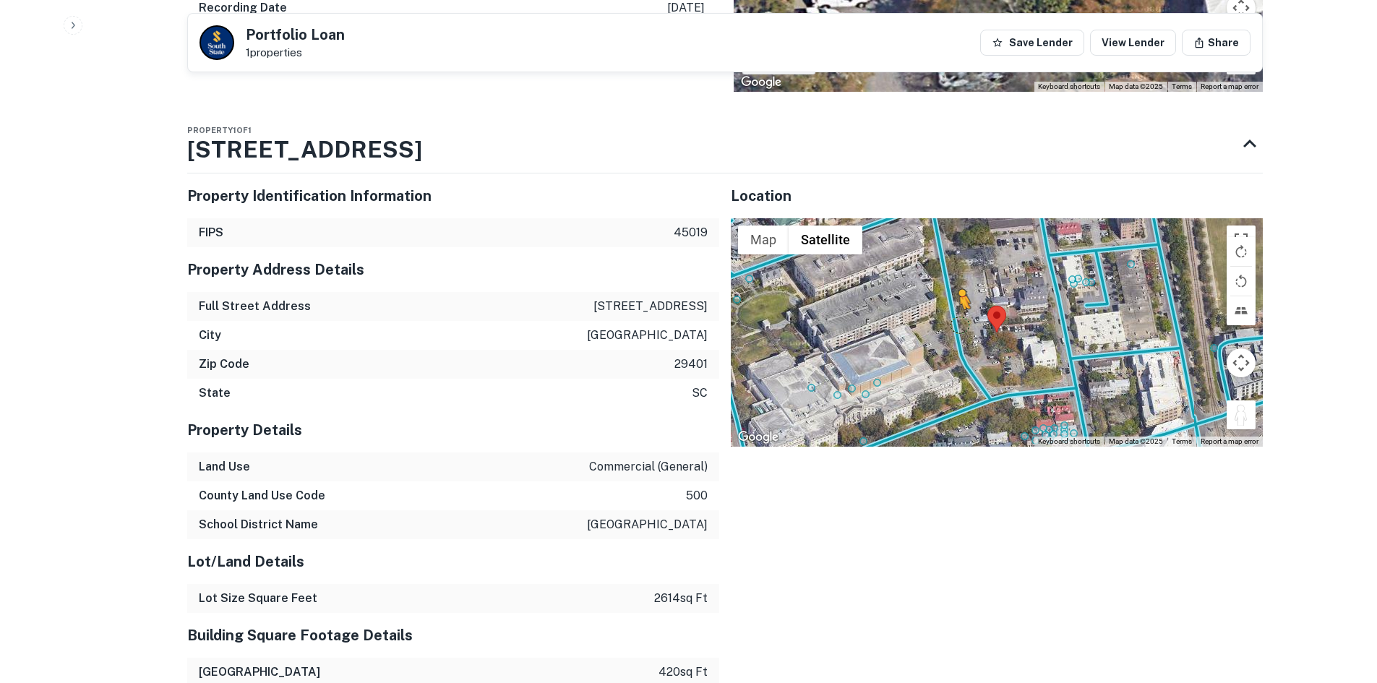
drag, startPoint x: 1250, startPoint y: 412, endPoint x: 958, endPoint y: 324, distance: 305.0
click at [958, 324] on div "To activate drag with keyboard, press Alt + Enter. Once in keyboard drag state,…" at bounding box center [997, 332] width 532 height 228
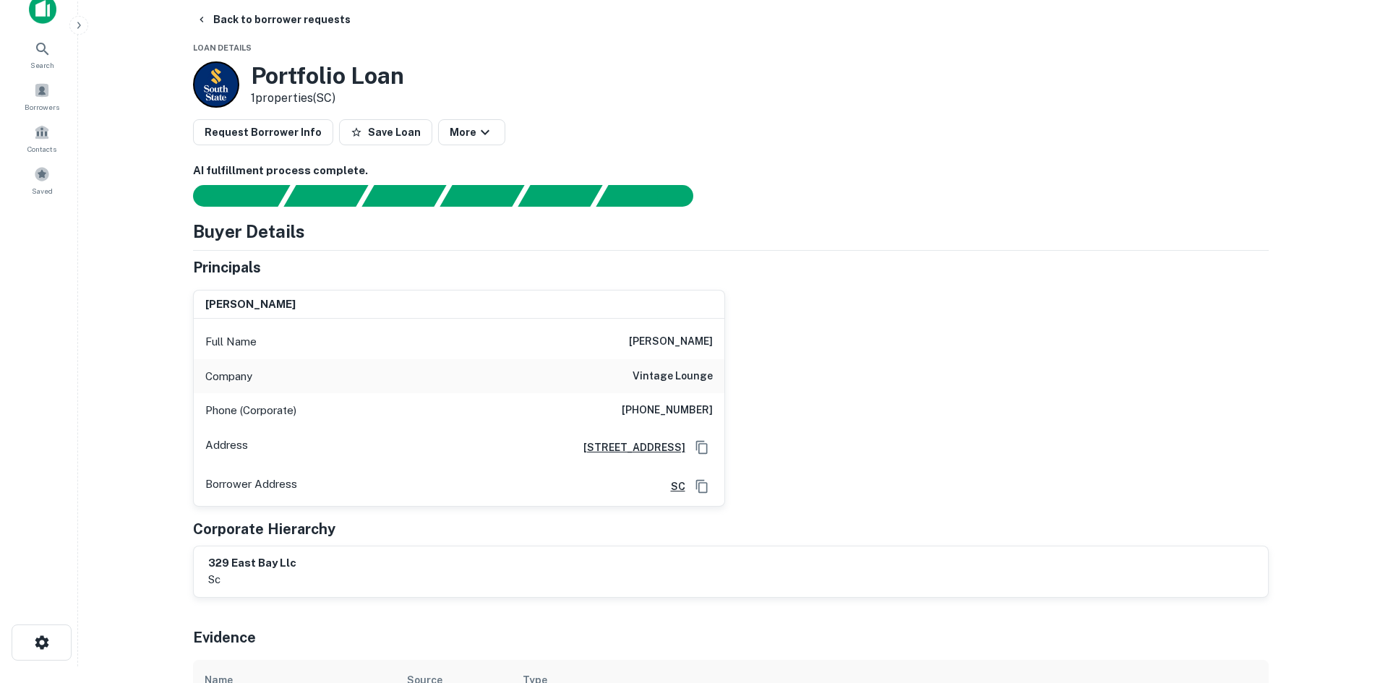
scroll to position [0, 0]
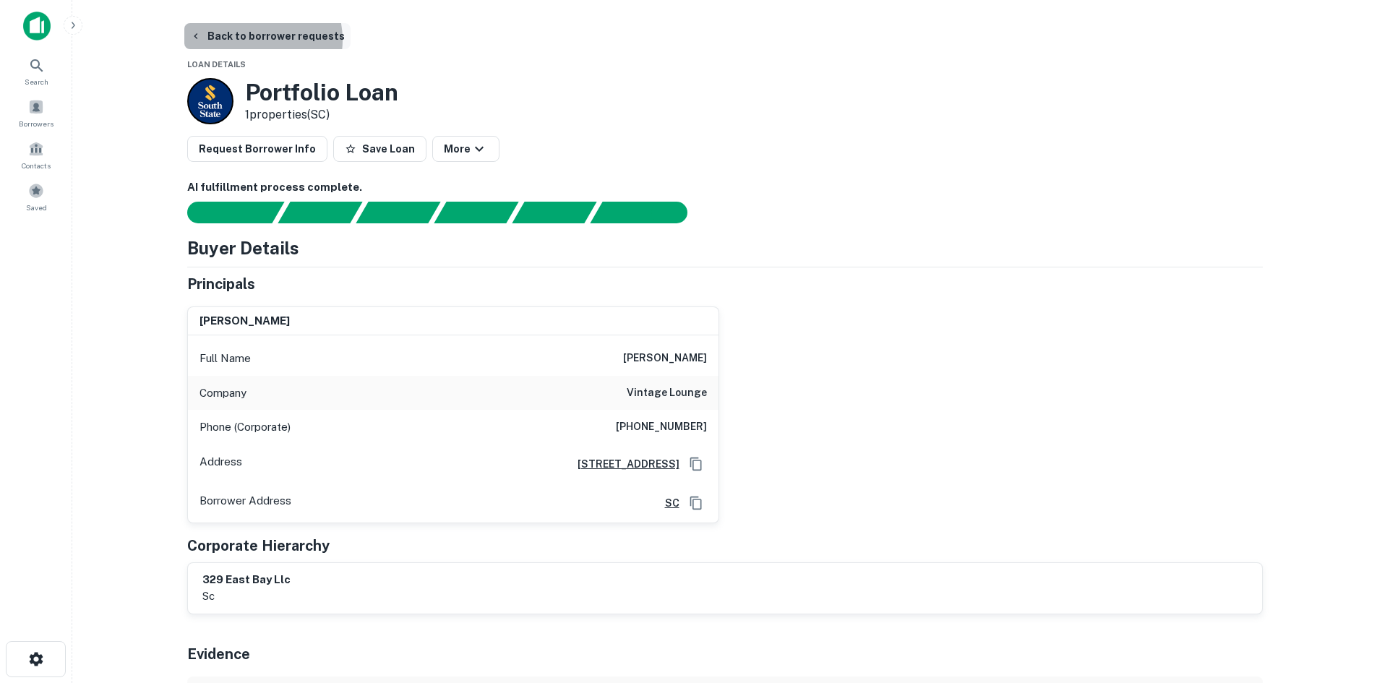
click at [249, 40] on button "Back to borrower requests" at bounding box center [267, 36] width 166 height 26
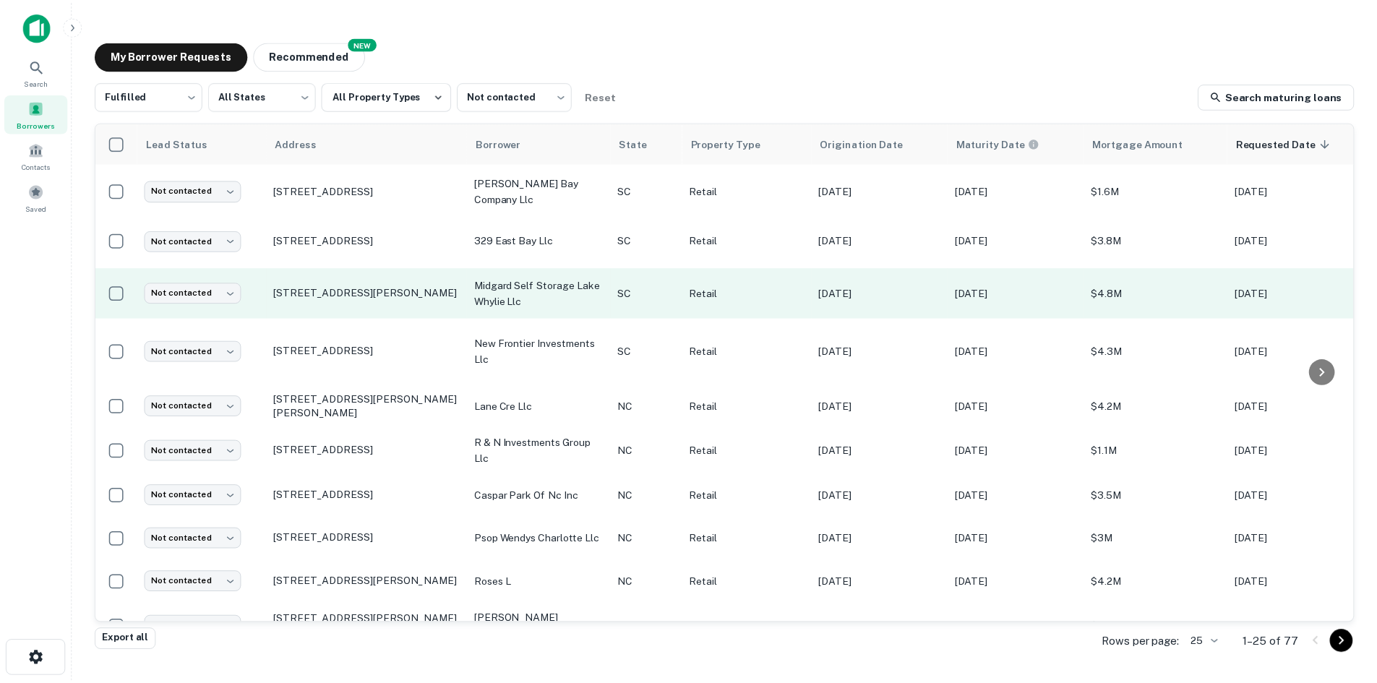
scroll to position [434, 0]
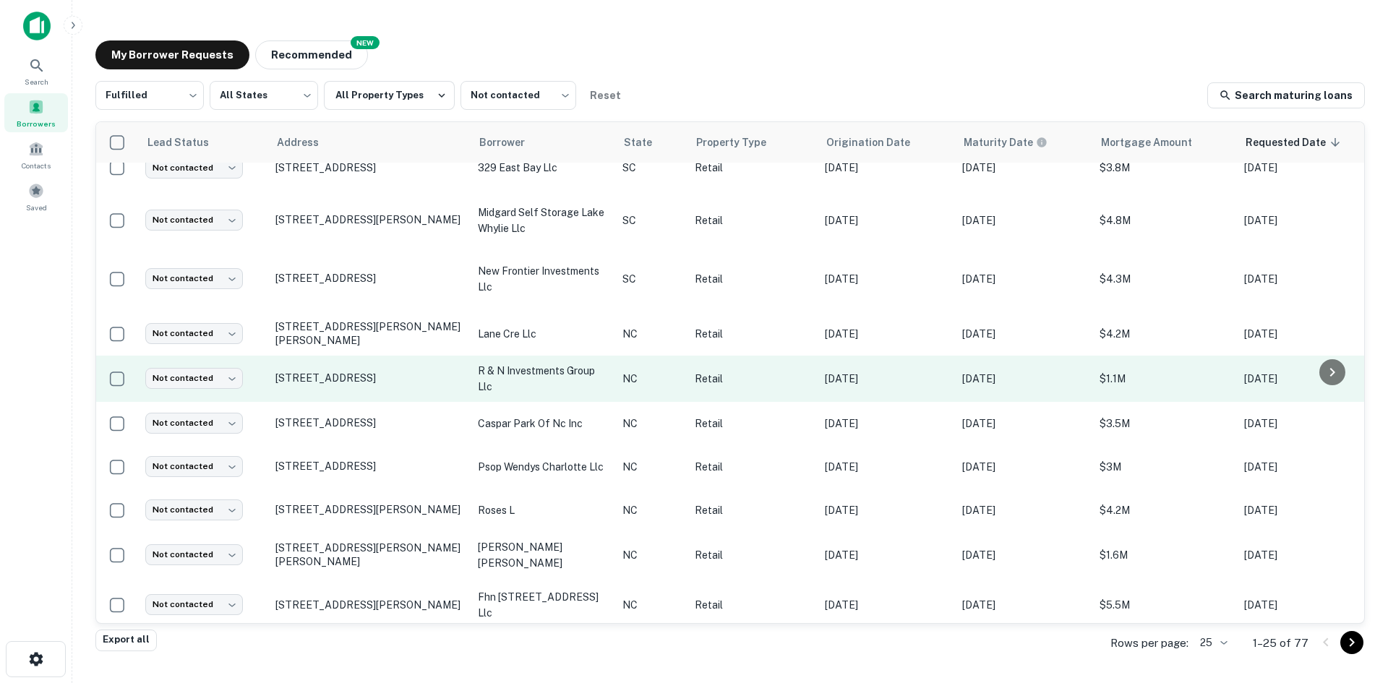
click at [319, 377] on td "[STREET_ADDRESS]" at bounding box center [369, 379] width 202 height 46
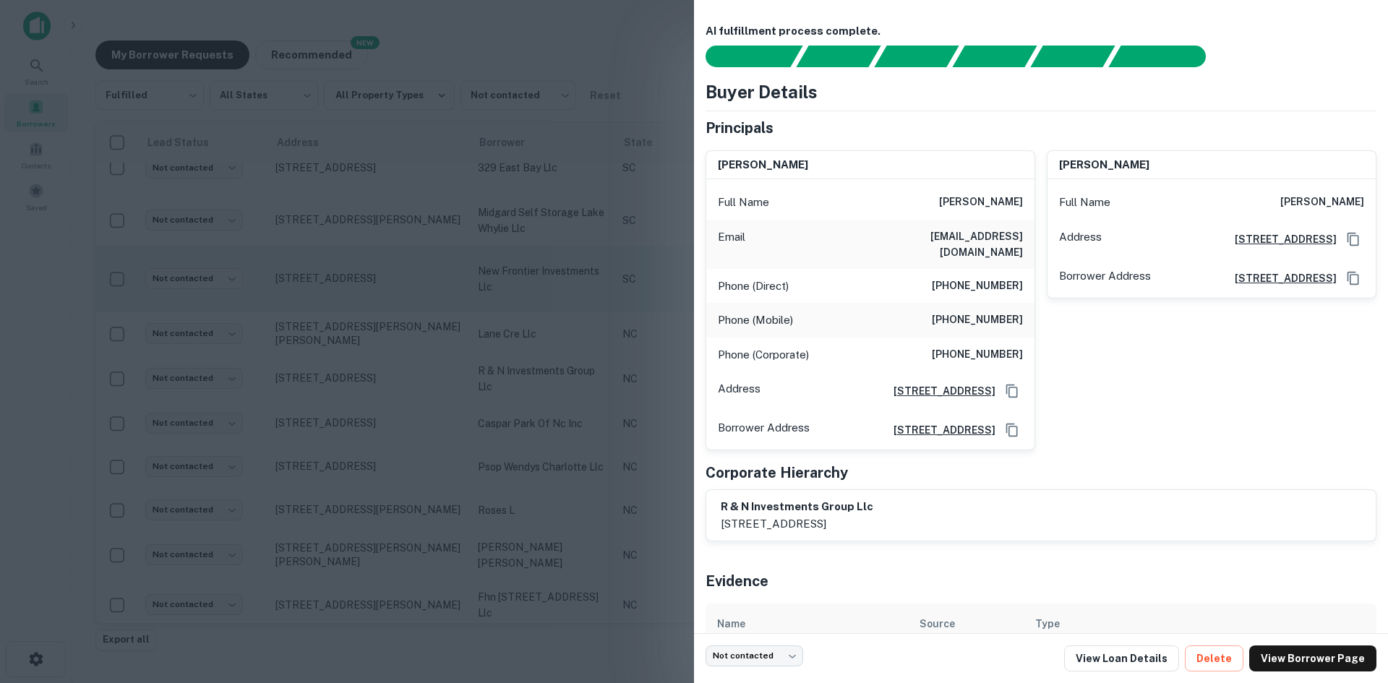
click at [484, 275] on div at bounding box center [694, 341] width 1388 height 683
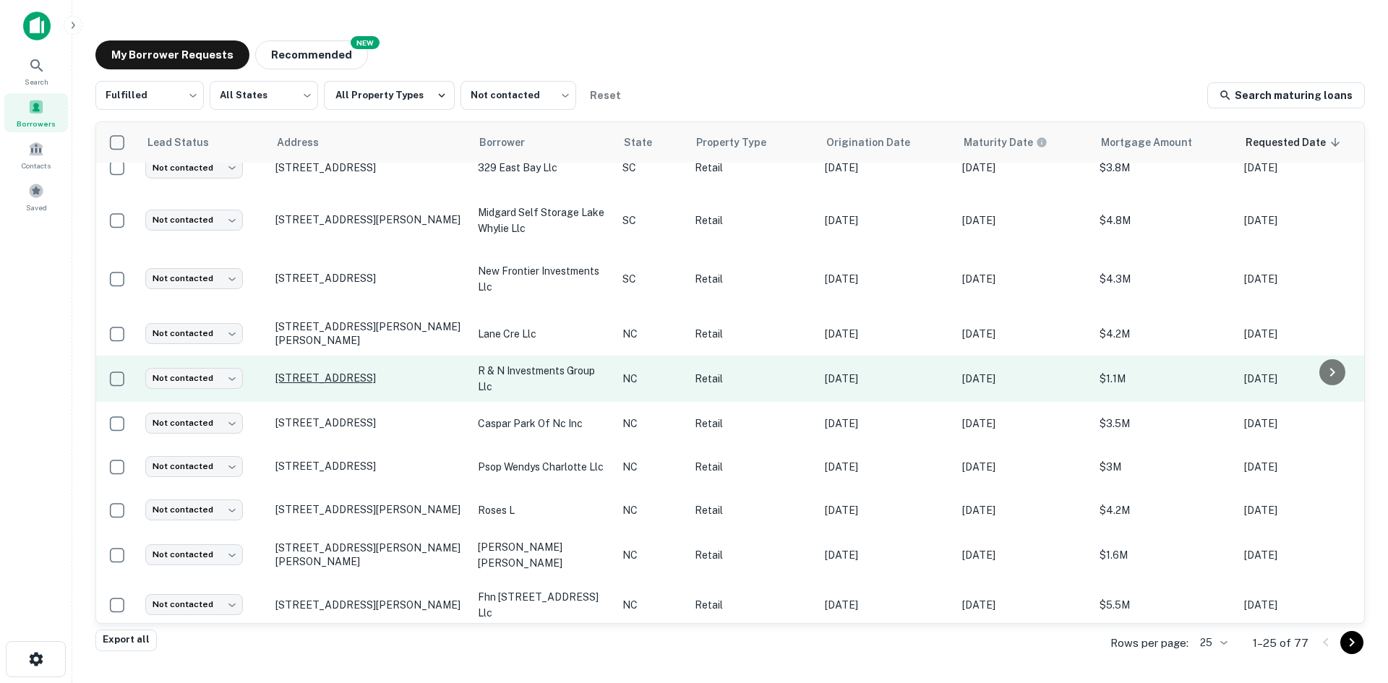
click at [330, 384] on p "[STREET_ADDRESS]" at bounding box center [369, 377] width 188 height 13
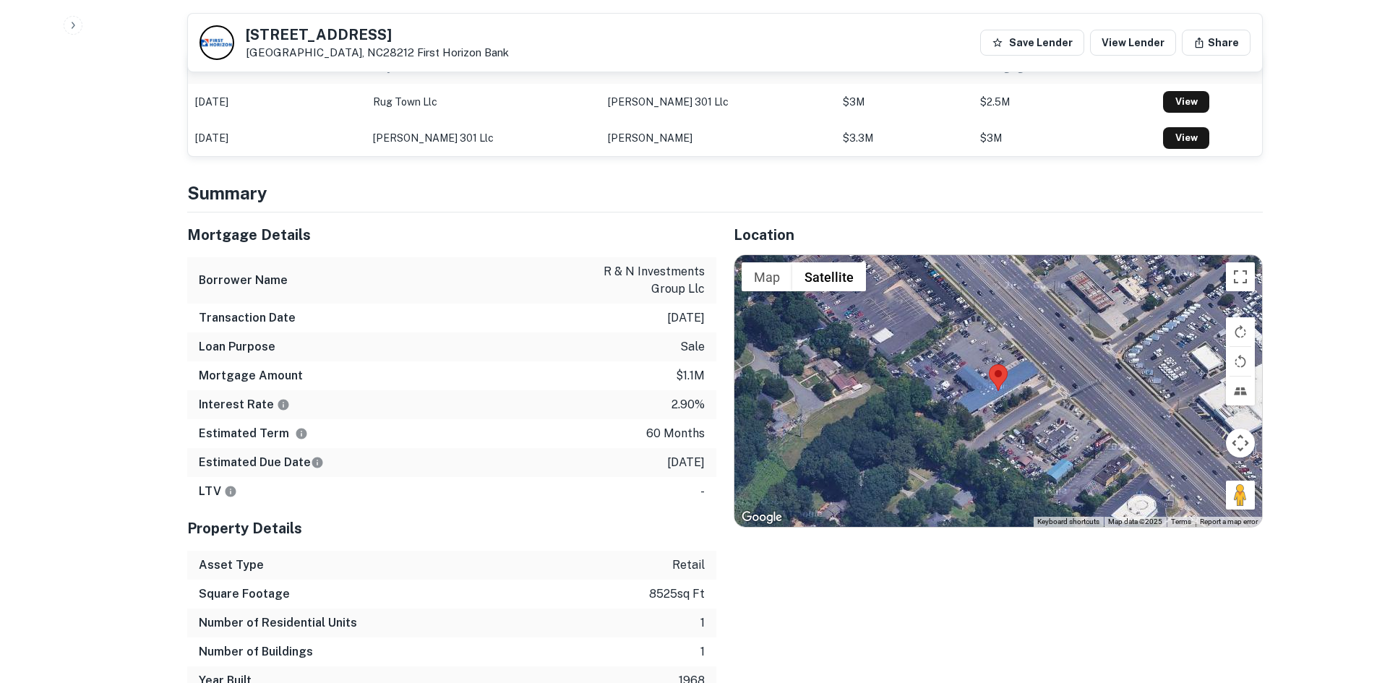
scroll to position [867, 0]
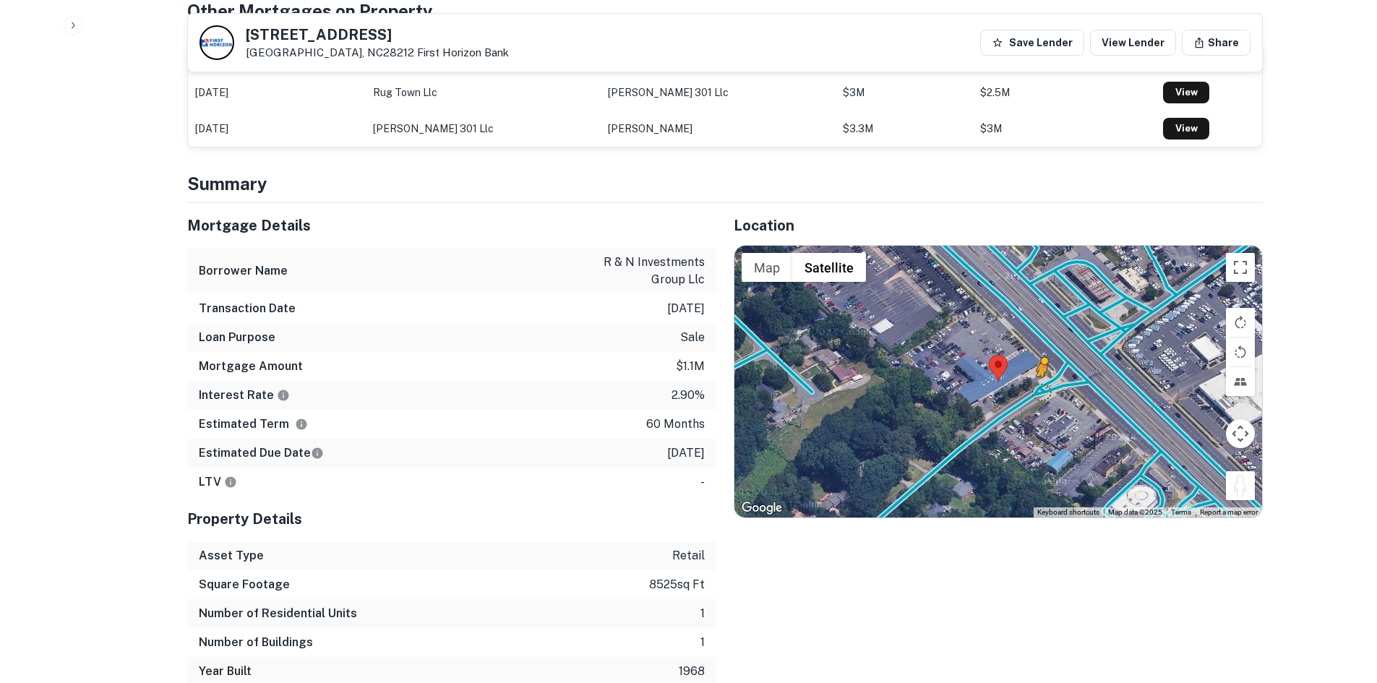
drag, startPoint x: 1246, startPoint y: 463, endPoint x: 1041, endPoint y: 377, distance: 222.5
click at [1041, 377] on div "To activate drag with keyboard, press Alt + Enter. Once in keyboard drag state,…" at bounding box center [998, 382] width 528 height 272
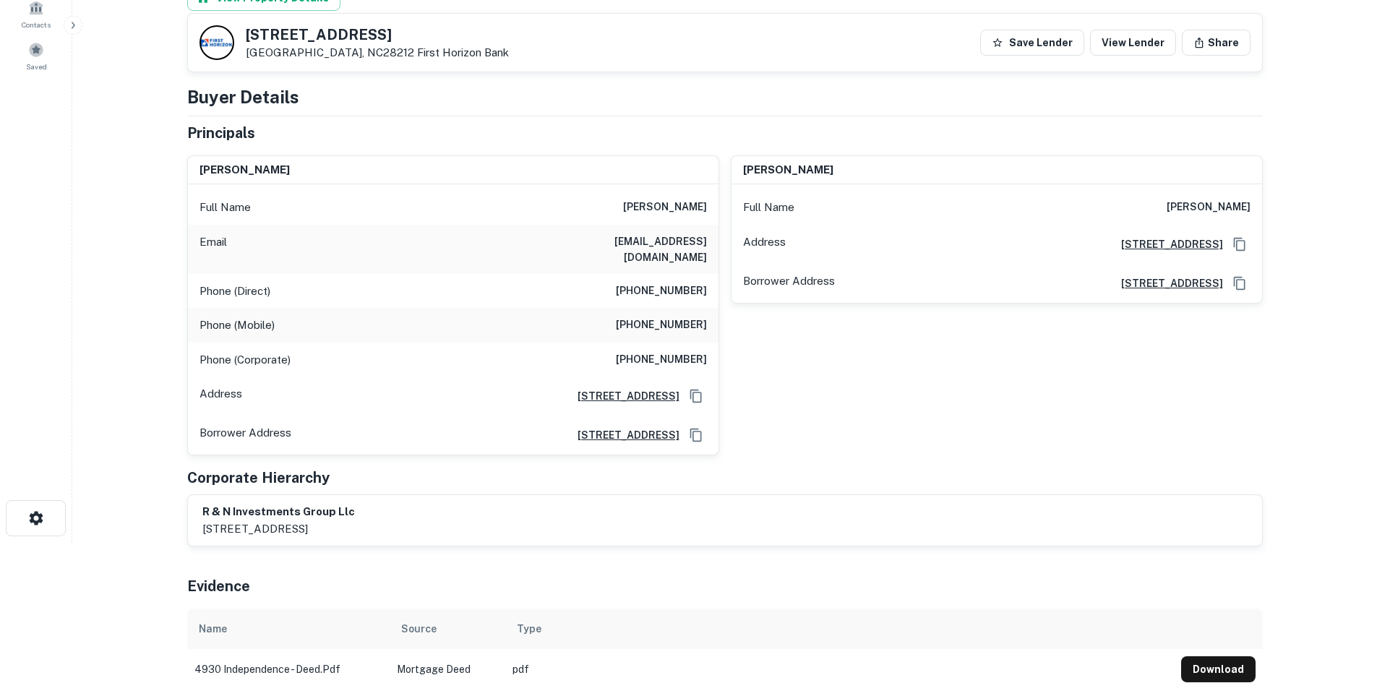
scroll to position [0, 0]
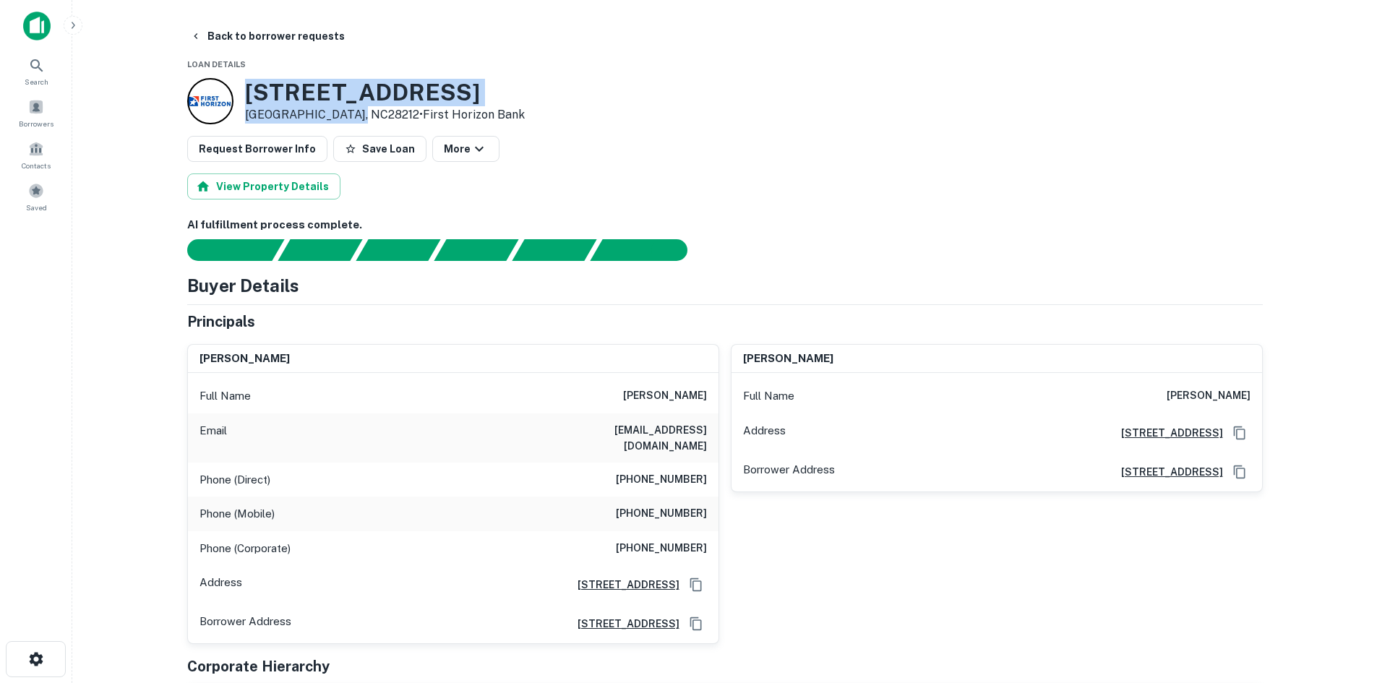
drag, startPoint x: 244, startPoint y: 90, endPoint x: 349, endPoint y: 121, distance: 109.1
click at [349, 121] on div "4930 E Independence Blvd Charlotte, NC28212 • First Horizon Bank" at bounding box center [356, 101] width 338 height 46
copy div "[STREET_ADDRESS]"
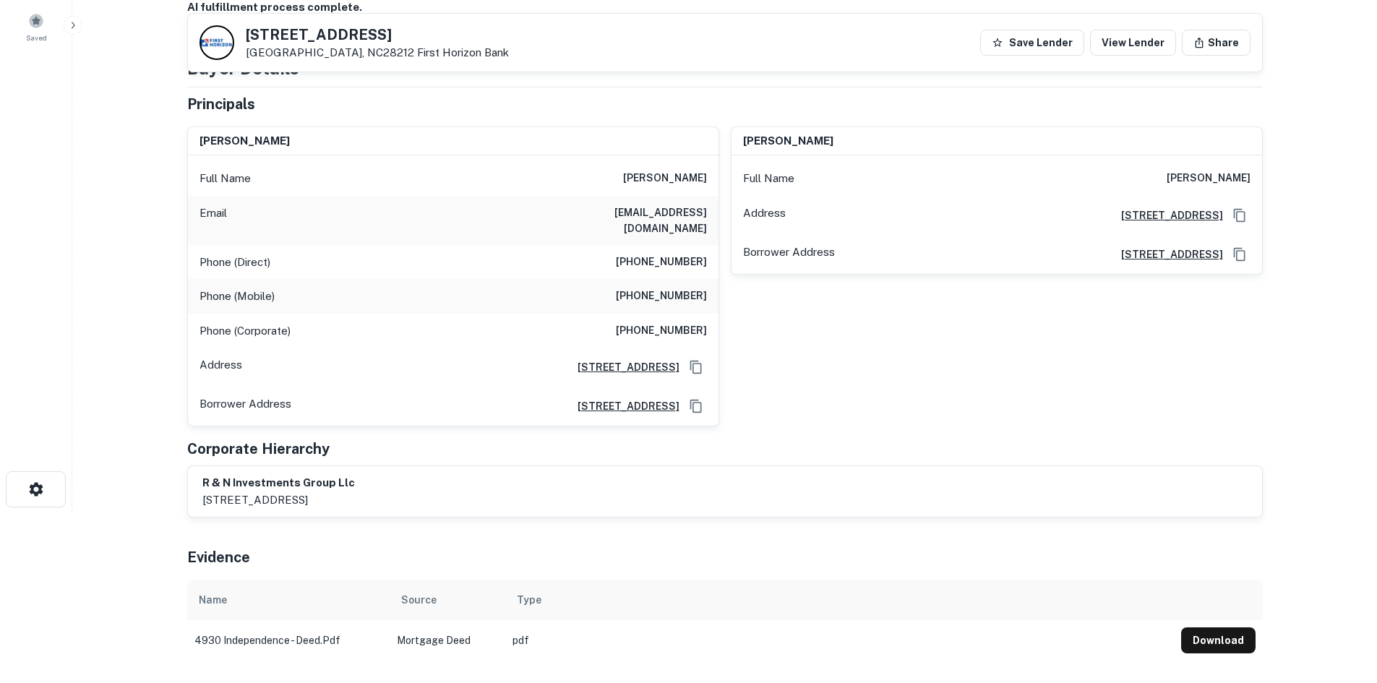
scroll to position [145, 0]
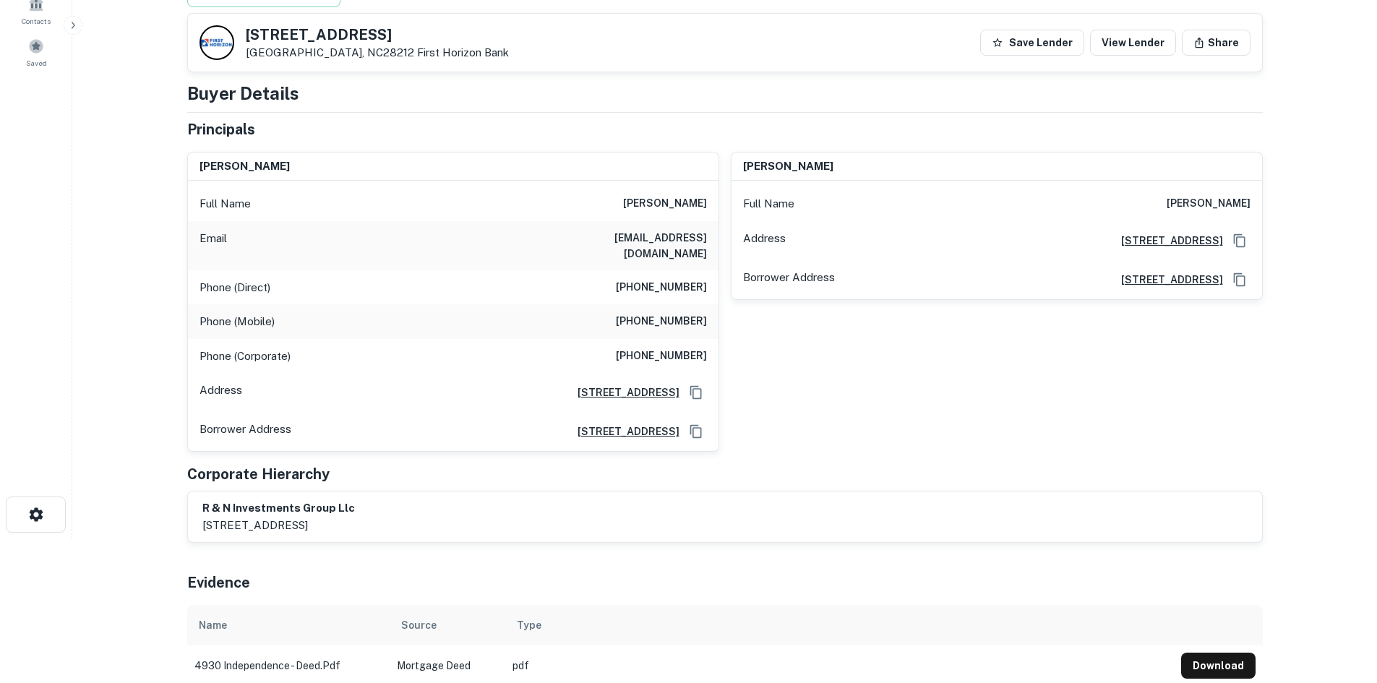
drag, startPoint x: 614, startPoint y: 200, endPoint x: 709, endPoint y: 210, distance: 95.9
click at [709, 210] on div "Full Name rami al ghannam" at bounding box center [453, 203] width 530 height 35
copy h6 "rami al ghannam"
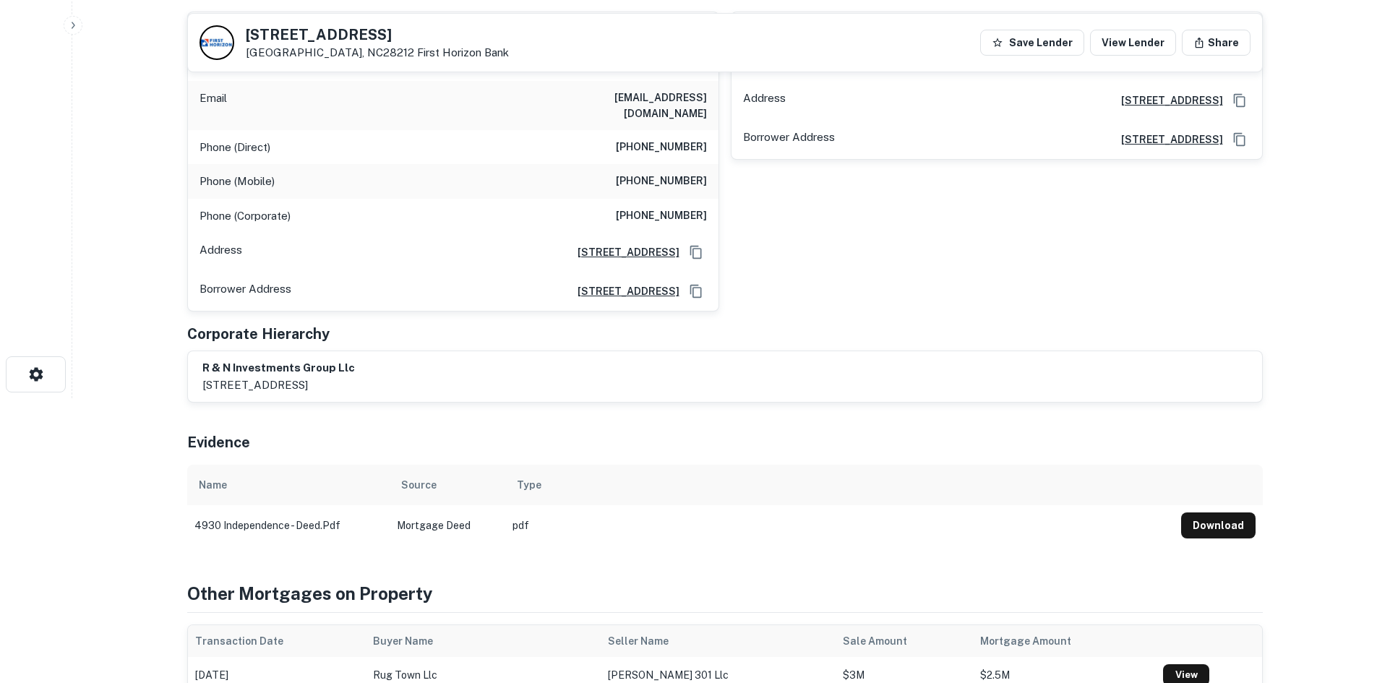
scroll to position [72, 0]
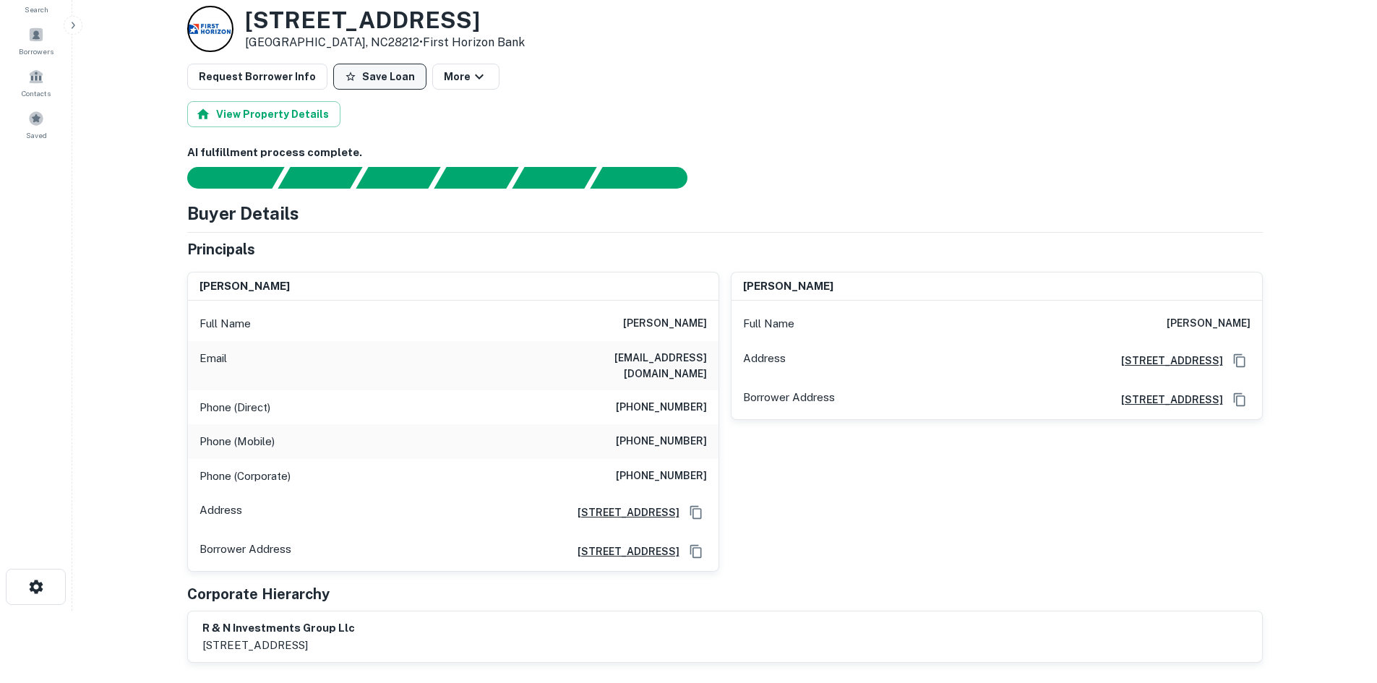
click at [404, 74] on button "Save Loan" at bounding box center [379, 77] width 93 height 26
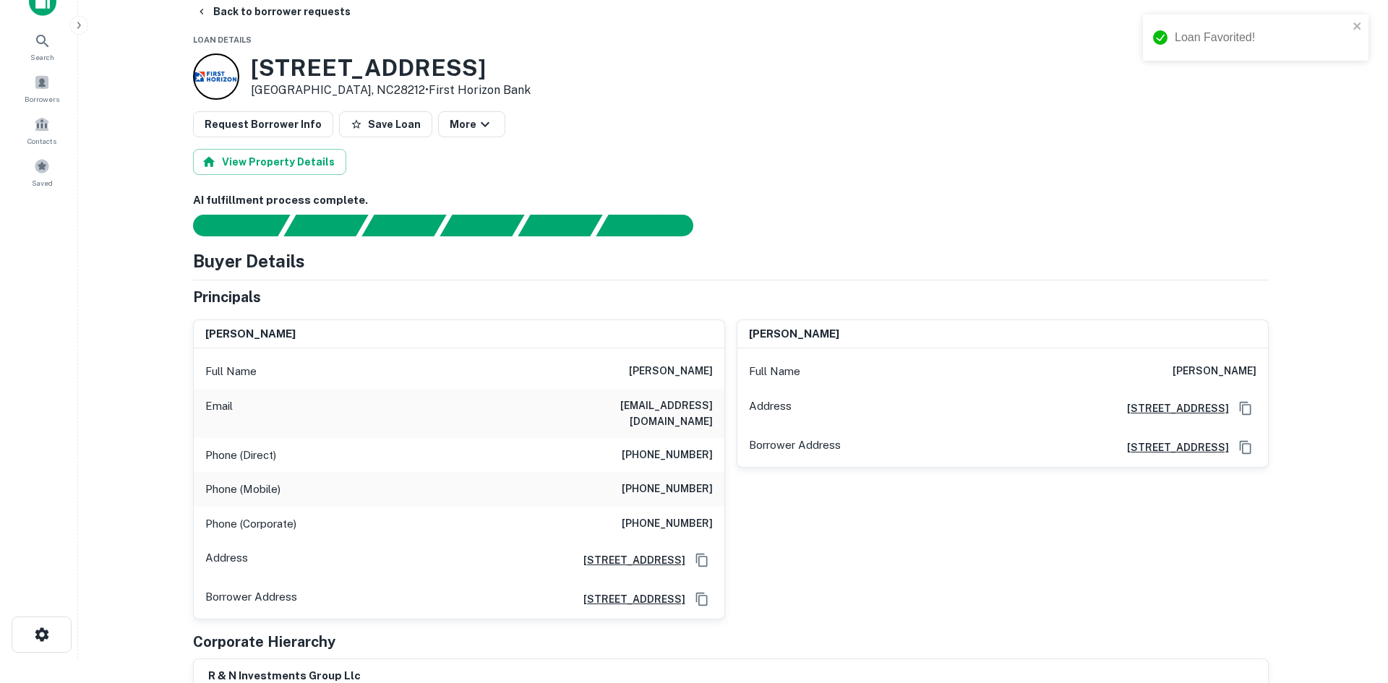
scroll to position [0, 0]
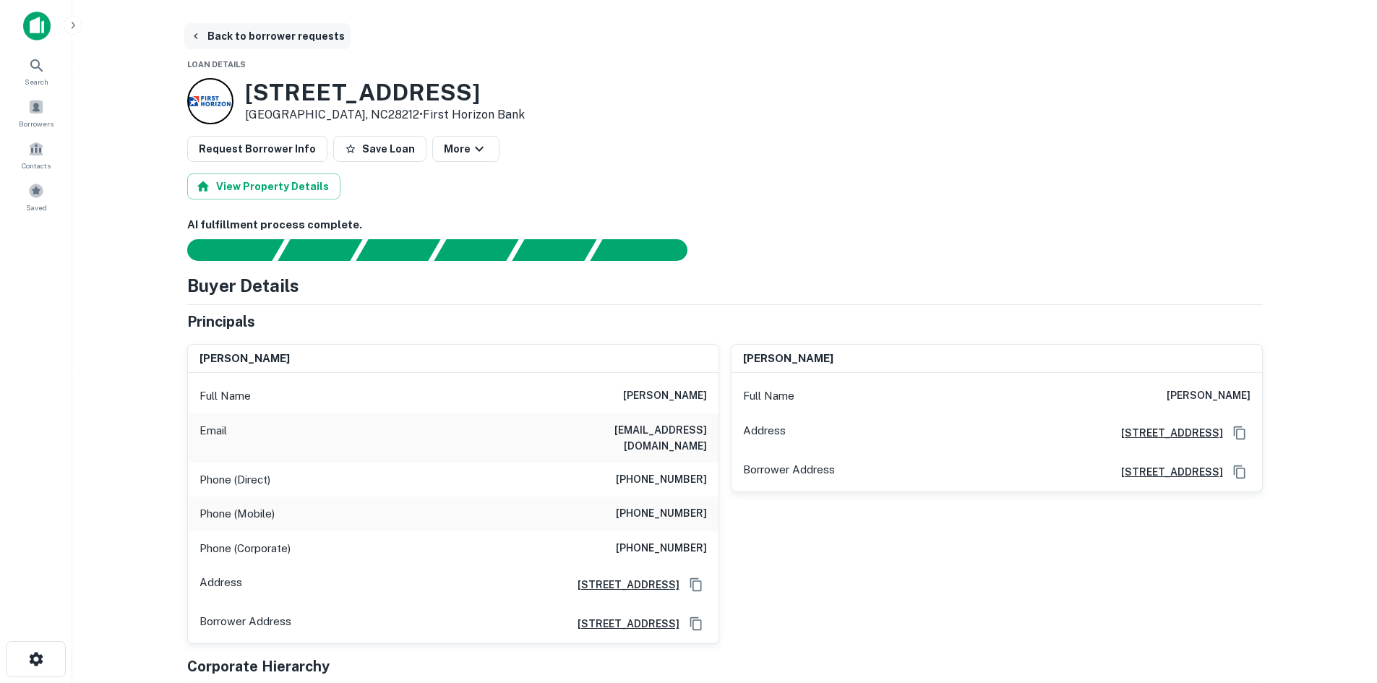
click at [307, 43] on button "Back to borrower requests" at bounding box center [267, 36] width 166 height 26
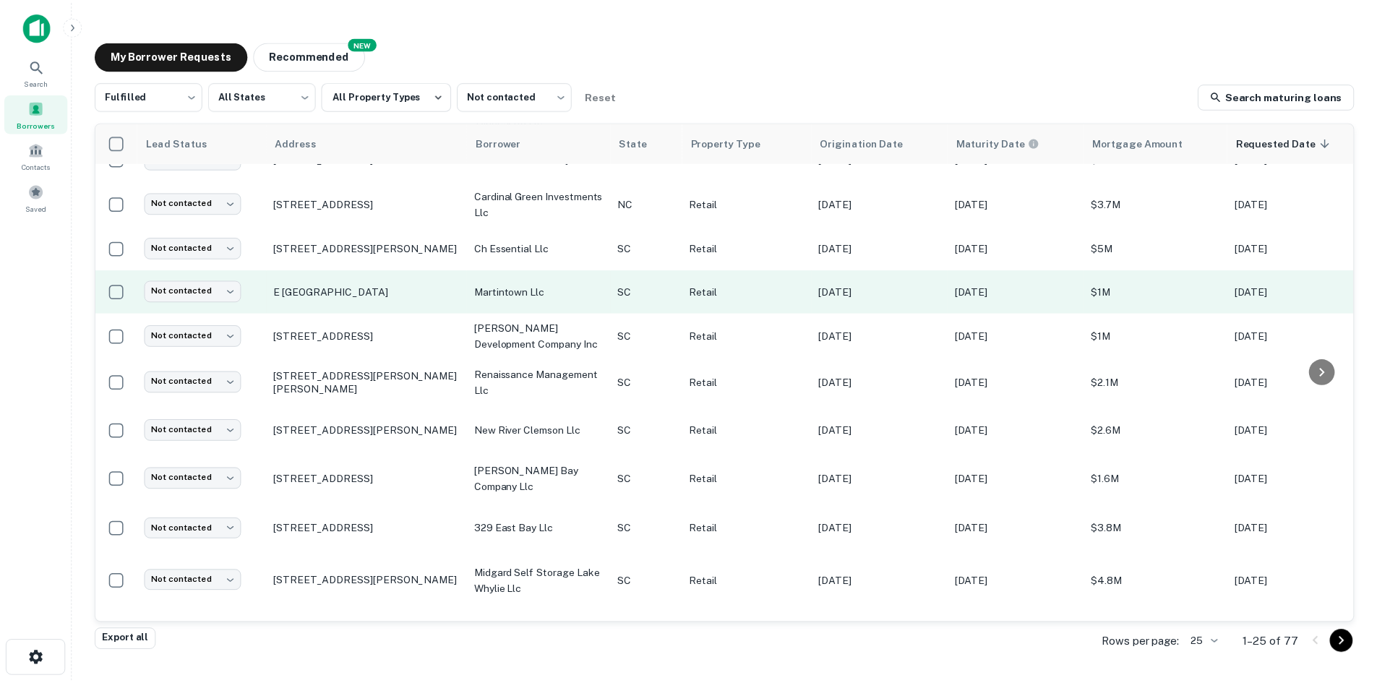
scroll to position [145, 0]
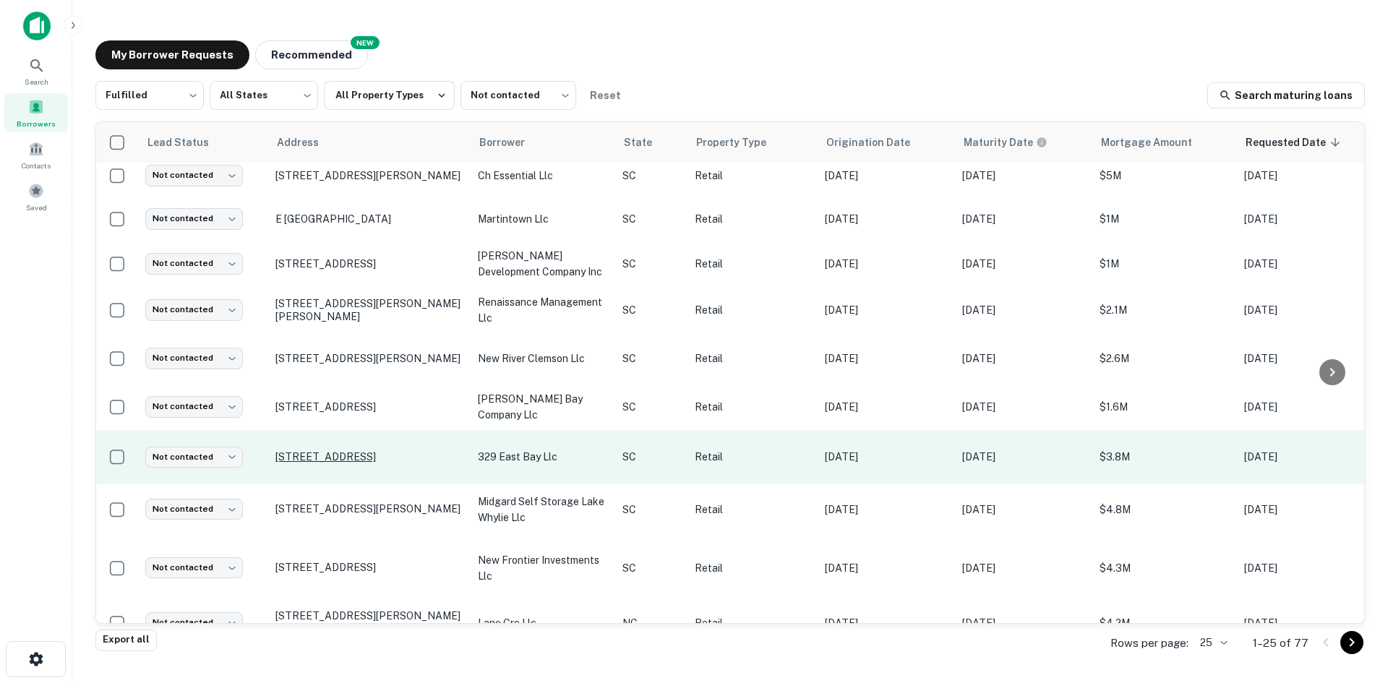
click at [393, 456] on p "[STREET_ADDRESS]" at bounding box center [369, 456] width 188 height 13
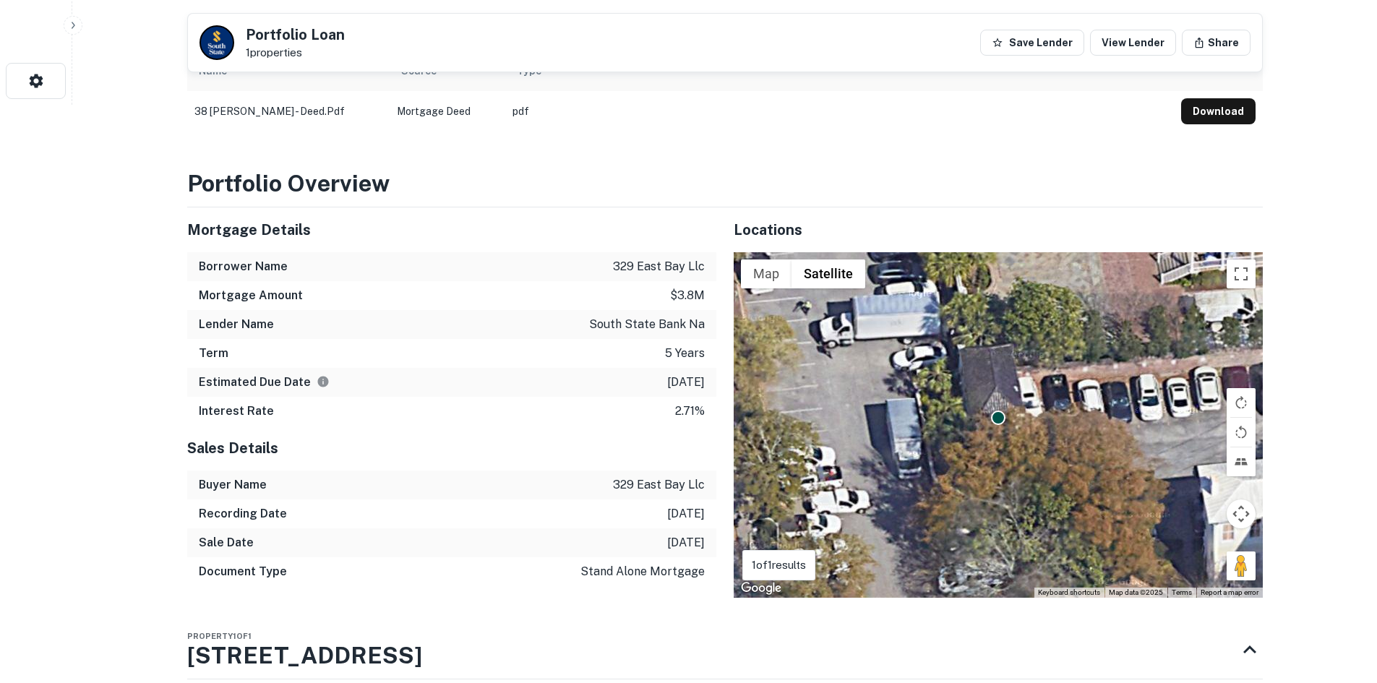
scroll to position [1084, 0]
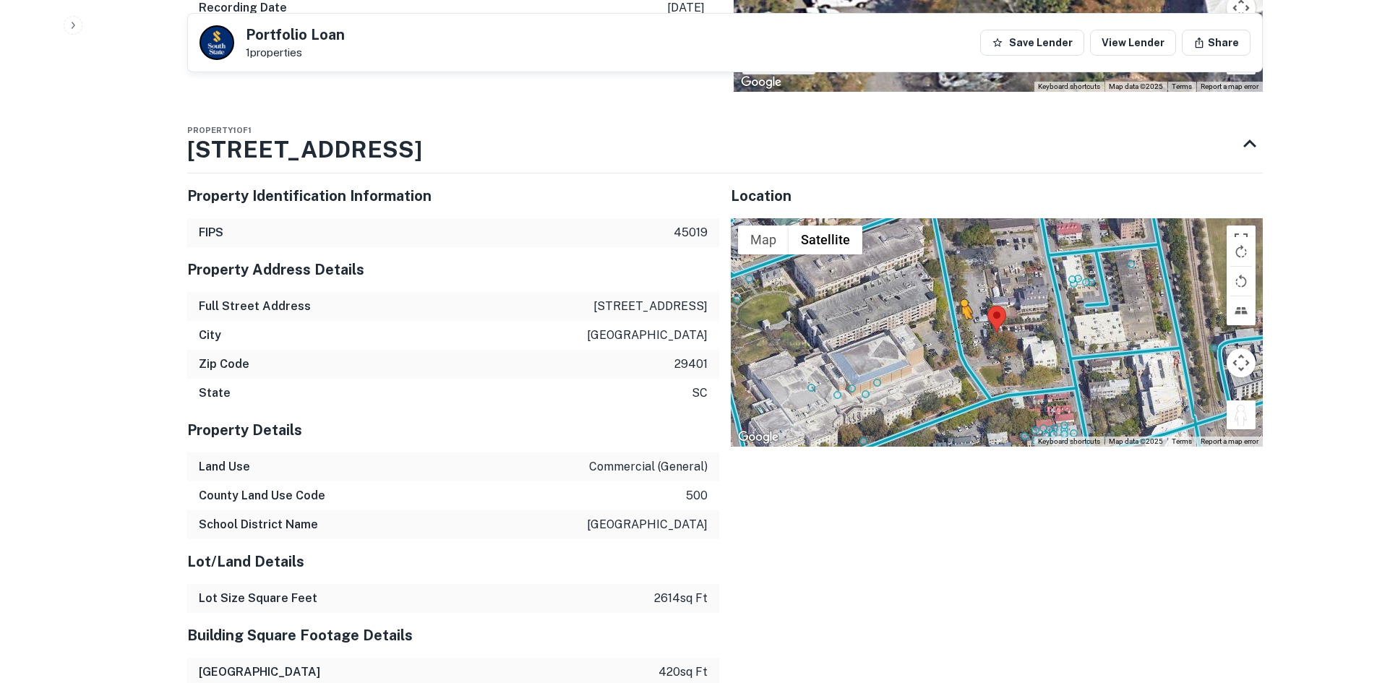
drag, startPoint x: 1238, startPoint y: 417, endPoint x: 959, endPoint y: 333, distance: 291.3
click at [959, 333] on div "To activate drag with keyboard, press Alt + Enter. Once in keyboard drag state,…" at bounding box center [997, 332] width 532 height 228
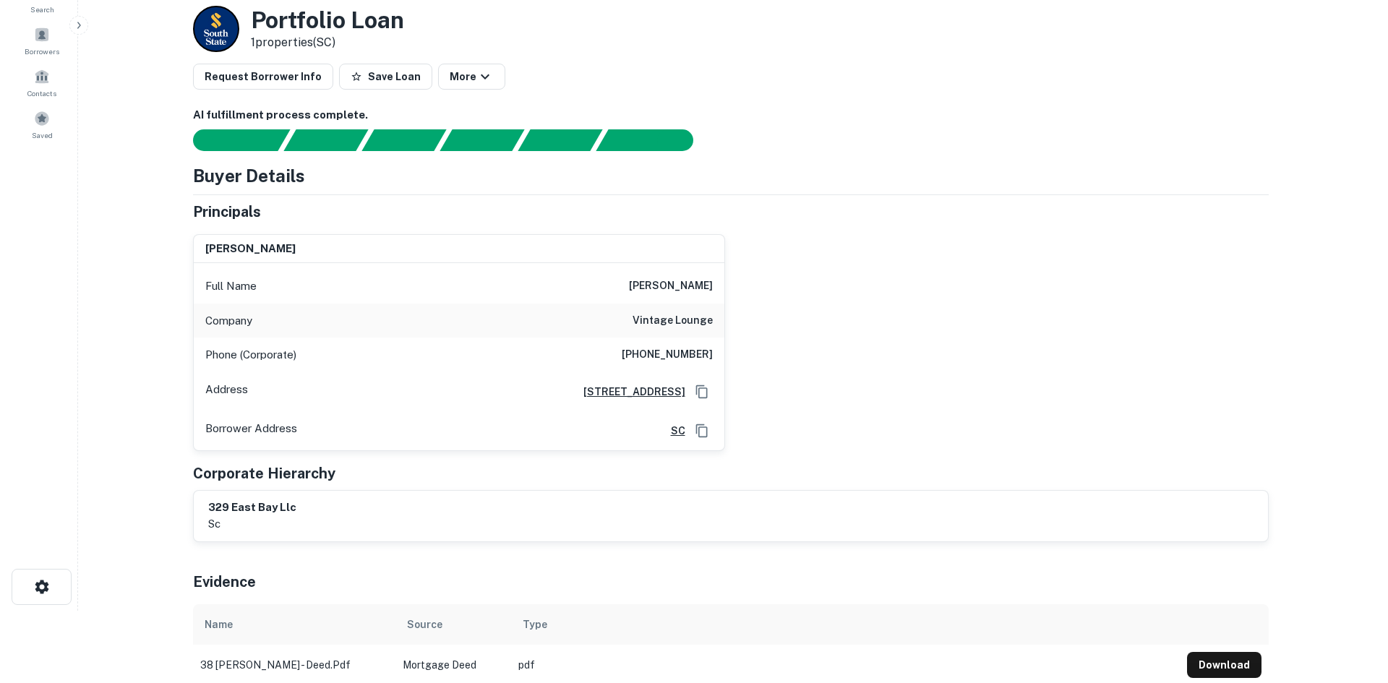
scroll to position [0, 0]
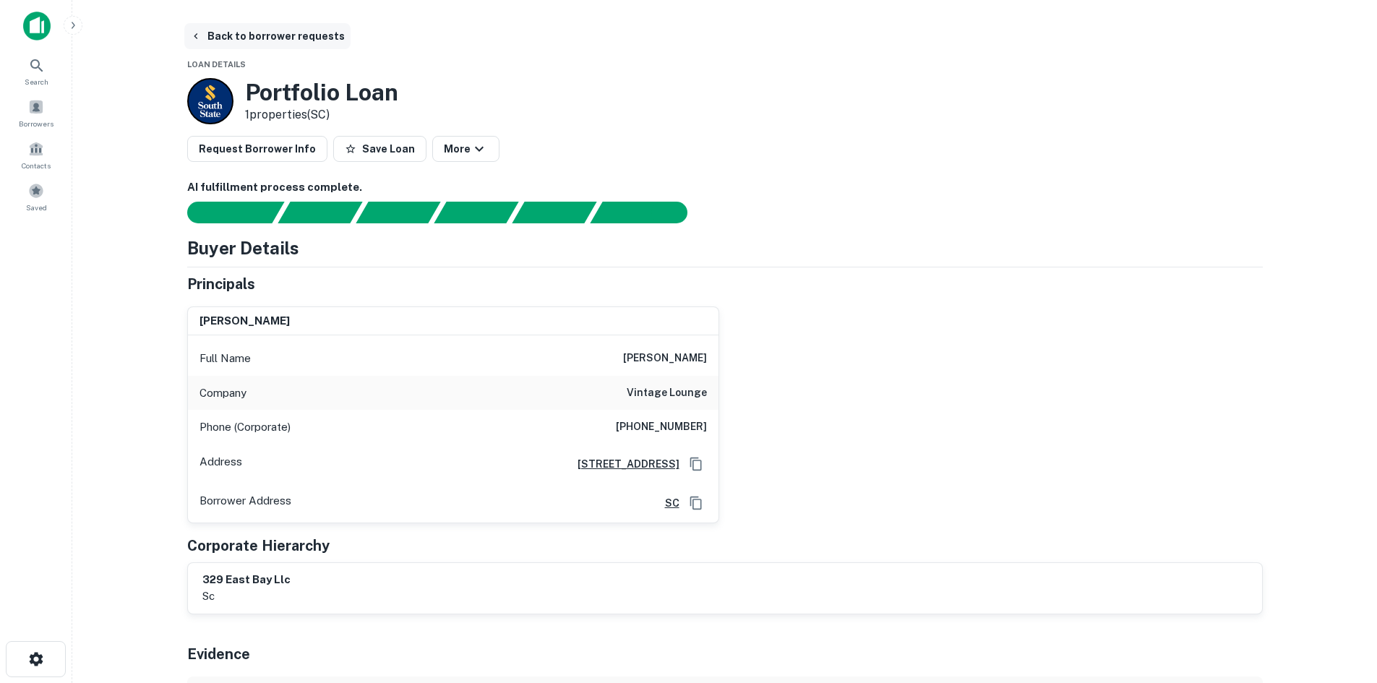
click at [264, 38] on button "Back to borrower requests" at bounding box center [267, 36] width 166 height 26
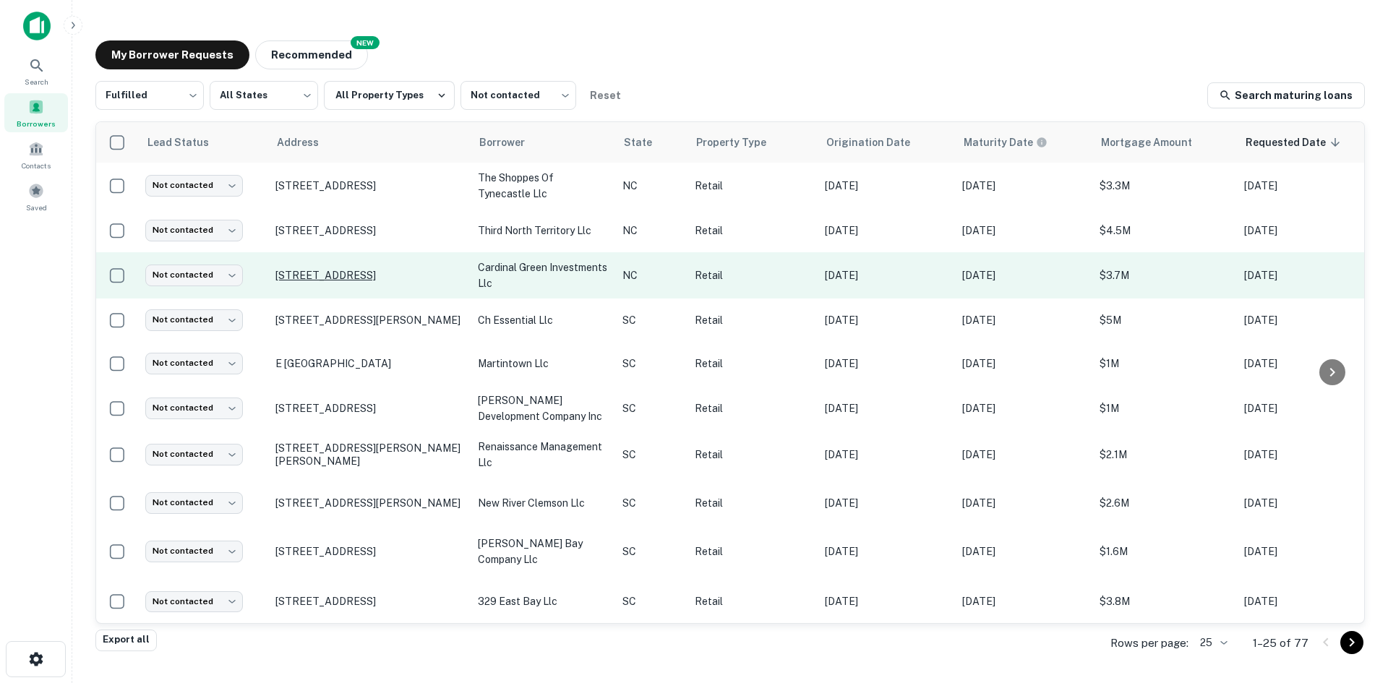
click at [307, 269] on p "[STREET_ADDRESS]" at bounding box center [369, 275] width 188 height 13
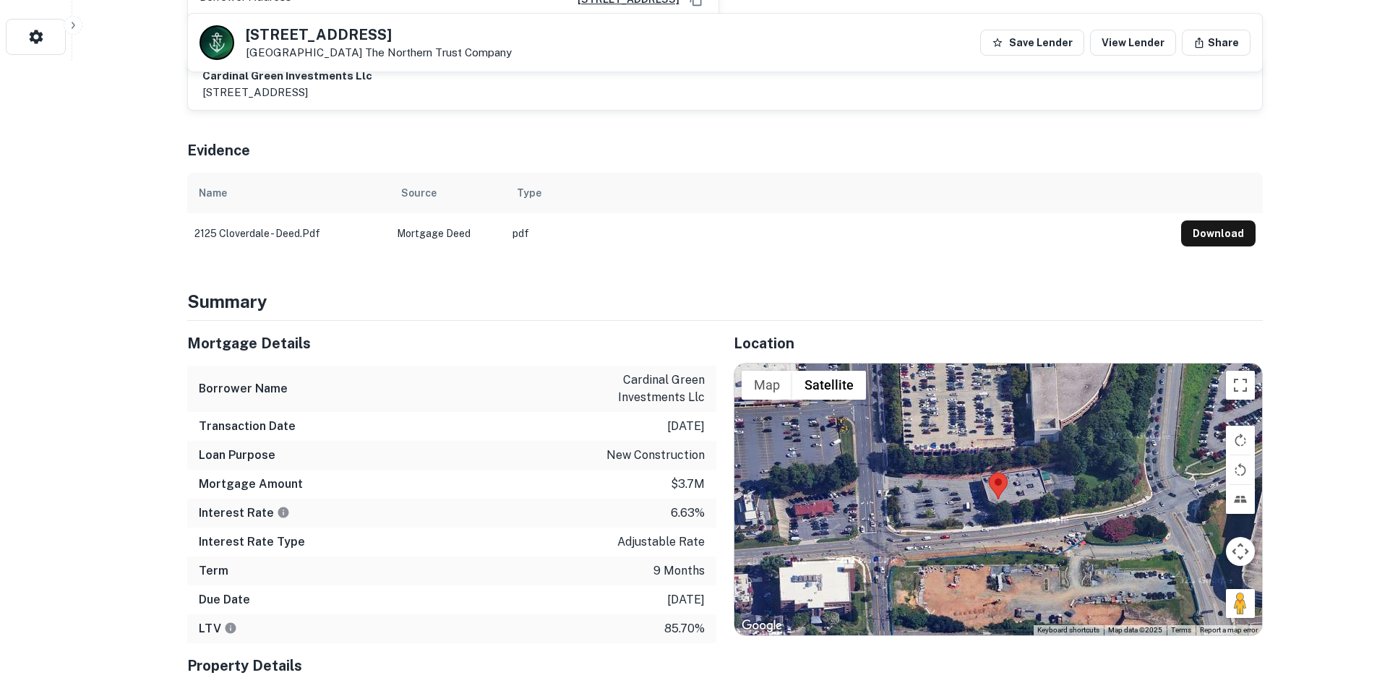
scroll to position [650, 0]
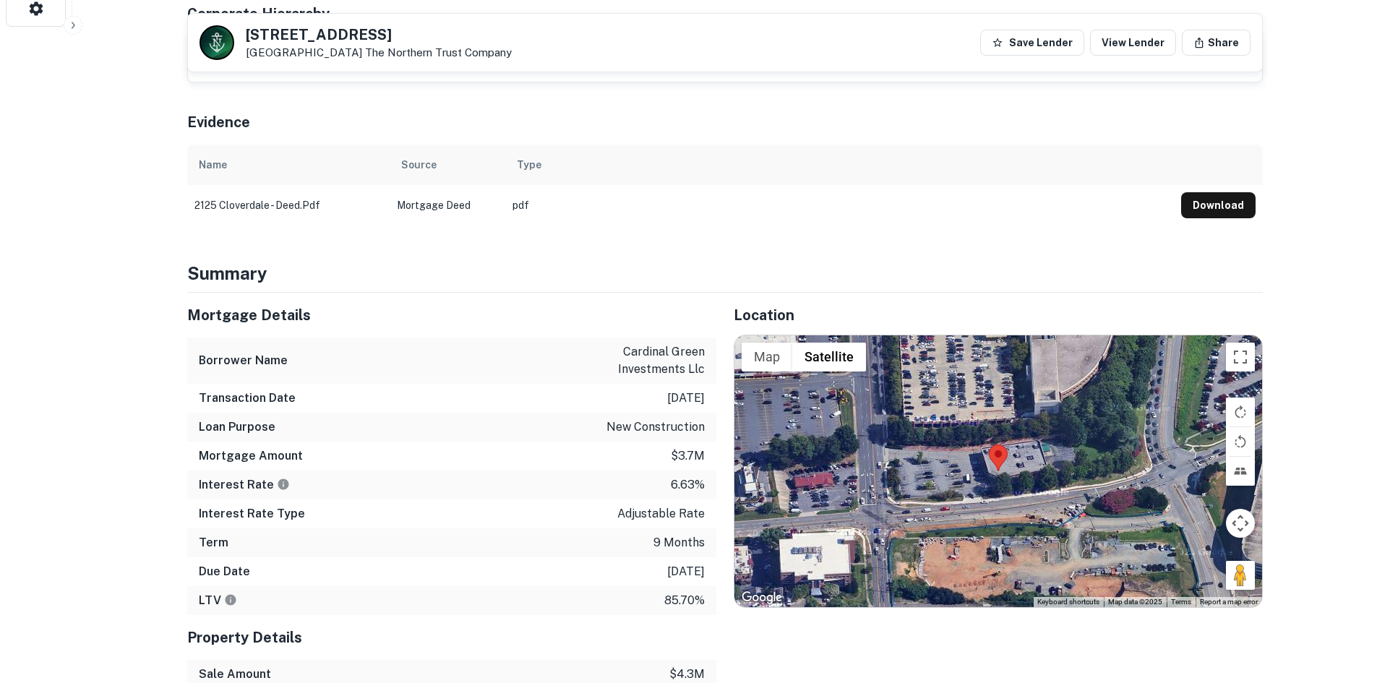
drag, startPoint x: 1232, startPoint y: 530, endPoint x: 962, endPoint y: 439, distance: 284.3
click at [962, 439] on div "Map Terrain Satellite Labels Keyboard shortcuts Map Data Map data ©2025 Map dat…" at bounding box center [998, 471] width 528 height 272
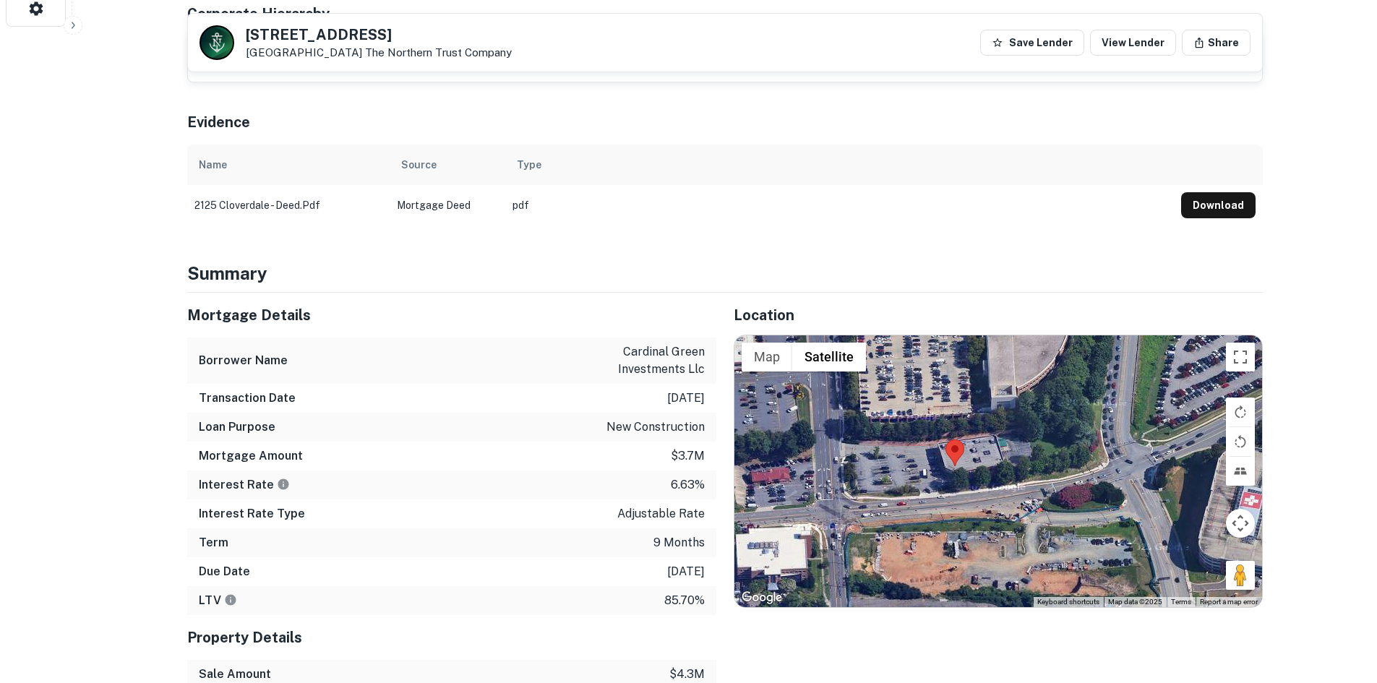
drag, startPoint x: 1234, startPoint y: 537, endPoint x: 1190, endPoint y: 530, distance: 44.0
click at [1190, 530] on div at bounding box center [998, 471] width 528 height 272
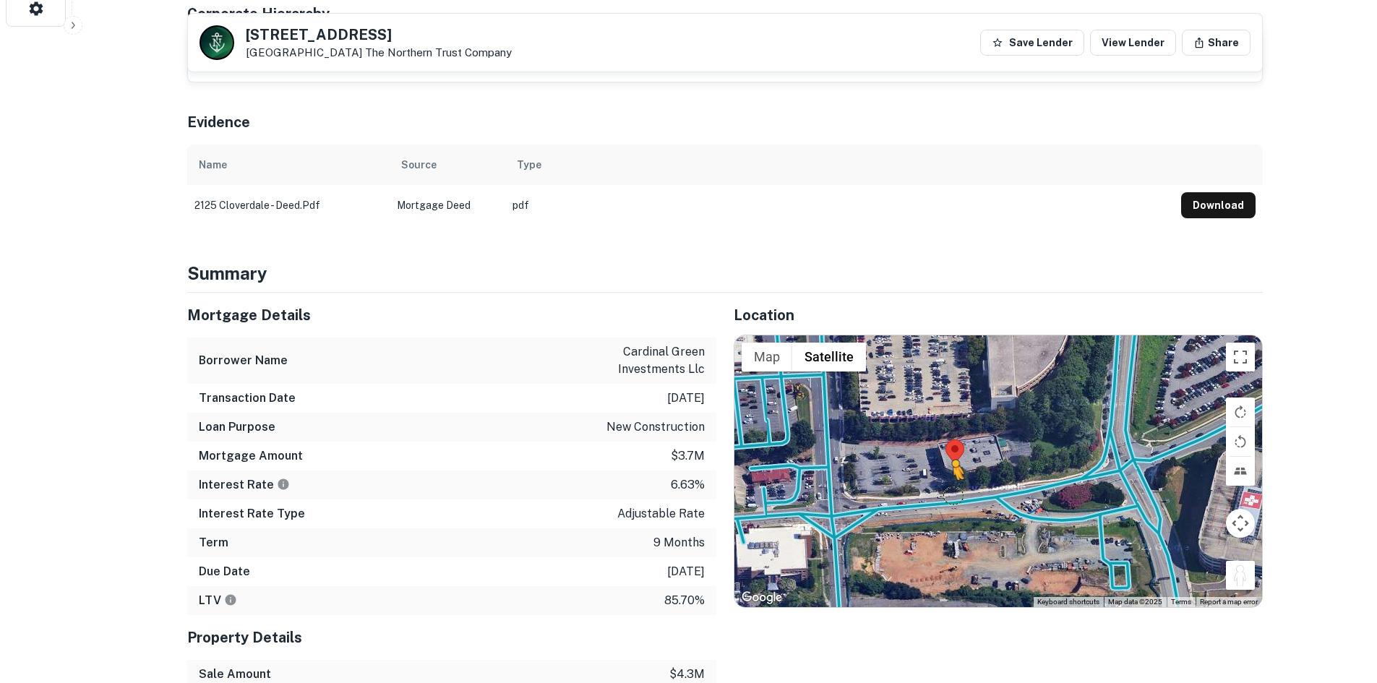
drag, startPoint x: 1231, startPoint y: 525, endPoint x: 953, endPoint y: 440, distance: 291.0
click at [953, 440] on div "To activate drag with keyboard, press Alt + Enter. Once in keyboard drag state,…" at bounding box center [998, 471] width 528 height 272
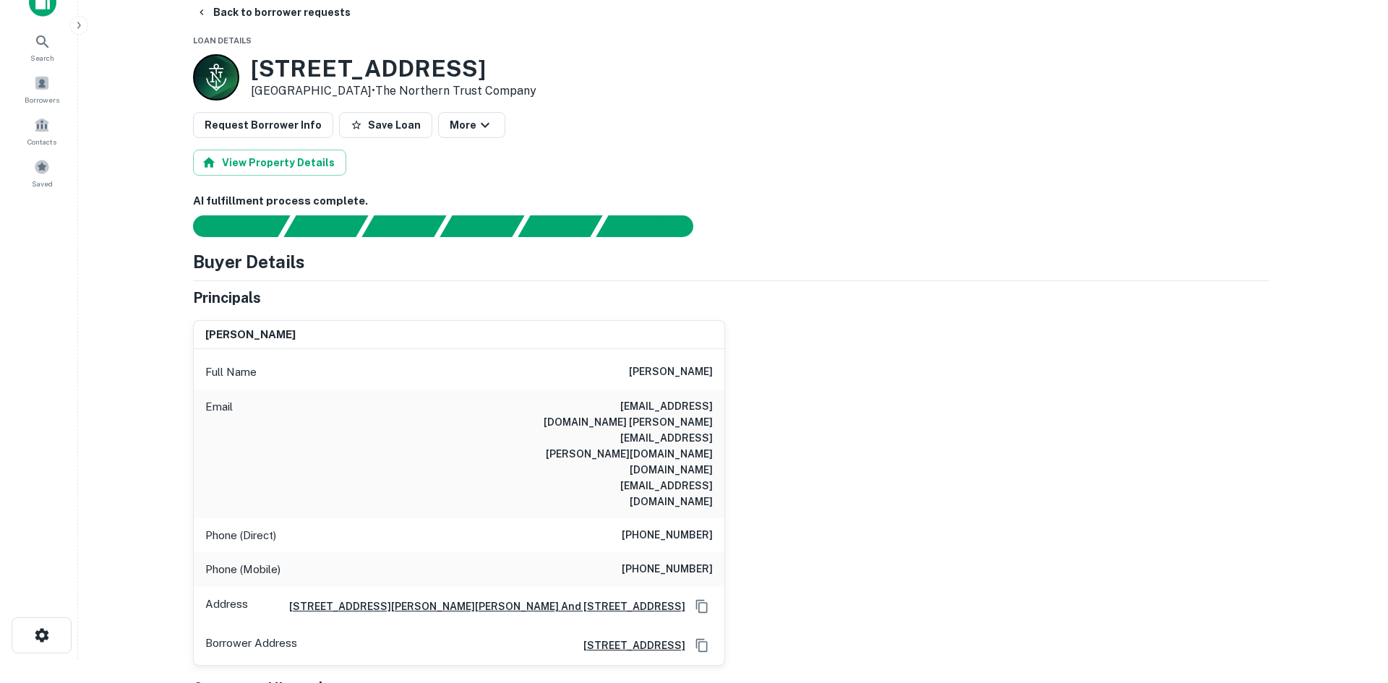
scroll to position [0, 0]
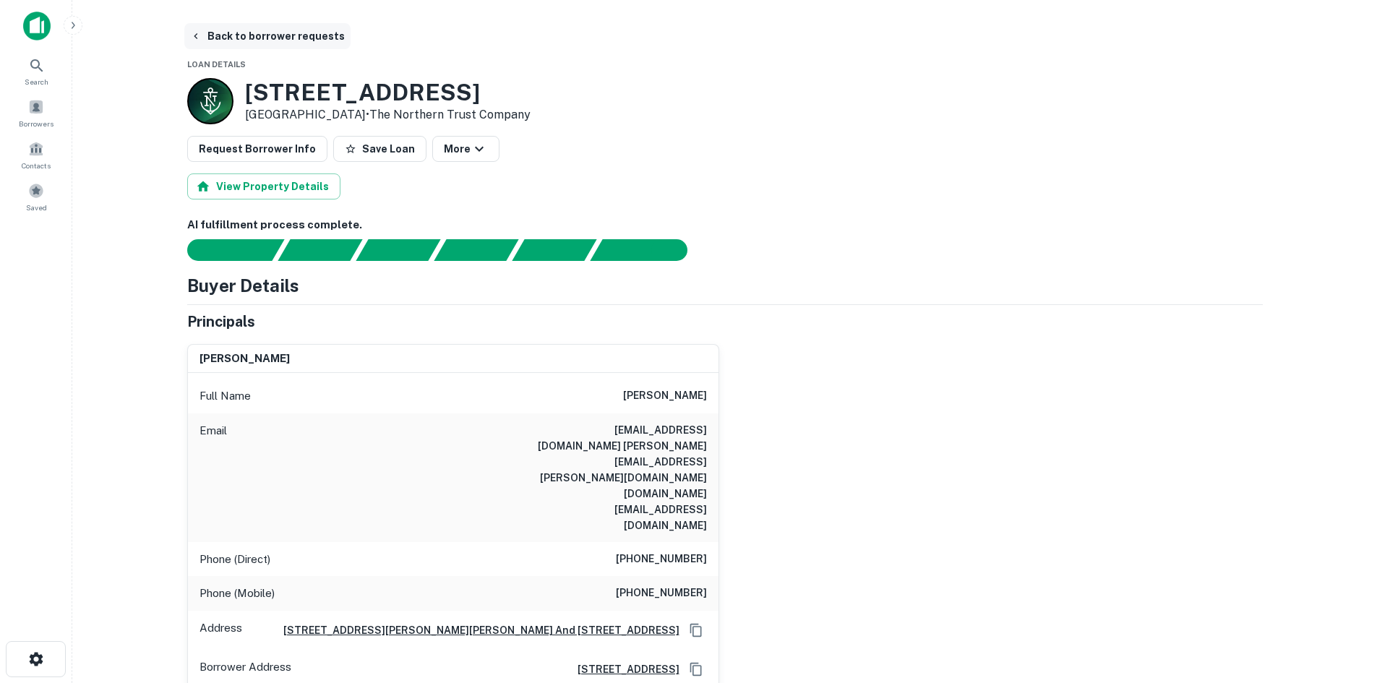
click at [273, 41] on button "Back to borrower requests" at bounding box center [267, 36] width 166 height 26
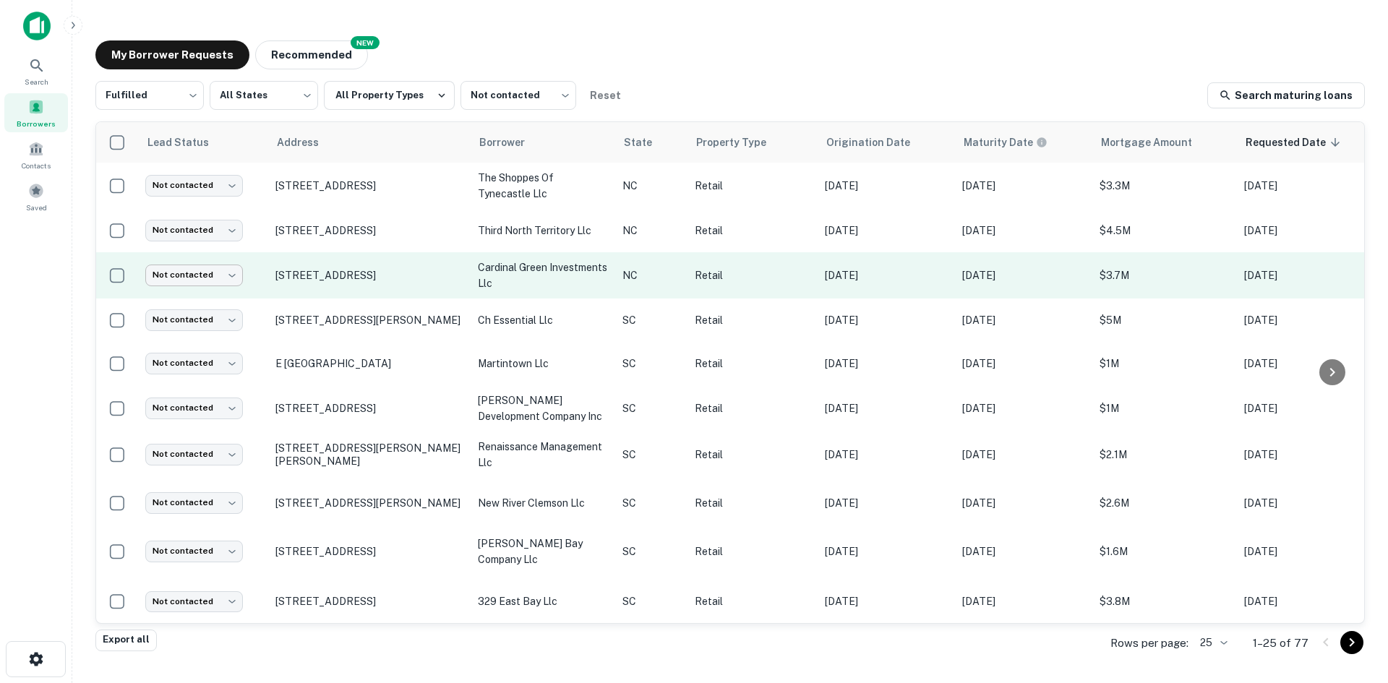
click at [226, 273] on body "Search Borrowers Contacts Saved My Borrower Requests NEW Recommended Fulfilled …" at bounding box center [694, 341] width 1388 height 683
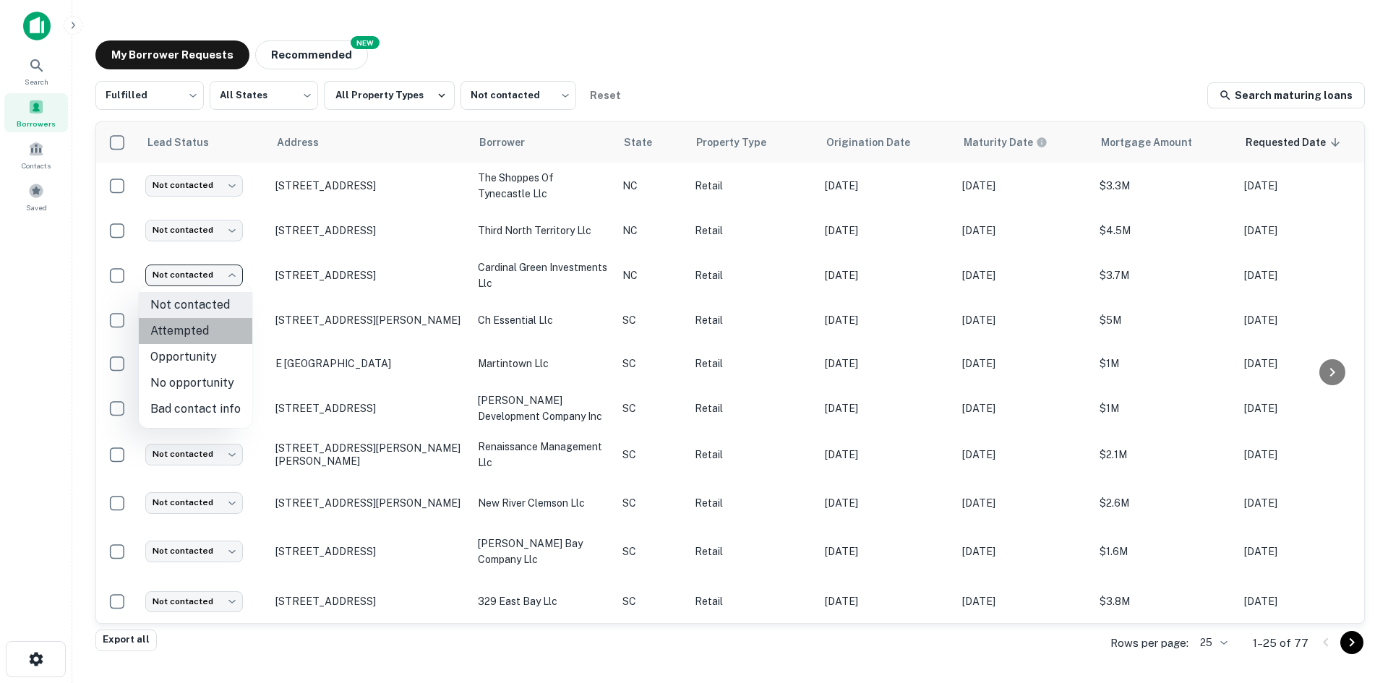
click at [216, 328] on li "Attempted" at bounding box center [195, 331] width 113 height 26
type input "*********"
